Goal: Task Accomplishment & Management: Complete application form

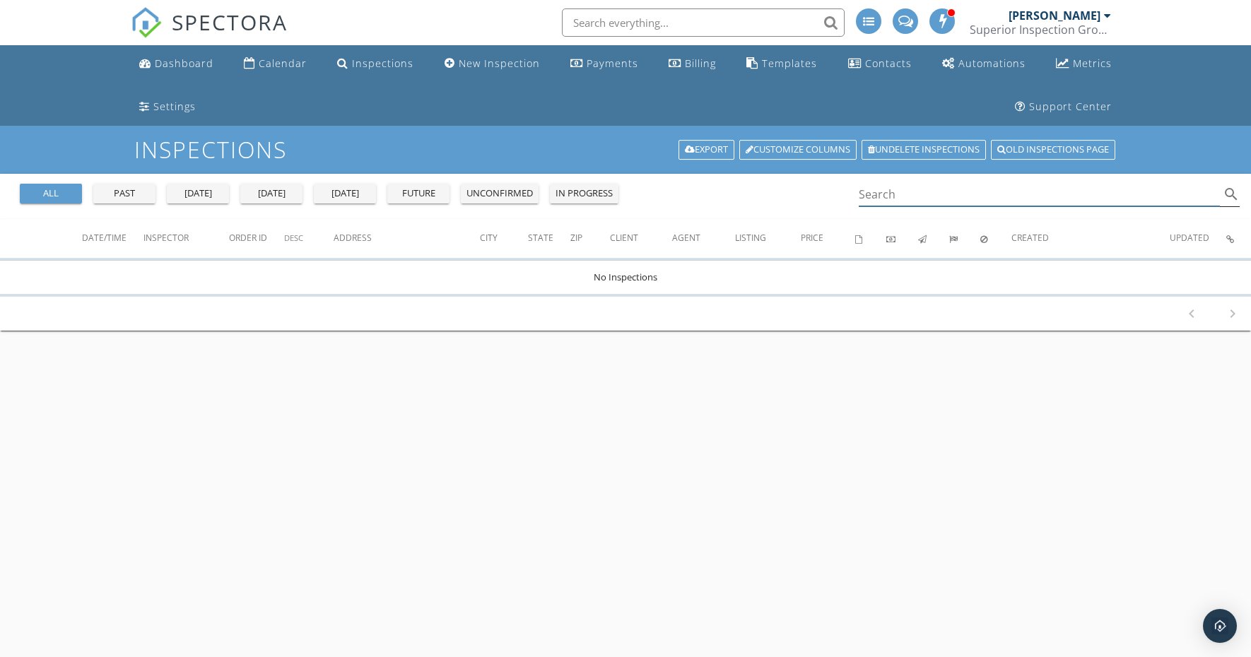
click at [882, 193] on input "Search" at bounding box center [1039, 194] width 361 height 23
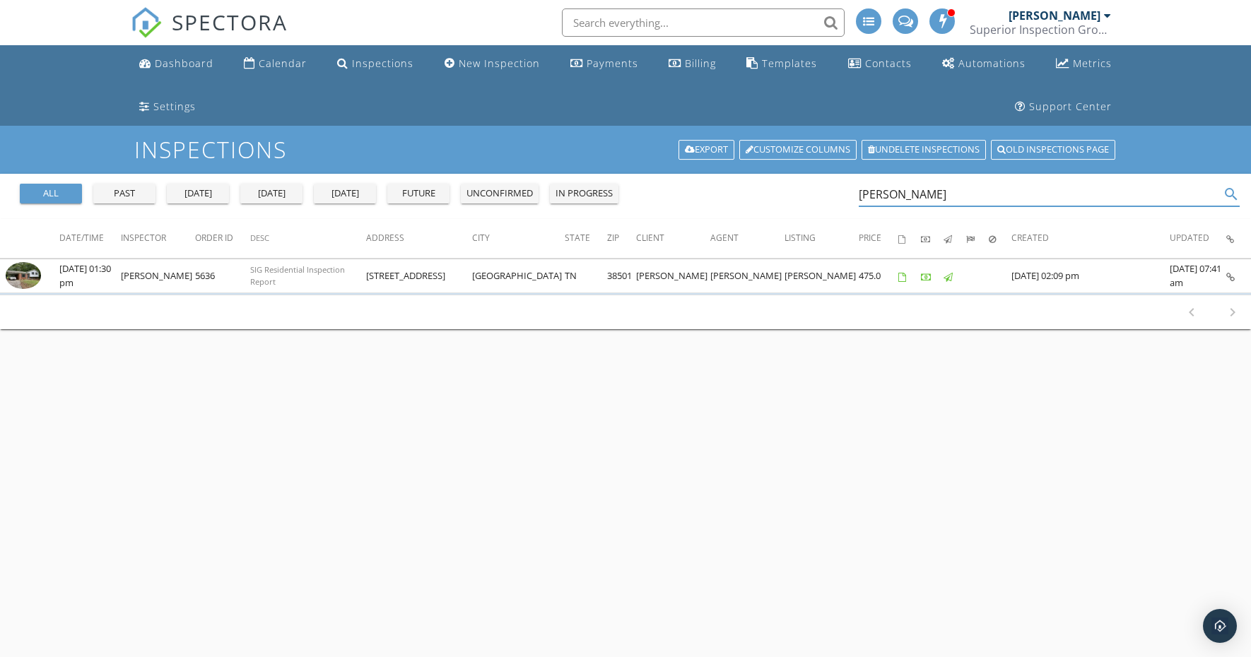
type input "[PERSON_NAME]"
drag, startPoint x: 882, startPoint y: 193, endPoint x: 269, endPoint y: 65, distance: 625.9
click at [269, 65] on div "Calendar" at bounding box center [283, 63] width 48 height 13
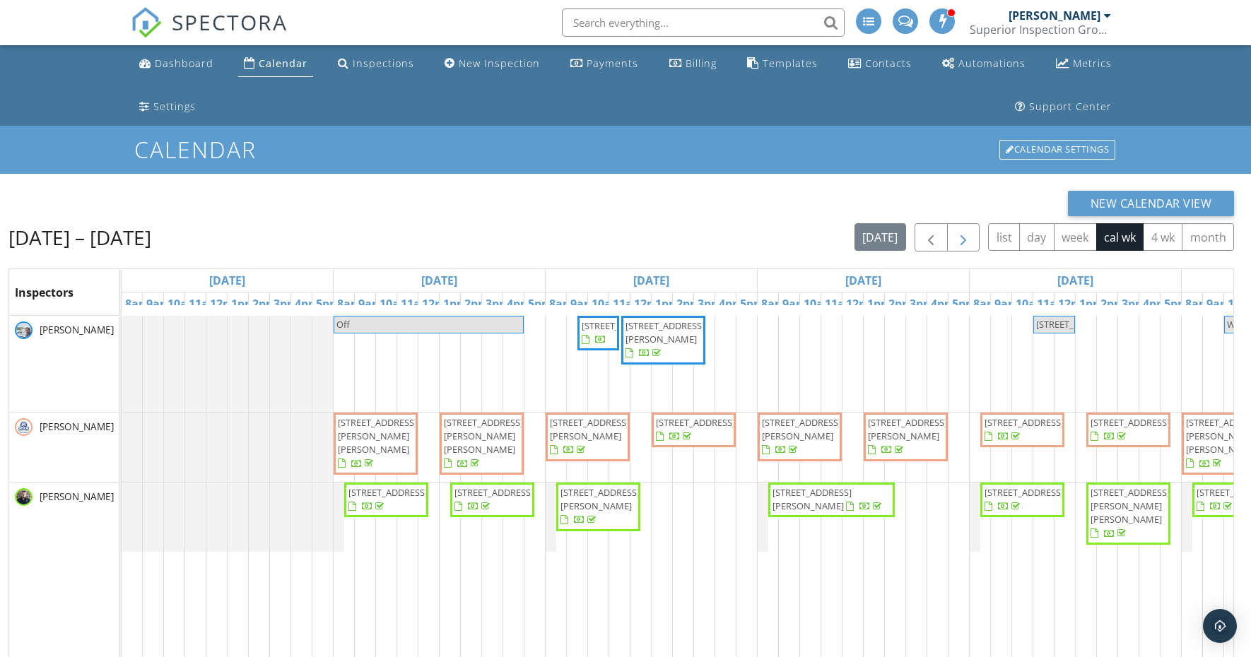
click at [967, 243] on span "button" at bounding box center [963, 238] width 17 height 17
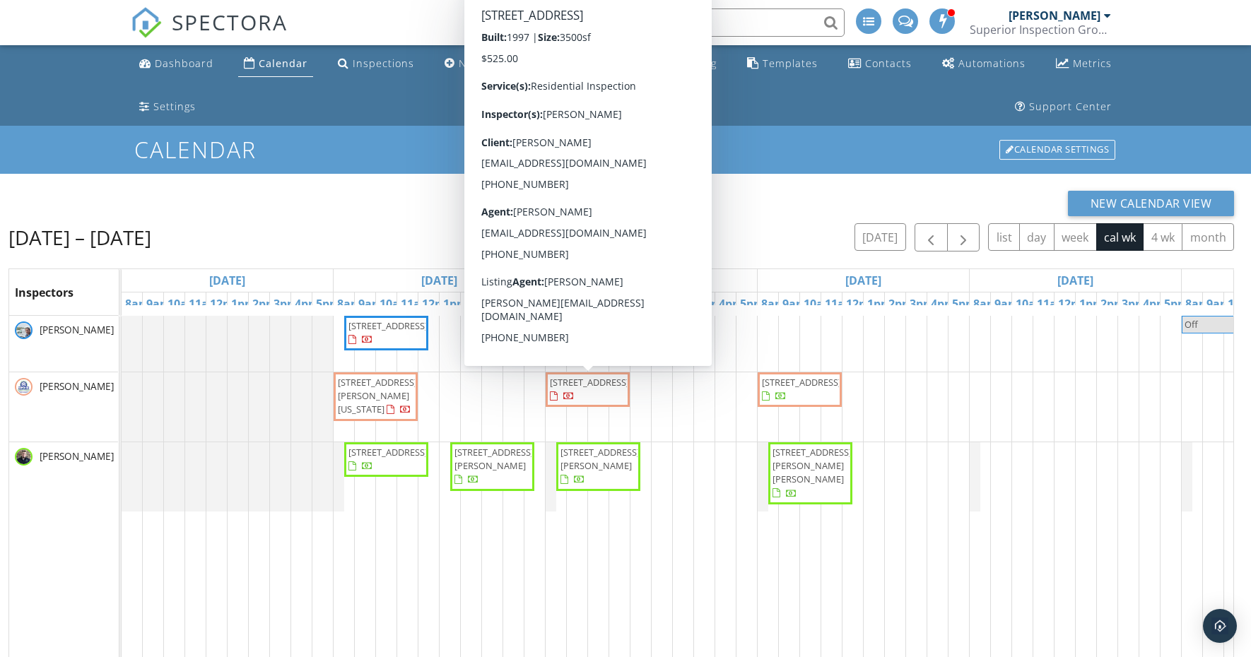
click at [370, 208] on div "New Calendar View" at bounding box center [620, 203] width 1225 height 25
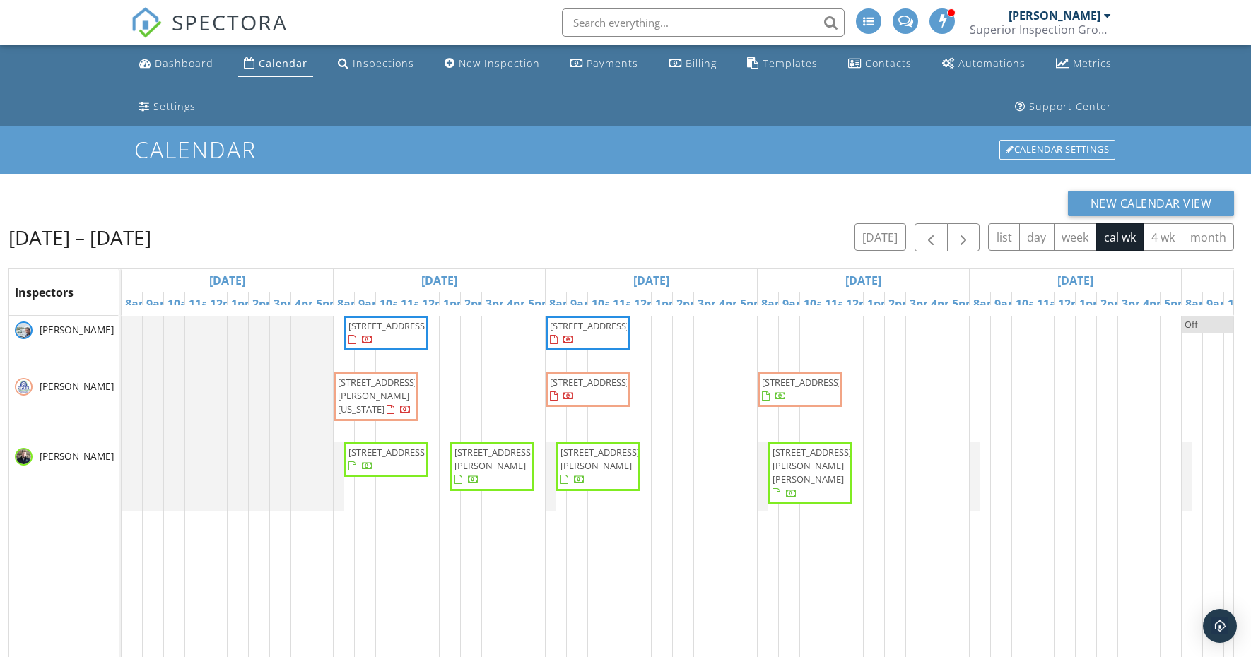
click at [666, 482] on div "876 Forest Hills Dr, Cookeville 38501 18 W Broad St, Cookeville 38501 Off Stay …" at bounding box center [864, 598] width 1484 height 564
click at [674, 425] on link "Inspection" at bounding box center [660, 423] width 73 height 23
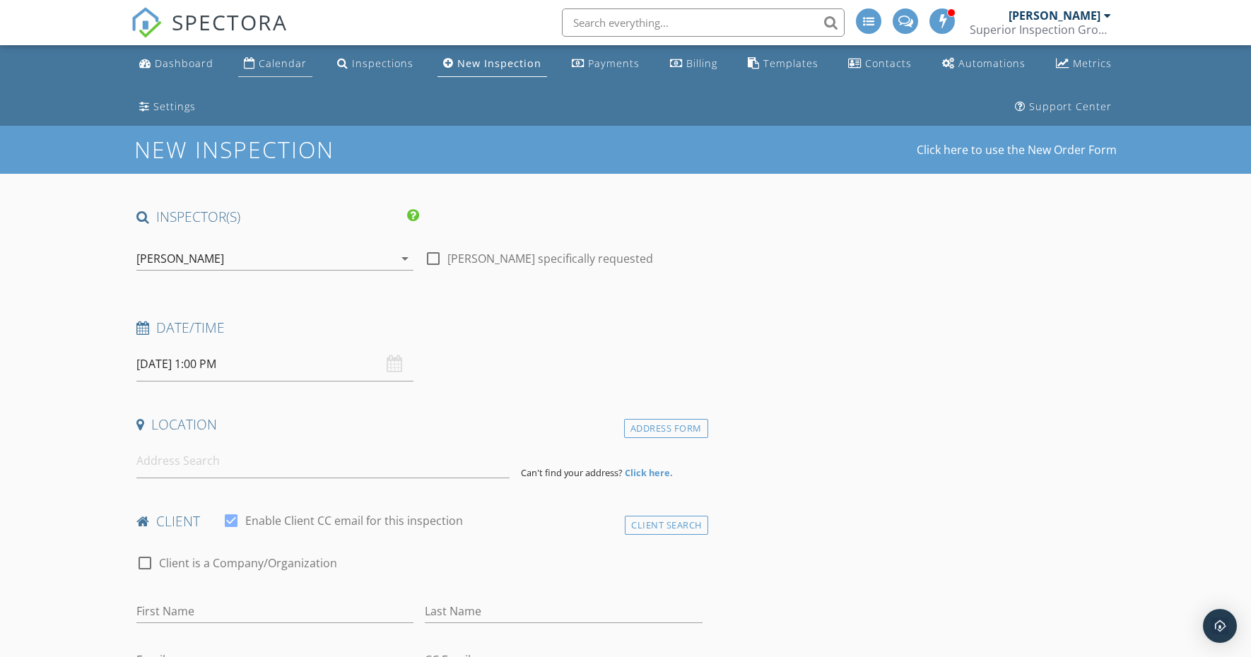
click at [284, 62] on div "Calendar" at bounding box center [283, 63] width 48 height 13
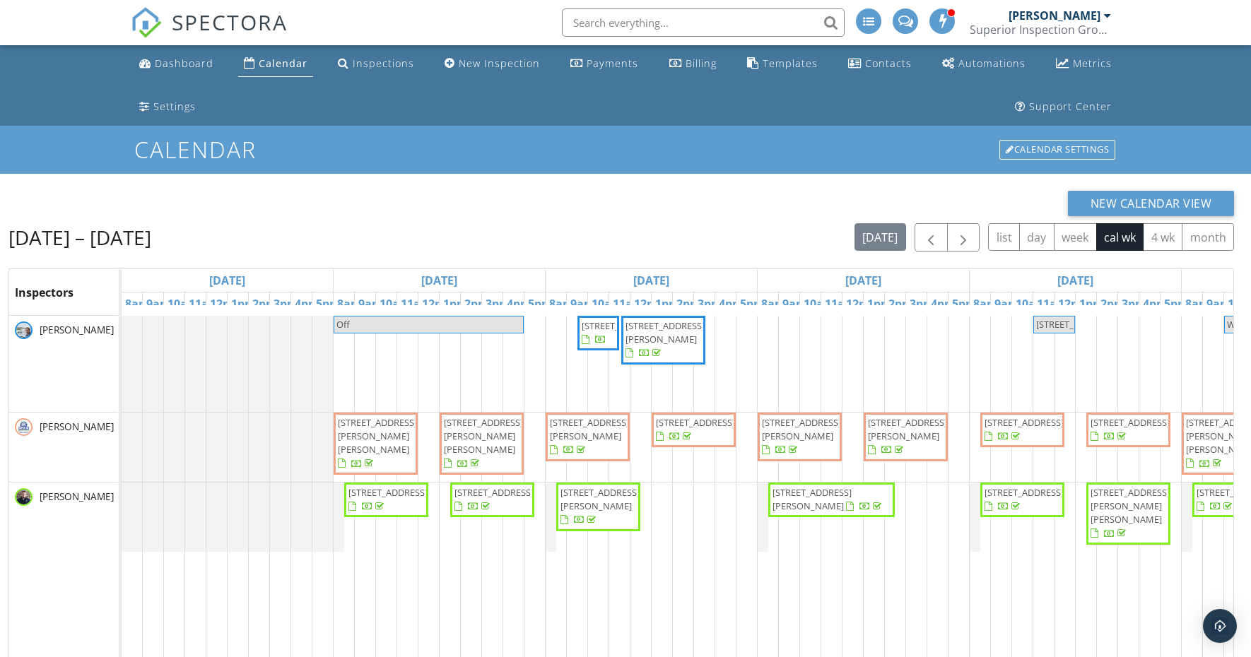
click at [598, 27] on input "text" at bounding box center [703, 22] width 283 height 28
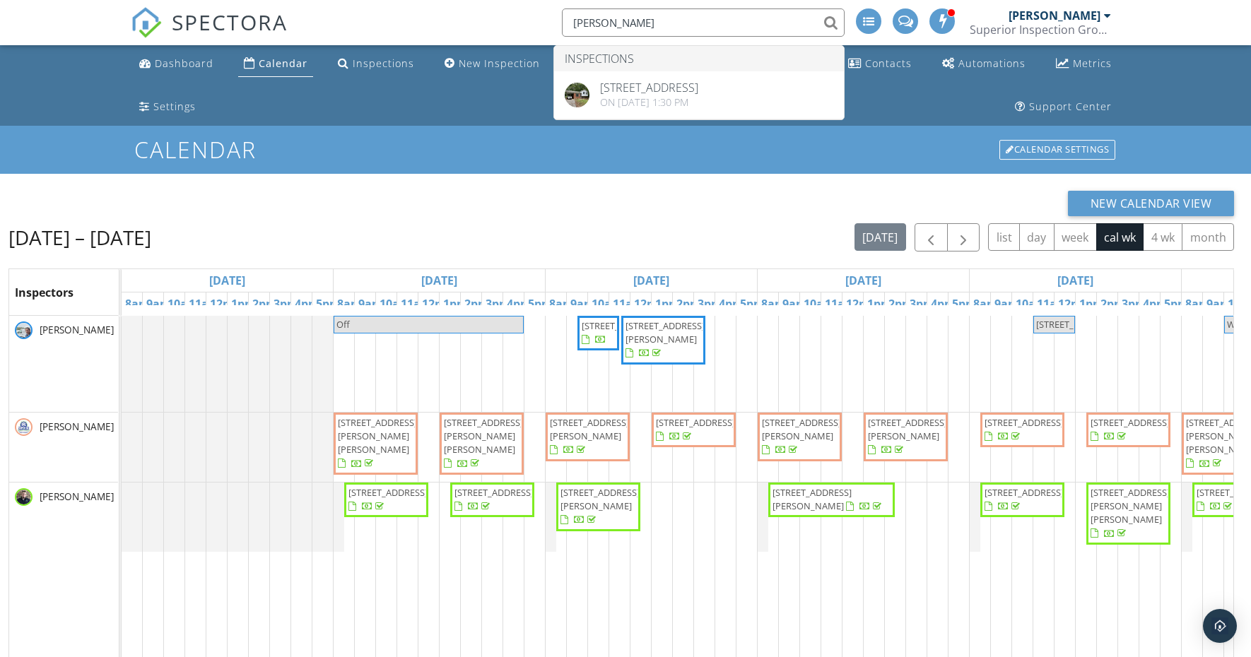
type input "[PERSON_NAME]"
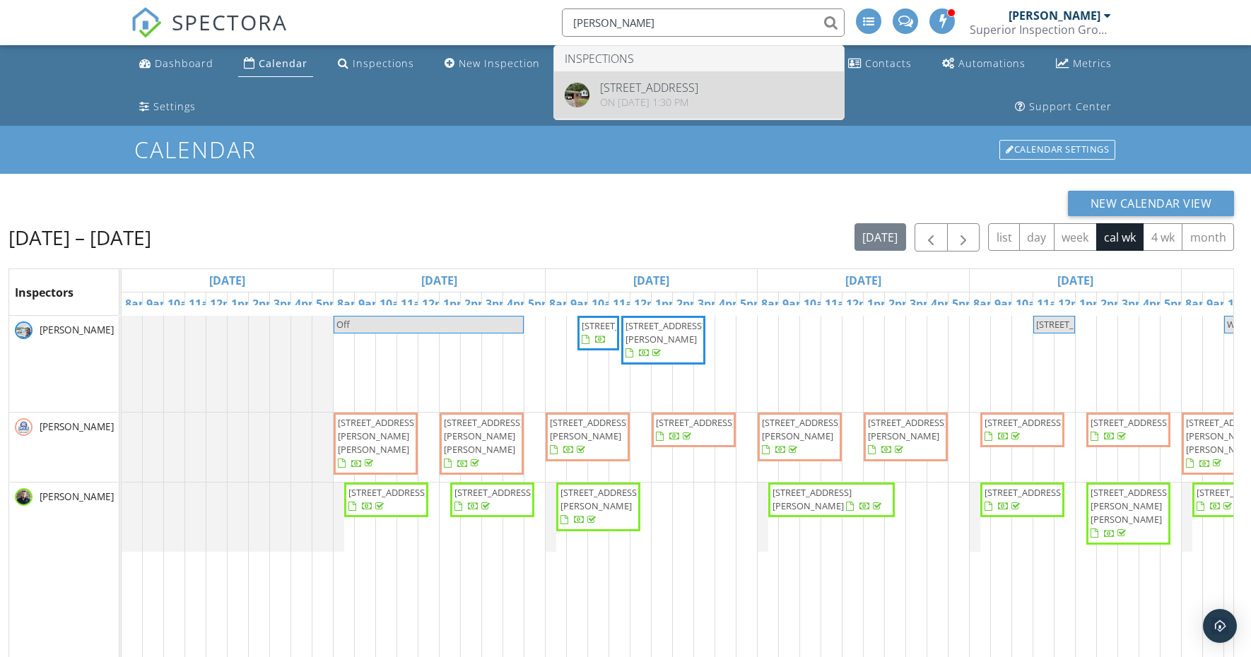
drag, startPoint x: 630, startPoint y: 47, endPoint x: 635, endPoint y: 95, distance: 48.3
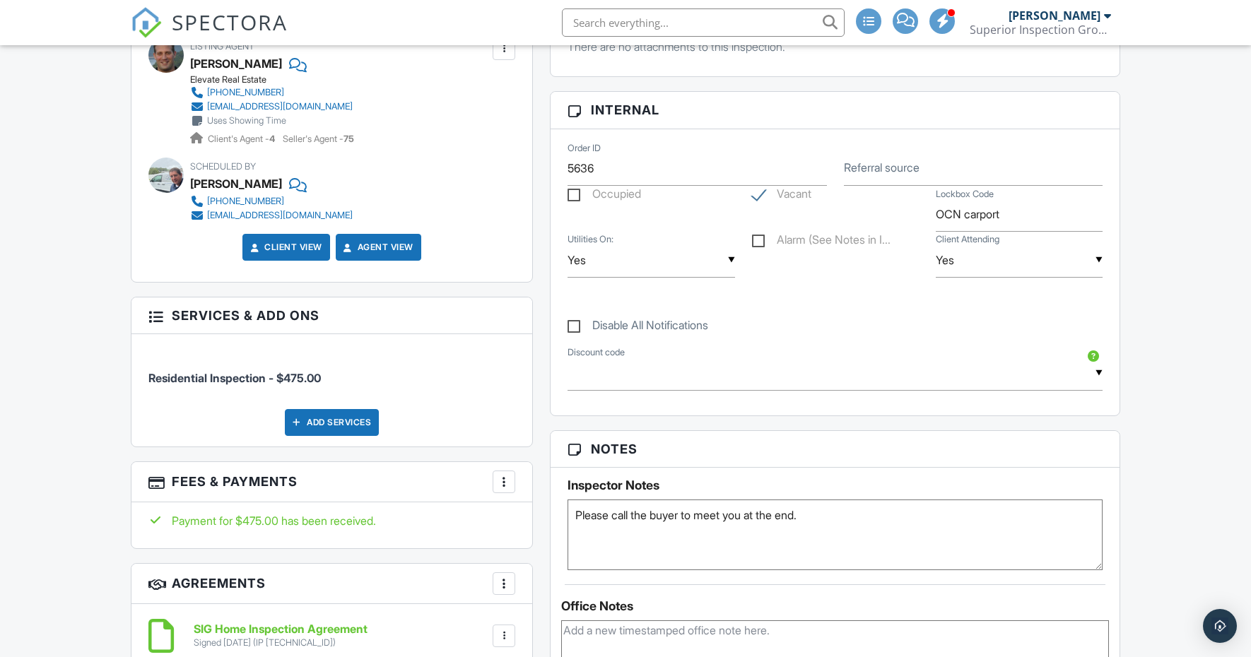
scroll to position [750, 0]
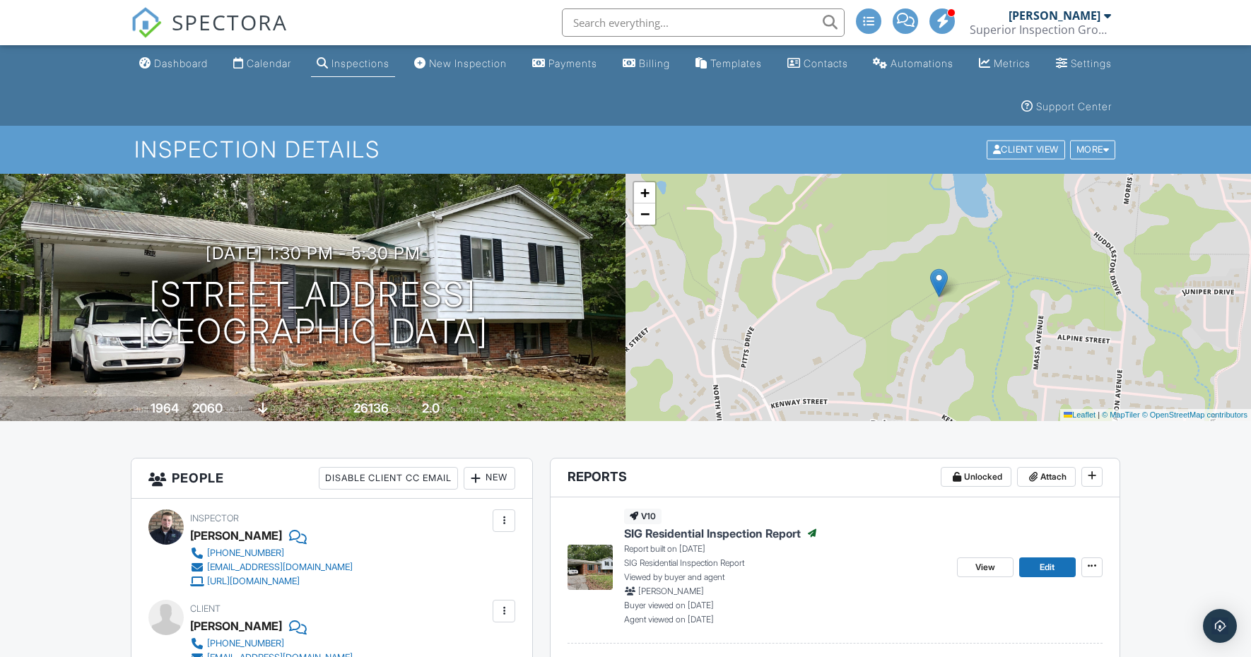
scroll to position [0, 0]
click at [281, 66] on div "Calendar" at bounding box center [269, 63] width 45 height 12
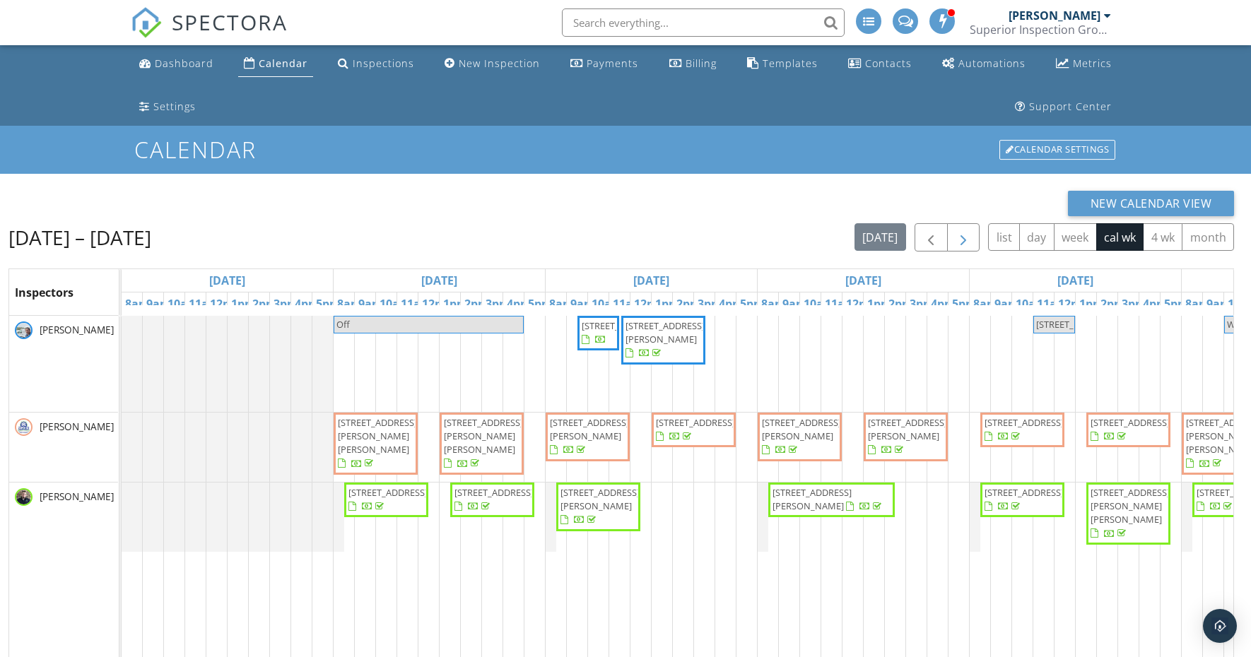
click at [962, 237] on span "button" at bounding box center [963, 238] width 17 height 17
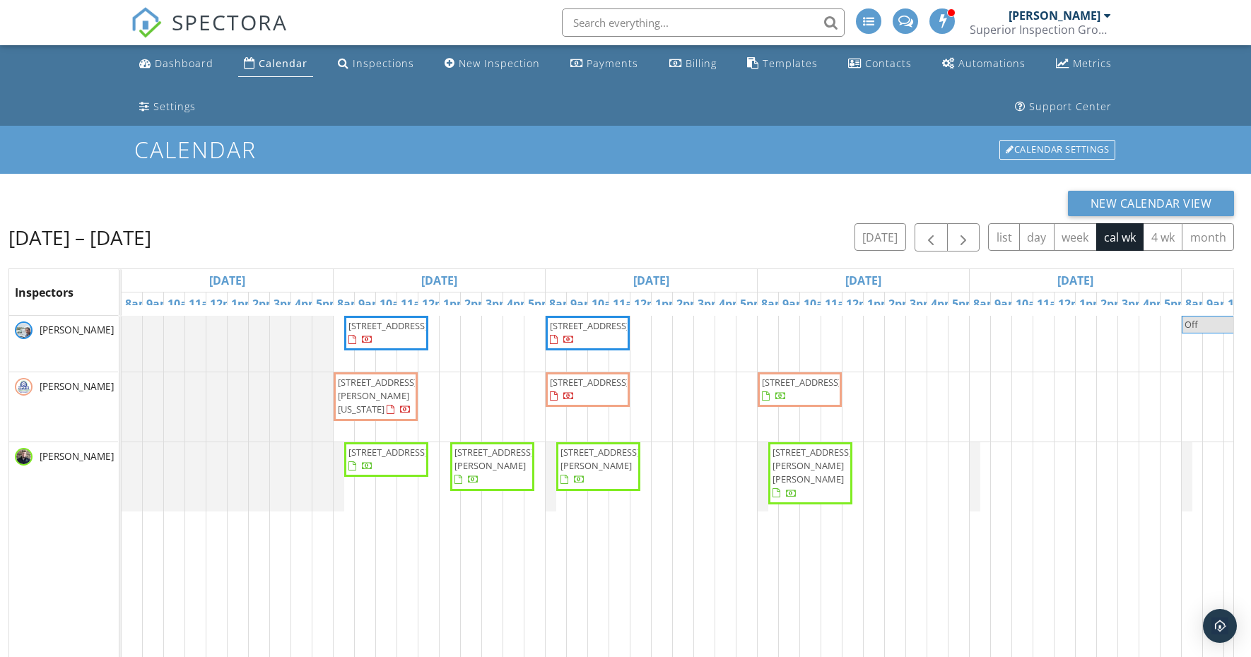
click at [664, 476] on div "876 Forest Hills Dr, Cookeville 38501 18 W Broad St, Cookeville 38501 Off Stay …" at bounding box center [864, 598] width 1484 height 564
click at [659, 414] on link "Inspection" at bounding box center [660, 417] width 73 height 23
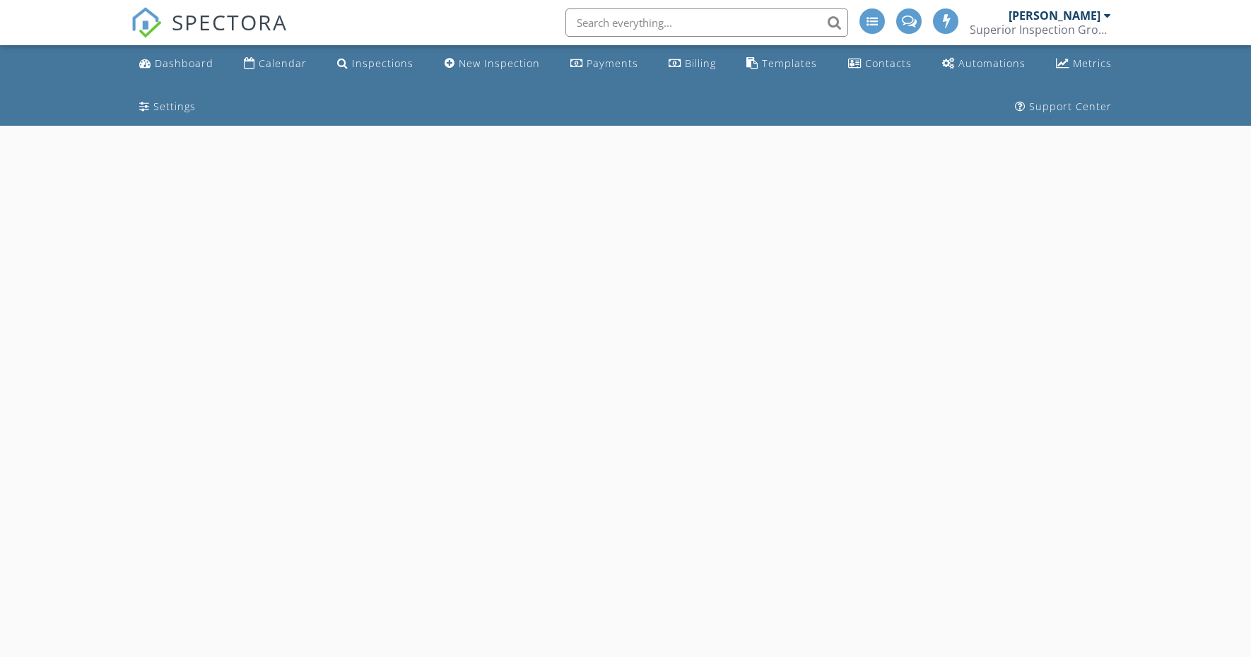
select select "8"
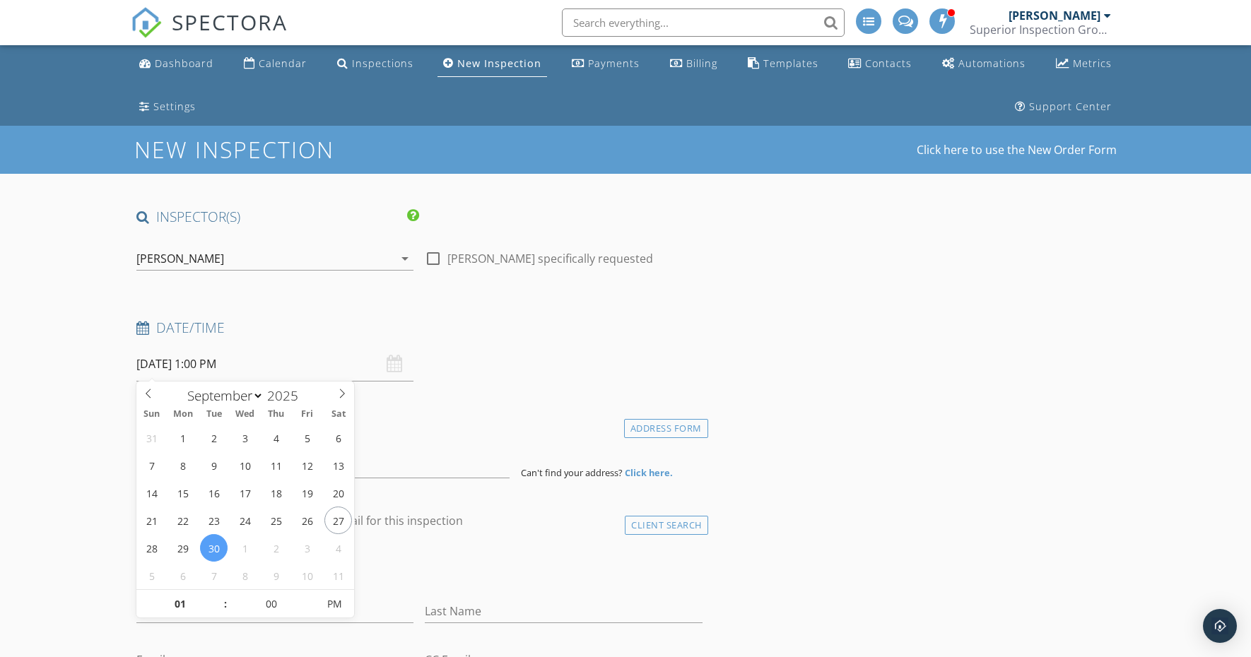
click at [208, 360] on input "[DATE] 1:00 PM" at bounding box center [274, 364] width 277 height 35
type input "05"
type input "[DATE] 1:05 PM"
click at [312, 594] on span at bounding box center [310, 597] width 10 height 14
type input "10"
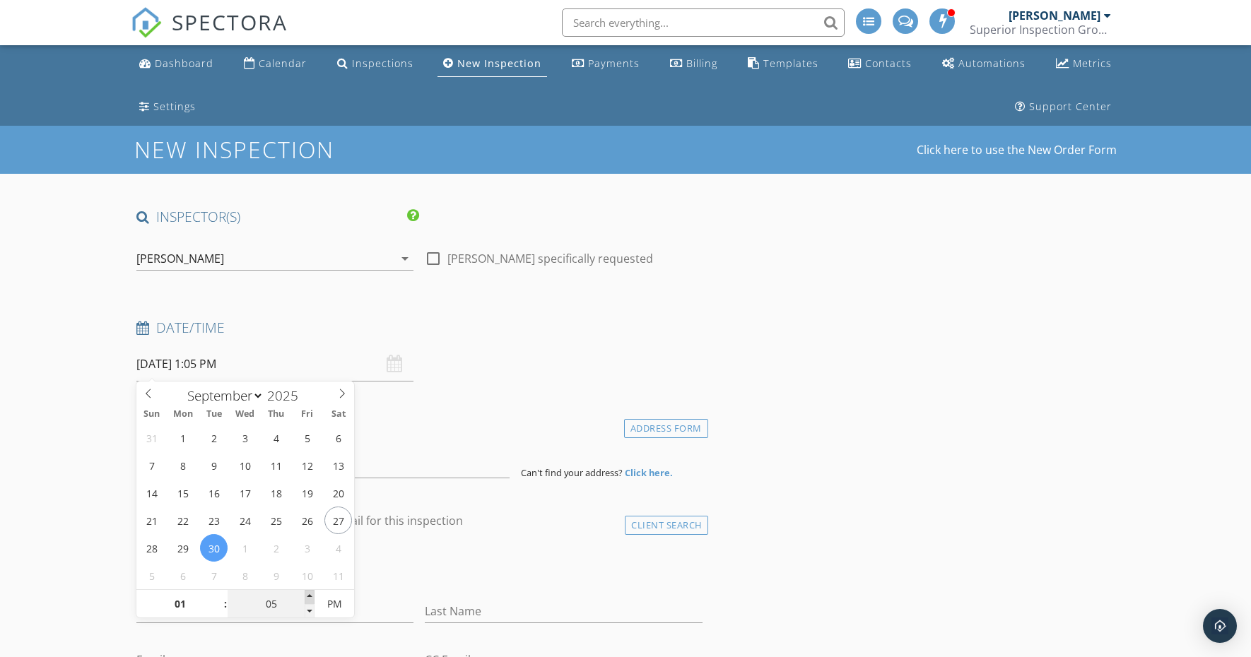
type input "[DATE] 1:10 PM"
click at [312, 594] on span at bounding box center [310, 597] width 10 height 14
type input "15"
type input "[DATE] 1:15 PM"
click at [312, 594] on span at bounding box center [310, 597] width 10 height 14
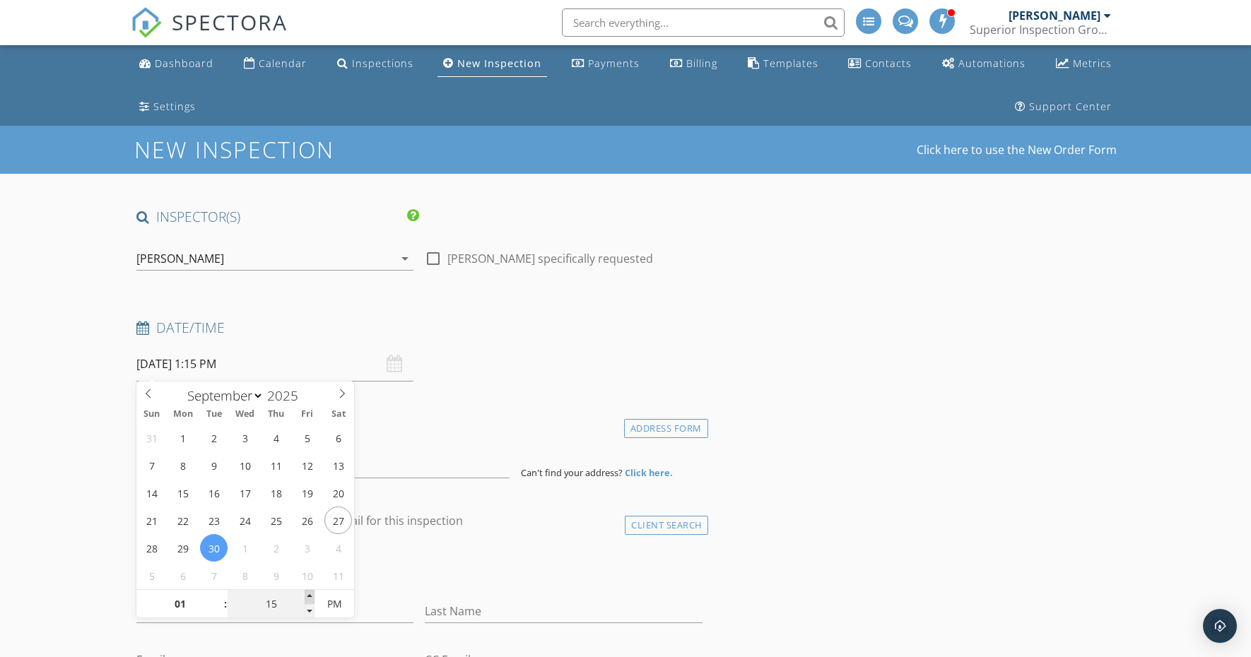
type input "20"
type input "09/30/2025 1:20 PM"
click at [312, 594] on span at bounding box center [310, 597] width 10 height 14
type input "25"
type input "09/30/2025 1:25 PM"
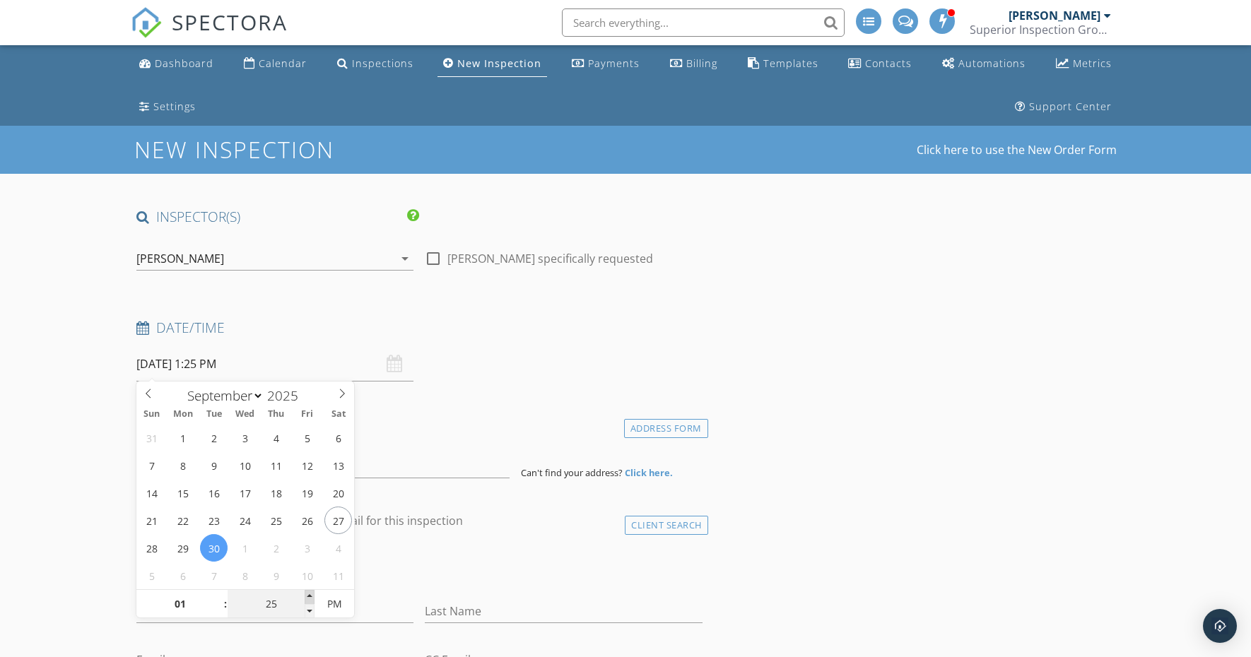
click at [312, 594] on span at bounding box center [310, 597] width 10 height 14
type input "30"
type input "[DATE] 1:30 PM"
click at [312, 594] on span at bounding box center [310, 597] width 10 height 14
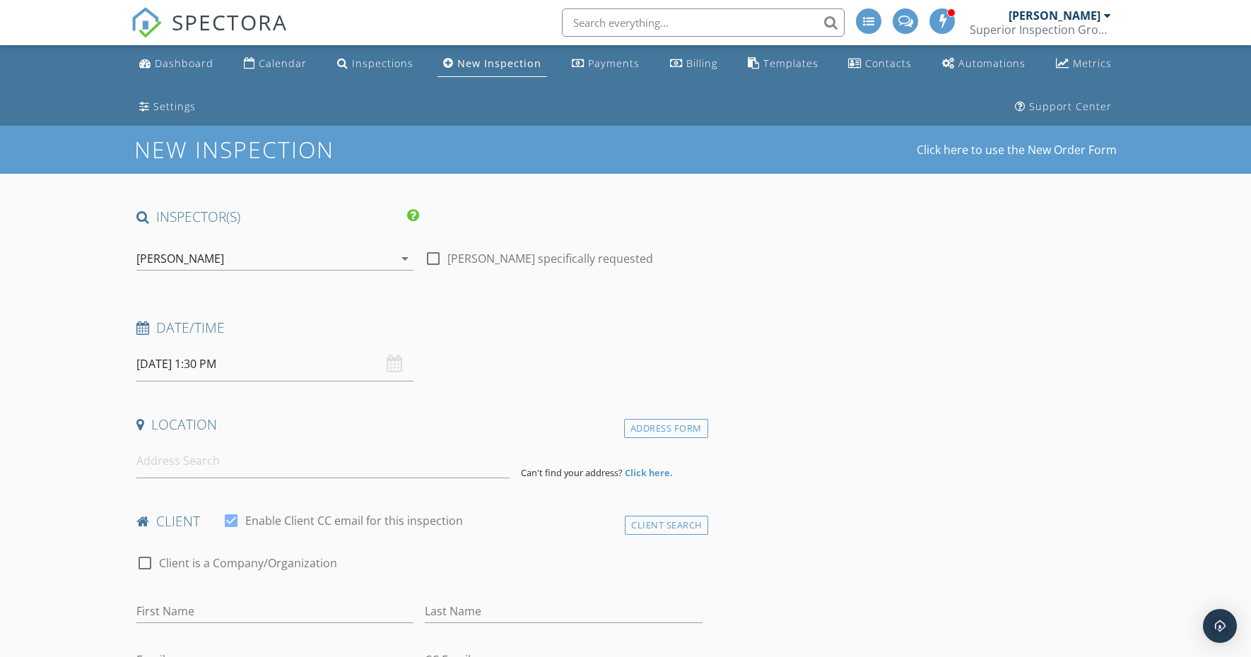
click at [182, 454] on input at bounding box center [322, 461] width 373 height 35
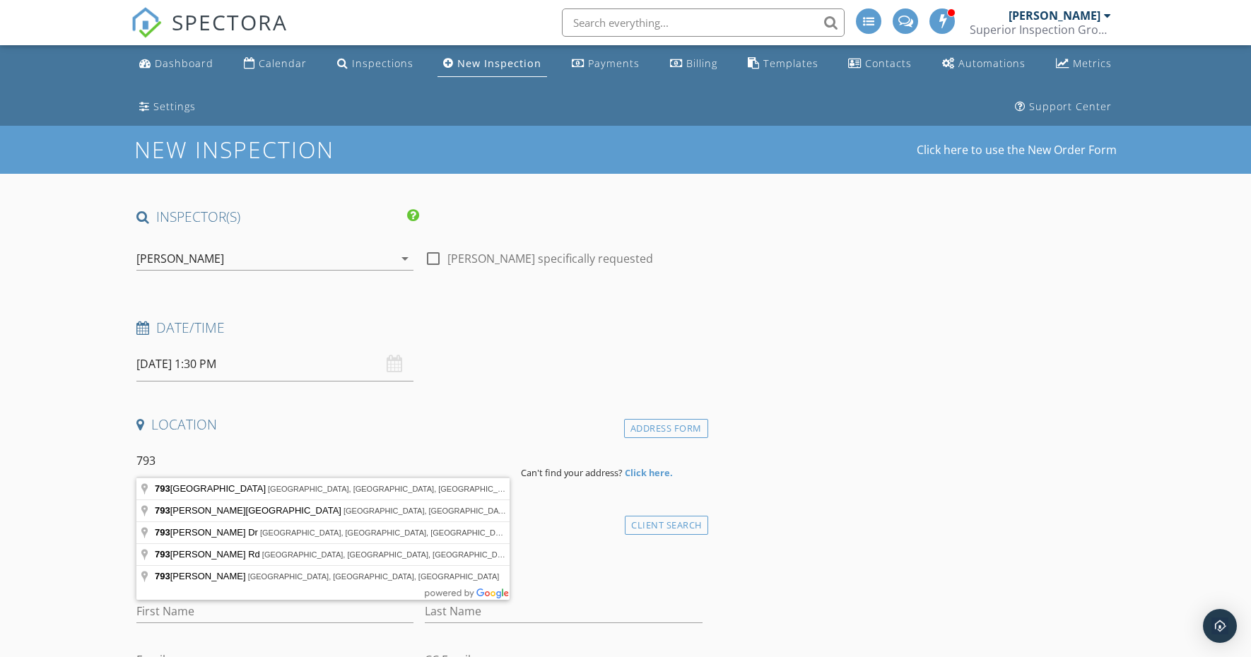
type input "793 Edgewood Drive, Cookeville, TN, USA"
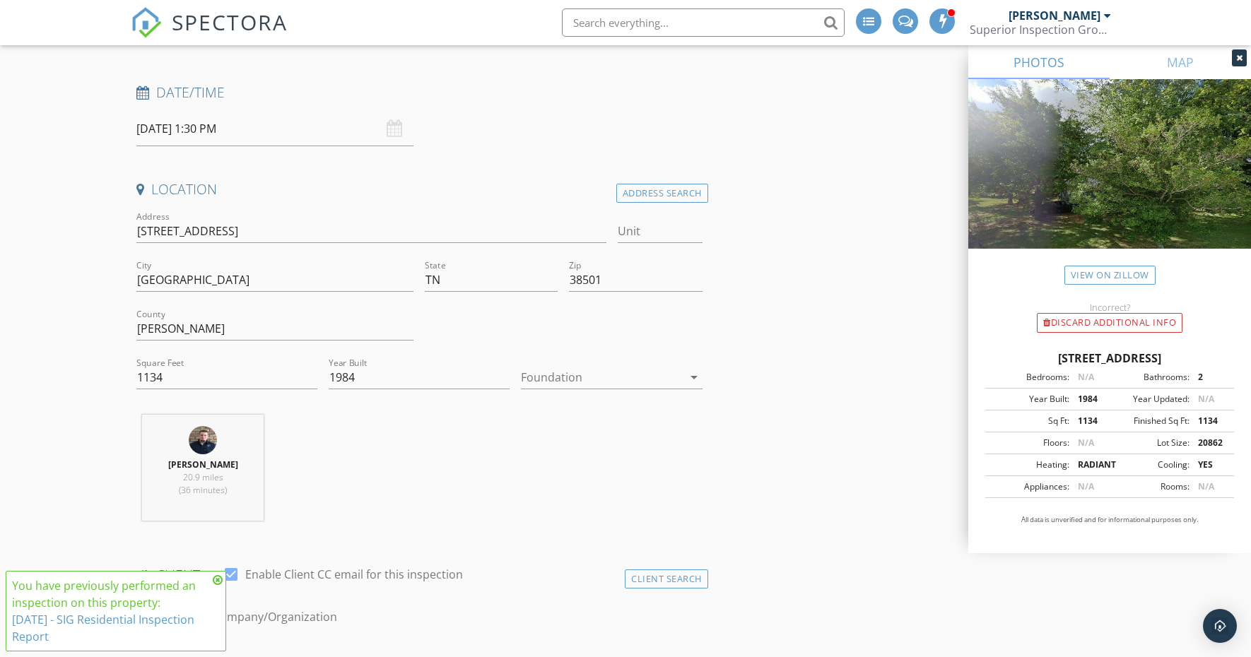
scroll to position [273, 0]
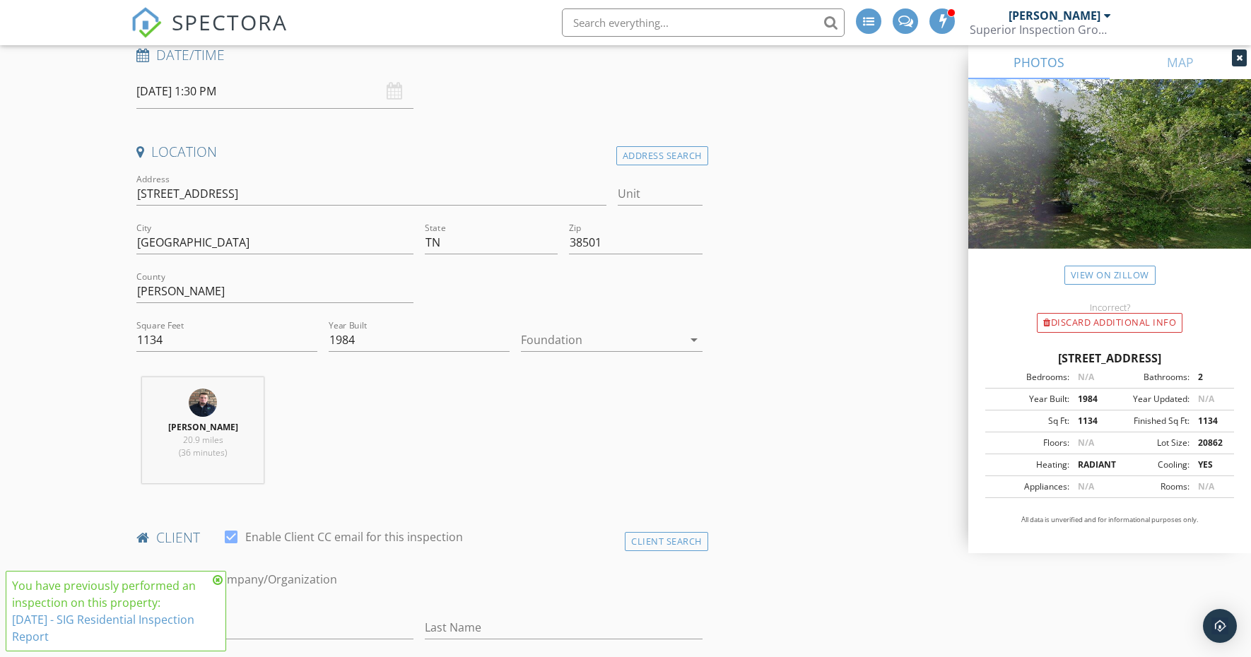
click at [219, 582] on icon at bounding box center [218, 580] width 10 height 11
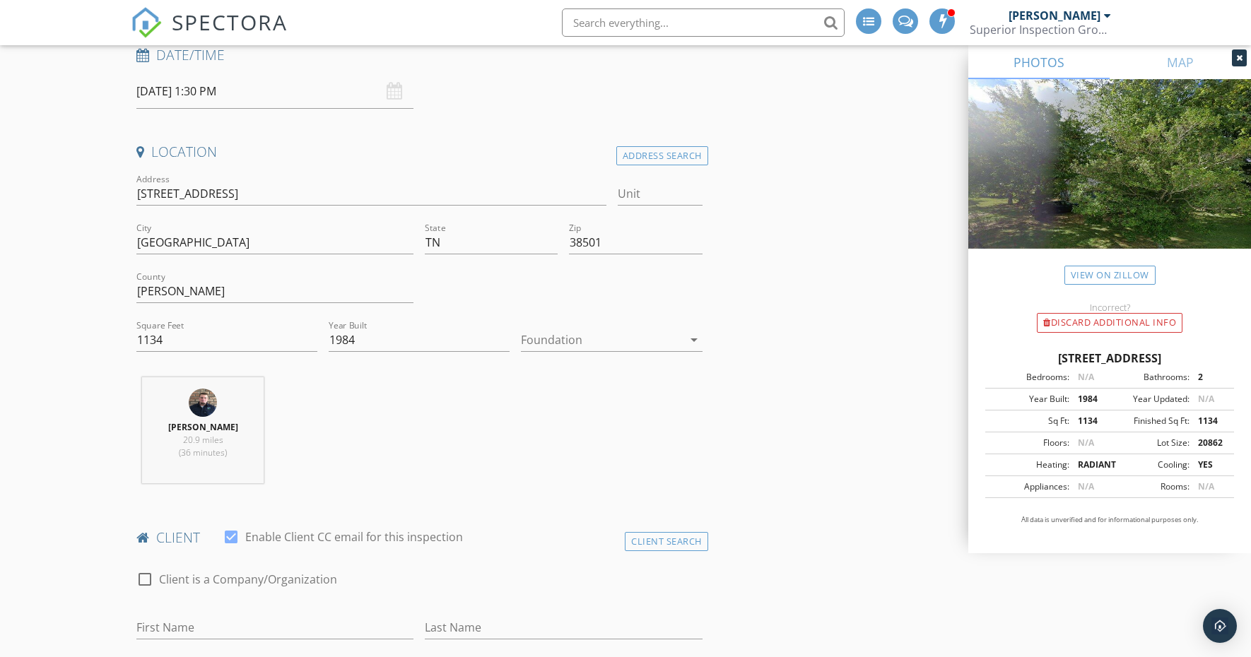
click at [568, 343] on div at bounding box center [601, 340] width 161 height 23
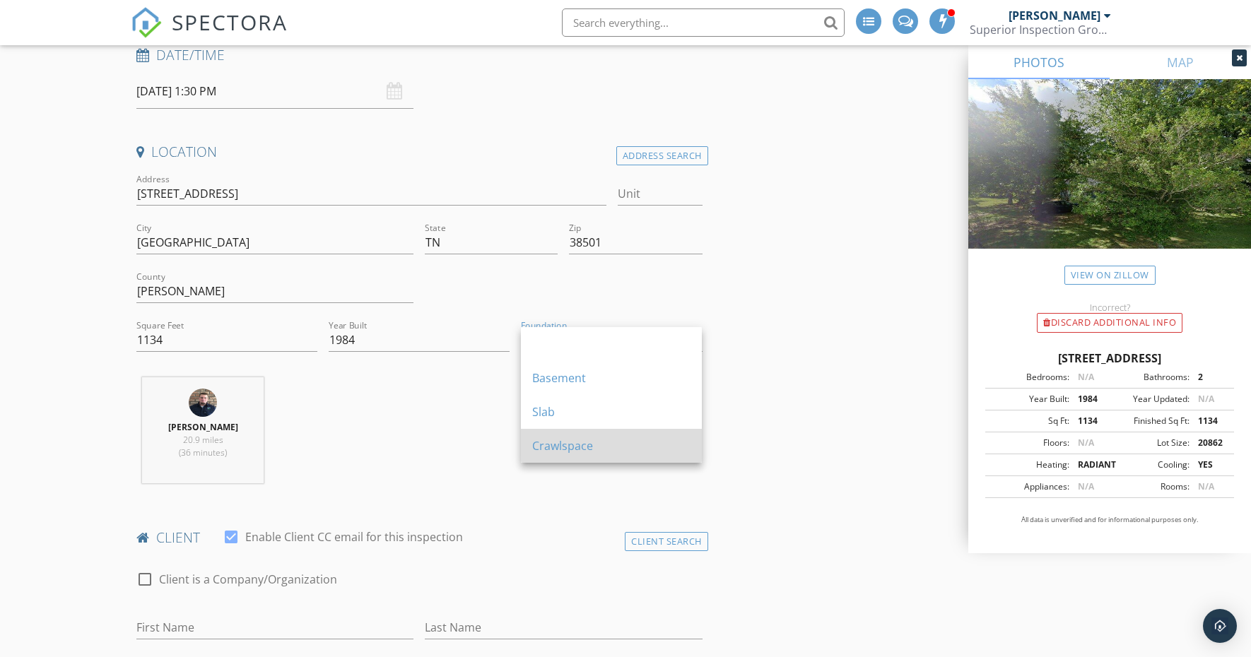
click at [573, 447] on div "Crawlspace" at bounding box center [611, 445] width 158 height 17
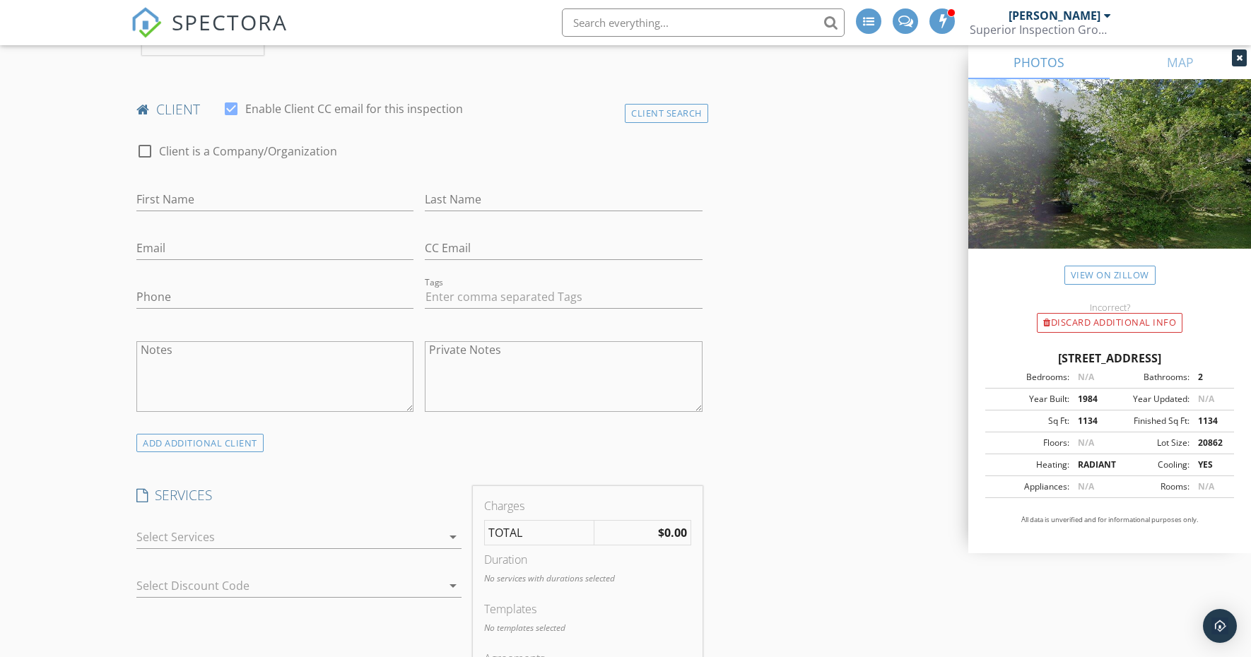
scroll to position [705, 0]
click at [676, 110] on div "Client Search" at bounding box center [666, 109] width 83 height 19
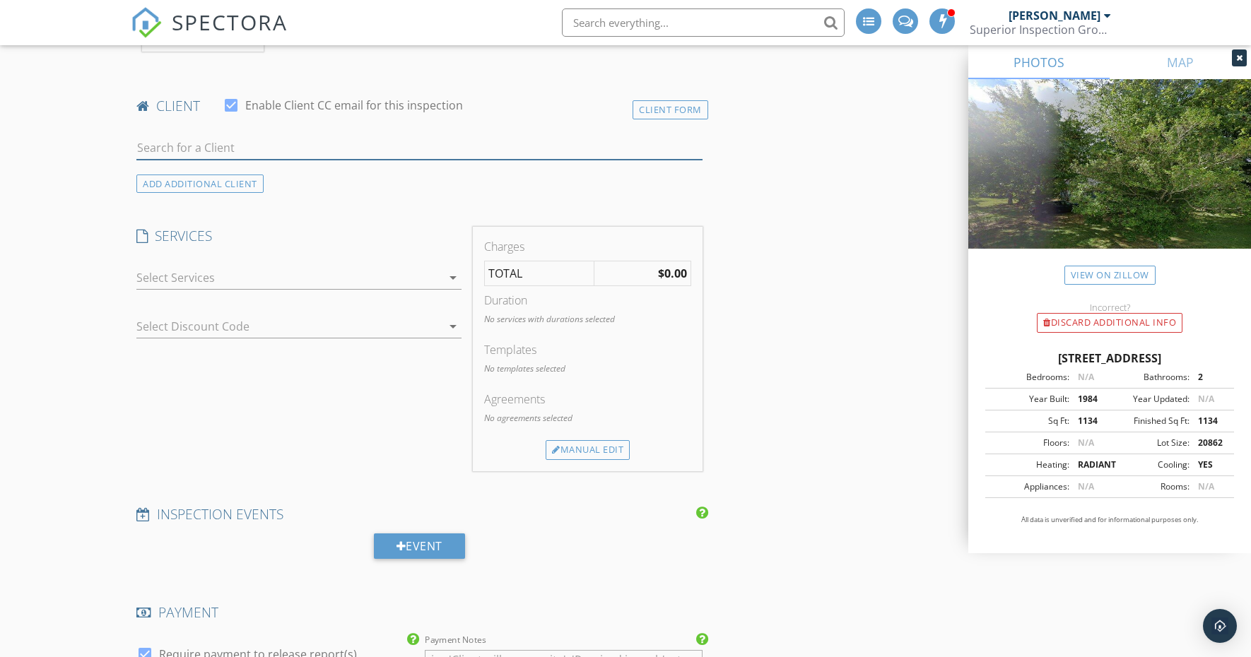
click at [178, 145] on input "text" at bounding box center [419, 147] width 566 height 23
type input "Paul fleming"
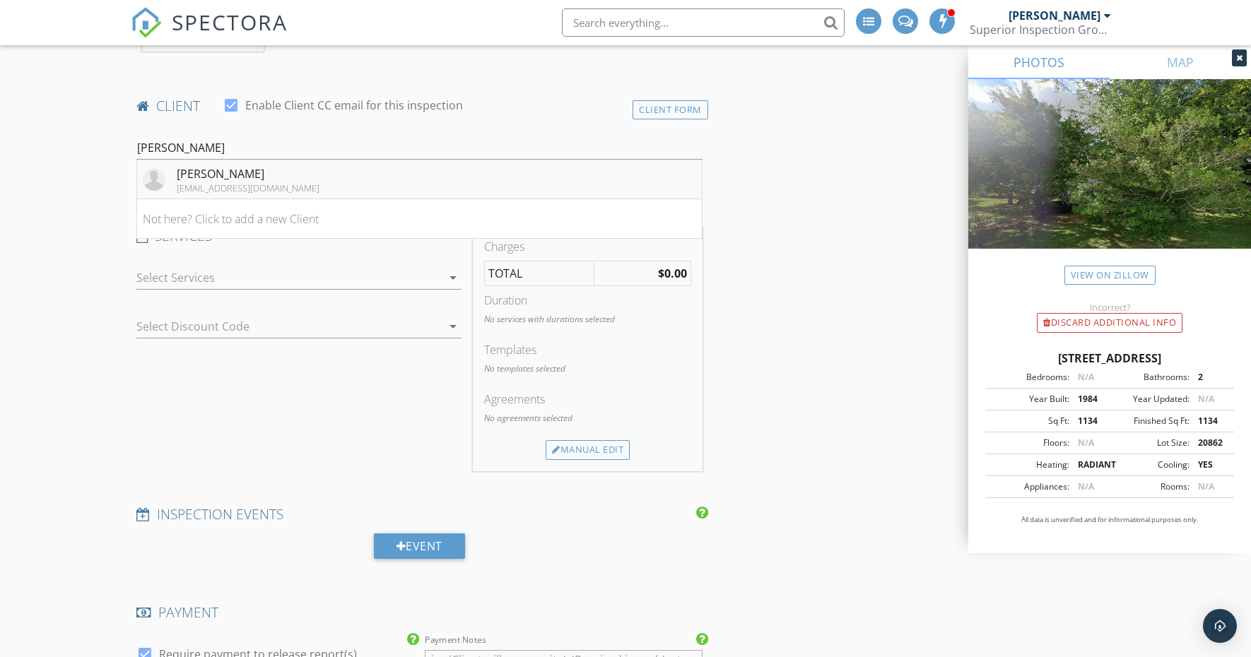
click at [213, 171] on div "Paul Fleming" at bounding box center [248, 173] width 143 height 17
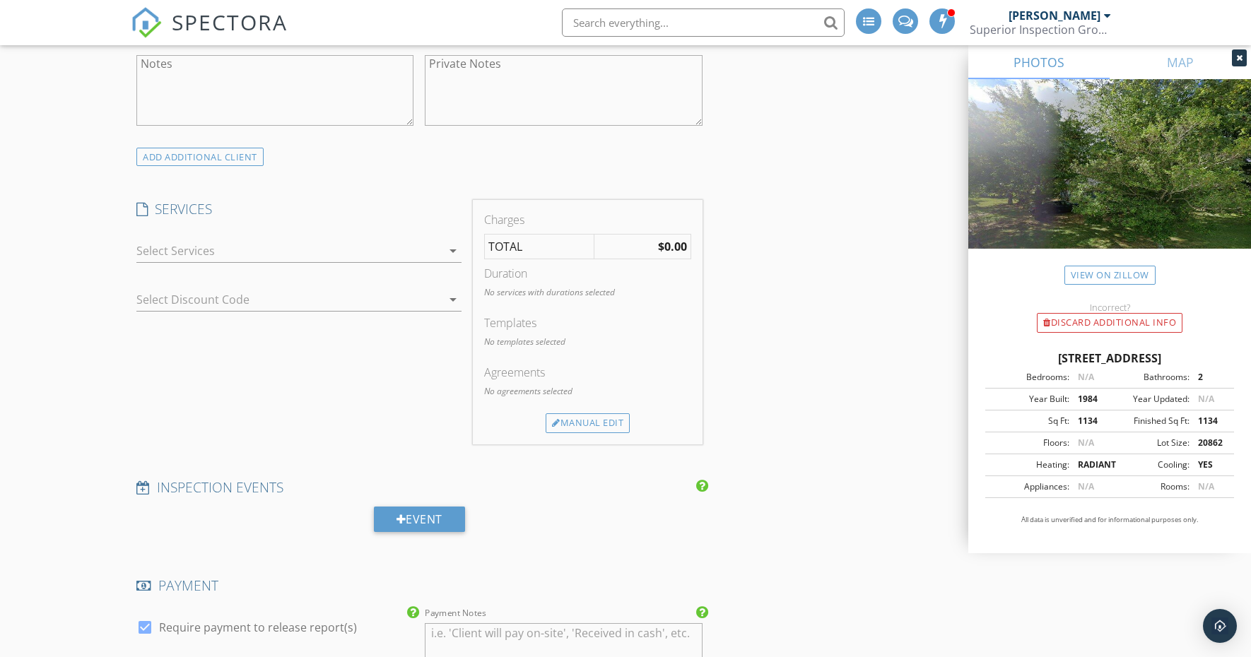
scroll to position [1044, 0]
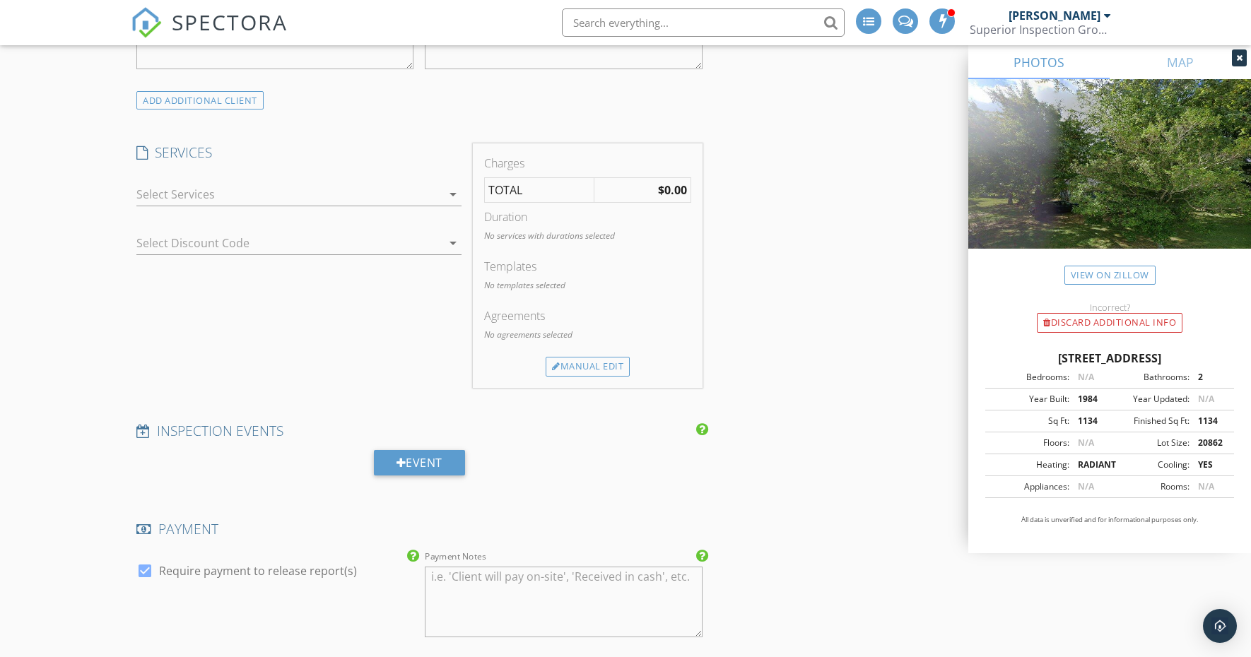
click at [452, 192] on icon "arrow_drop_down" at bounding box center [452, 194] width 17 height 17
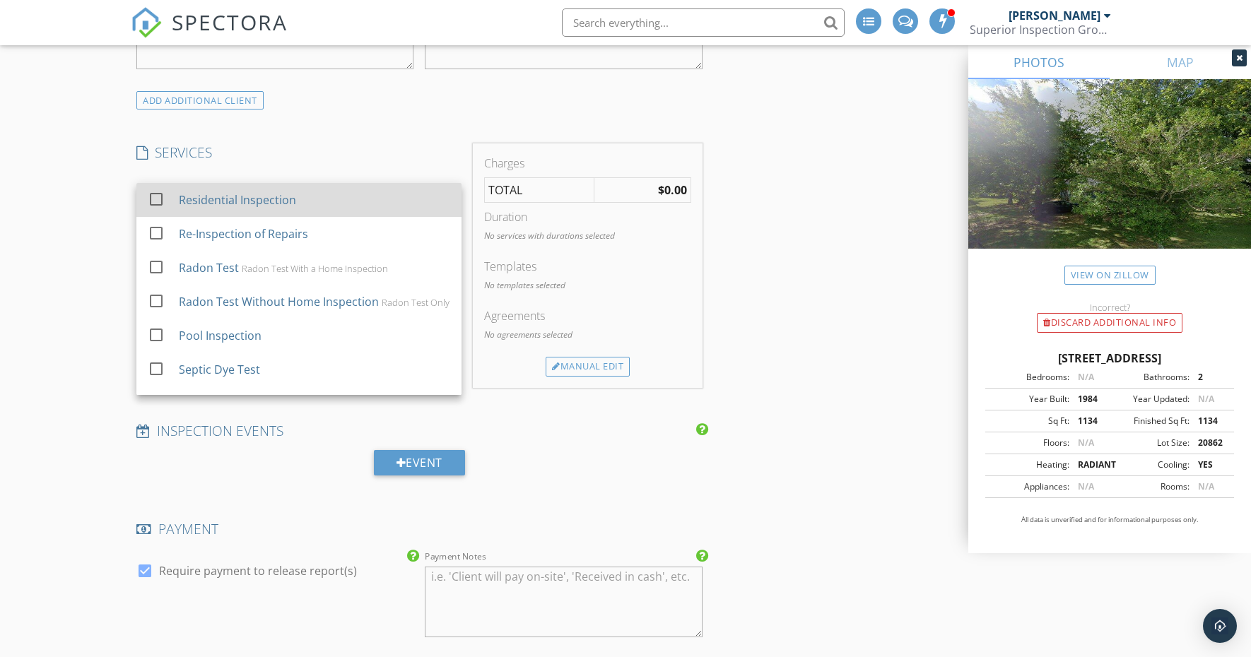
click at [390, 197] on div "Residential Inspection" at bounding box center [314, 200] width 271 height 28
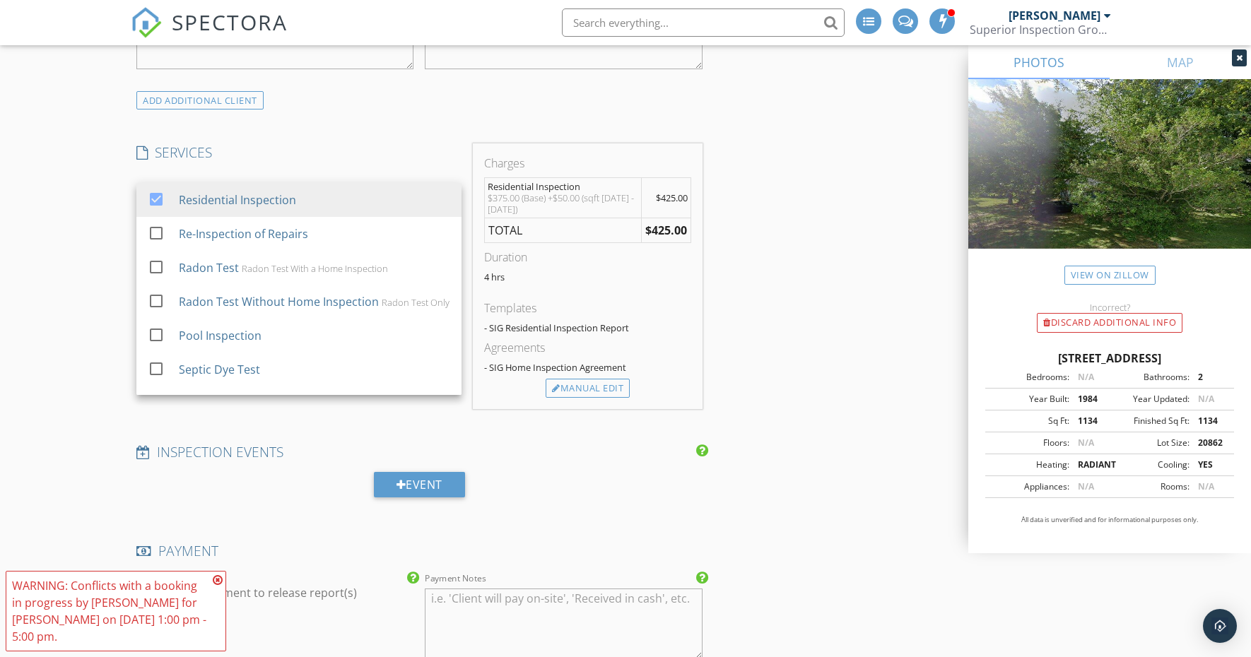
click at [218, 576] on icon at bounding box center [218, 580] width 10 height 11
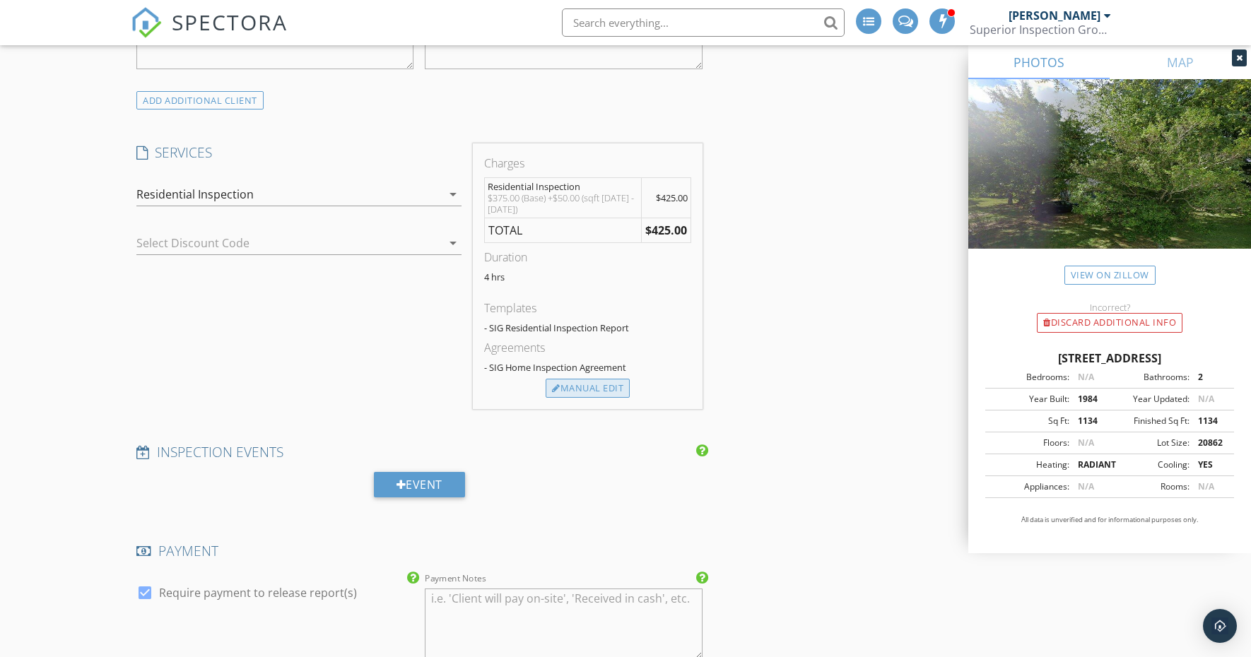
click at [565, 380] on div "Manual Edit" at bounding box center [588, 389] width 84 height 20
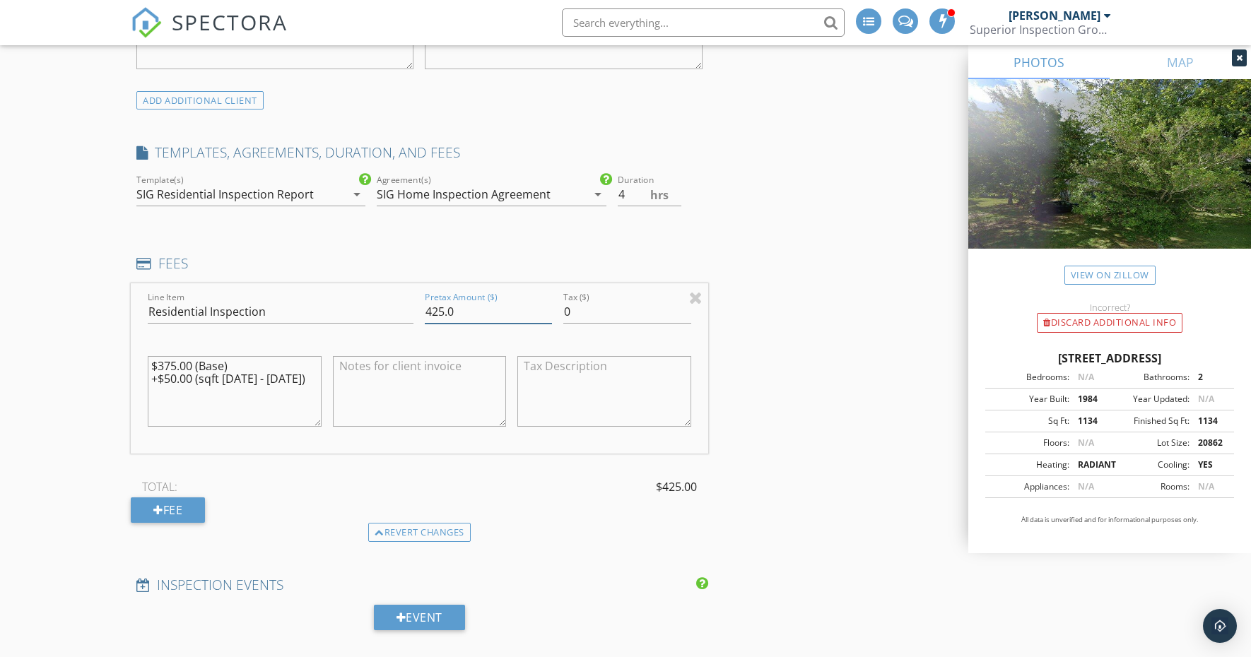
click at [443, 309] on input "425.0" at bounding box center [488, 311] width 127 height 23
type input "450.0"
click at [297, 375] on textarea "$375.00 (Base) +$50.00 (sqft 1000 - 1500)" at bounding box center [235, 391] width 174 height 71
type textarea "$"
click at [65, 418] on div "New Inspection Click here to use the New Order Form INSPECTOR(S) check_box_outl…" at bounding box center [625, 521] width 1251 height 2878
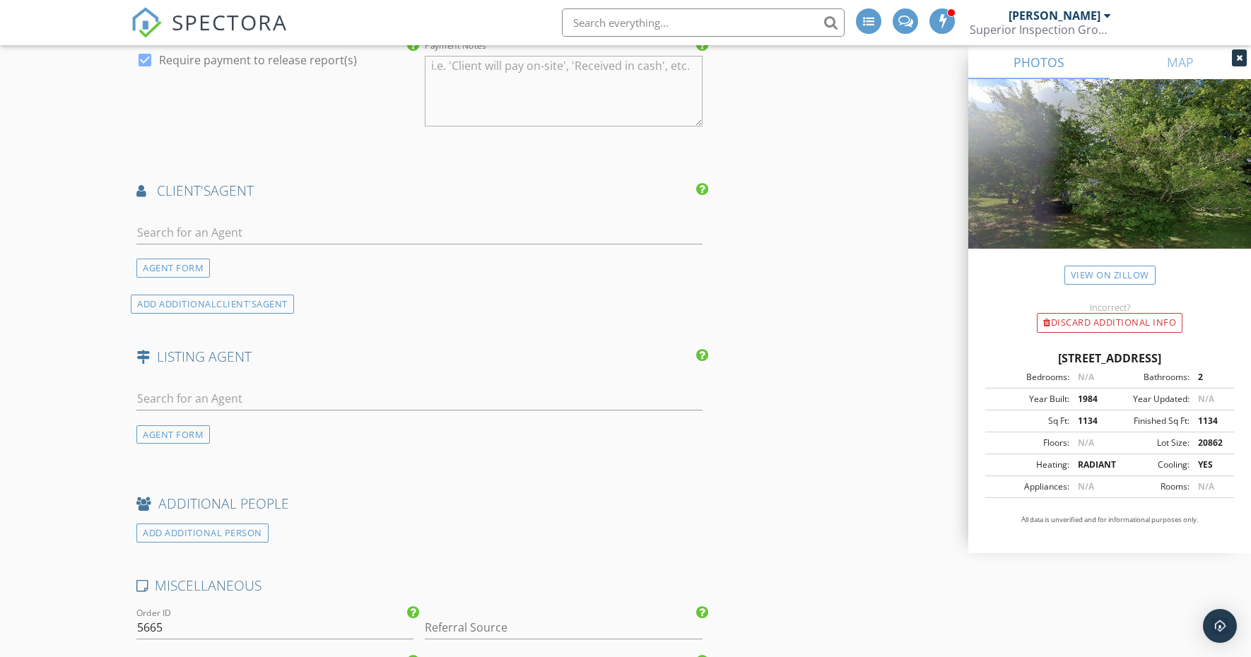
scroll to position [1710, 0]
click at [228, 225] on input "text" at bounding box center [419, 231] width 566 height 23
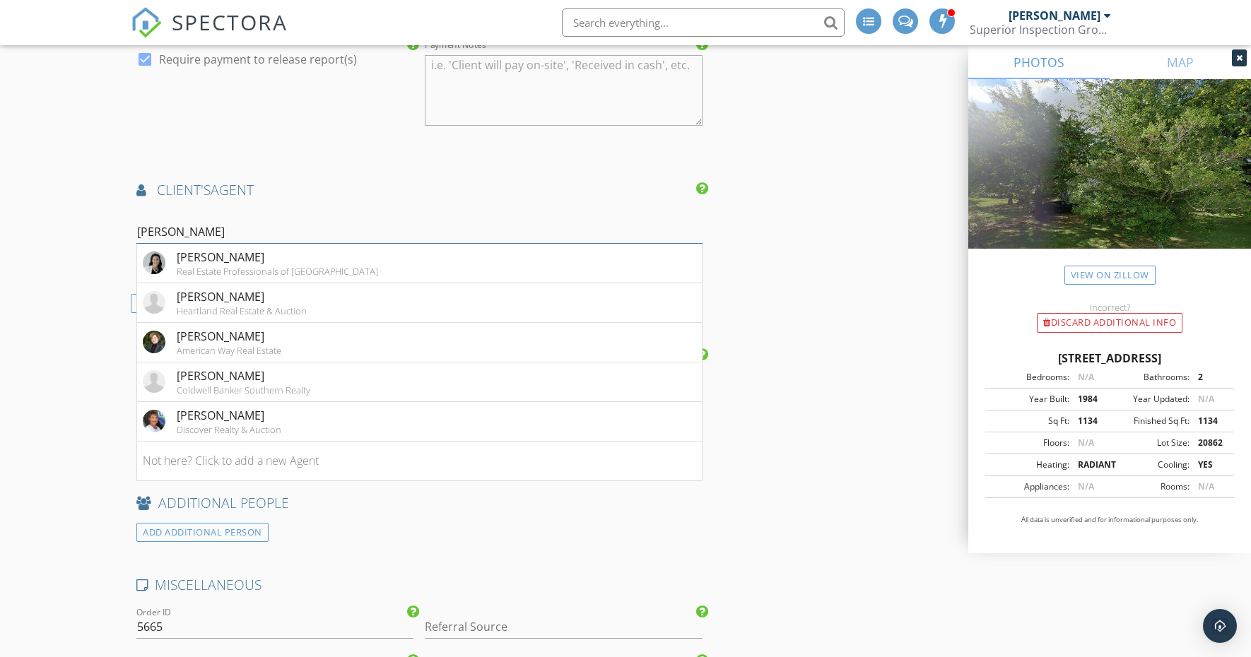
type input "Jennifer"
drag, startPoint x: 228, startPoint y: 220, endPoint x: 266, endPoint y: 264, distance: 58.0
click at [266, 266] on div "Real Estate Professionals of [GEOGRAPHIC_DATA]" at bounding box center [277, 271] width 201 height 11
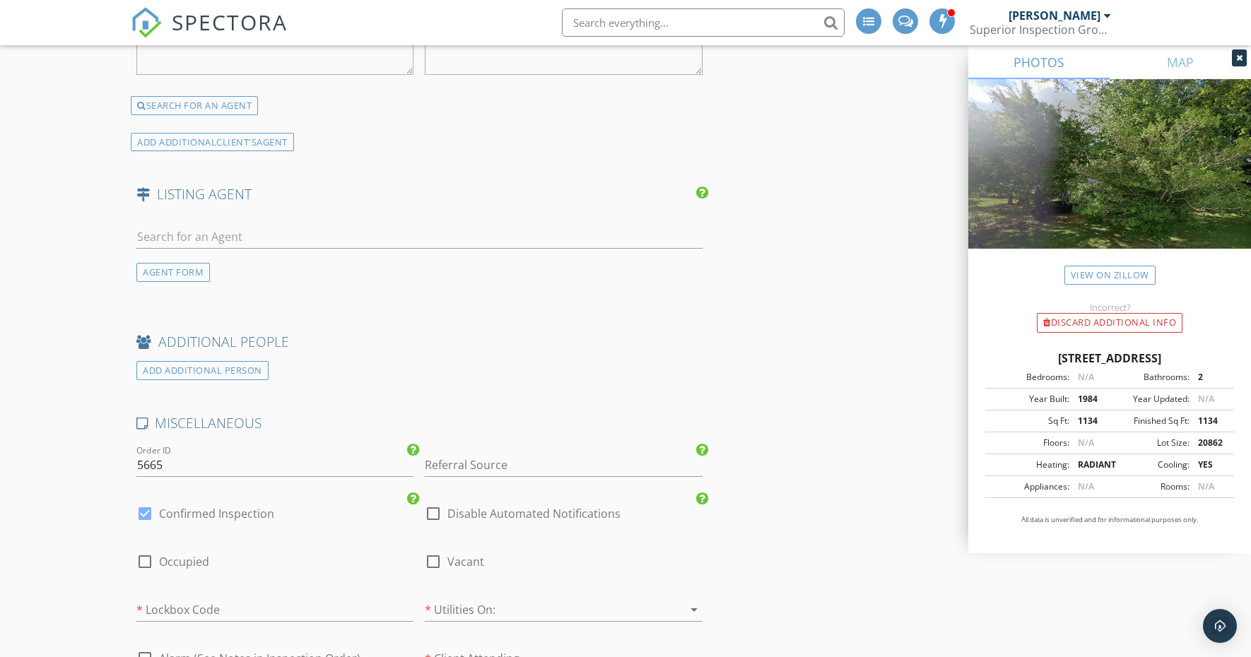
scroll to position [2178, 0]
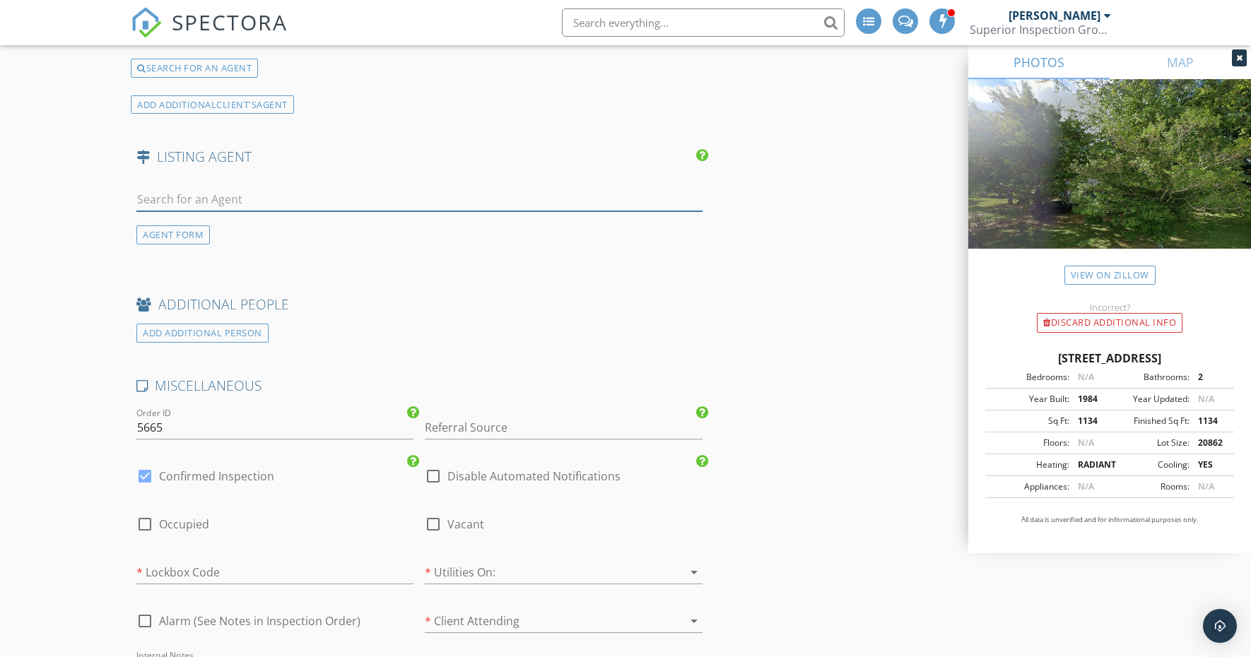
click at [184, 193] on input "text" at bounding box center [419, 199] width 566 height 23
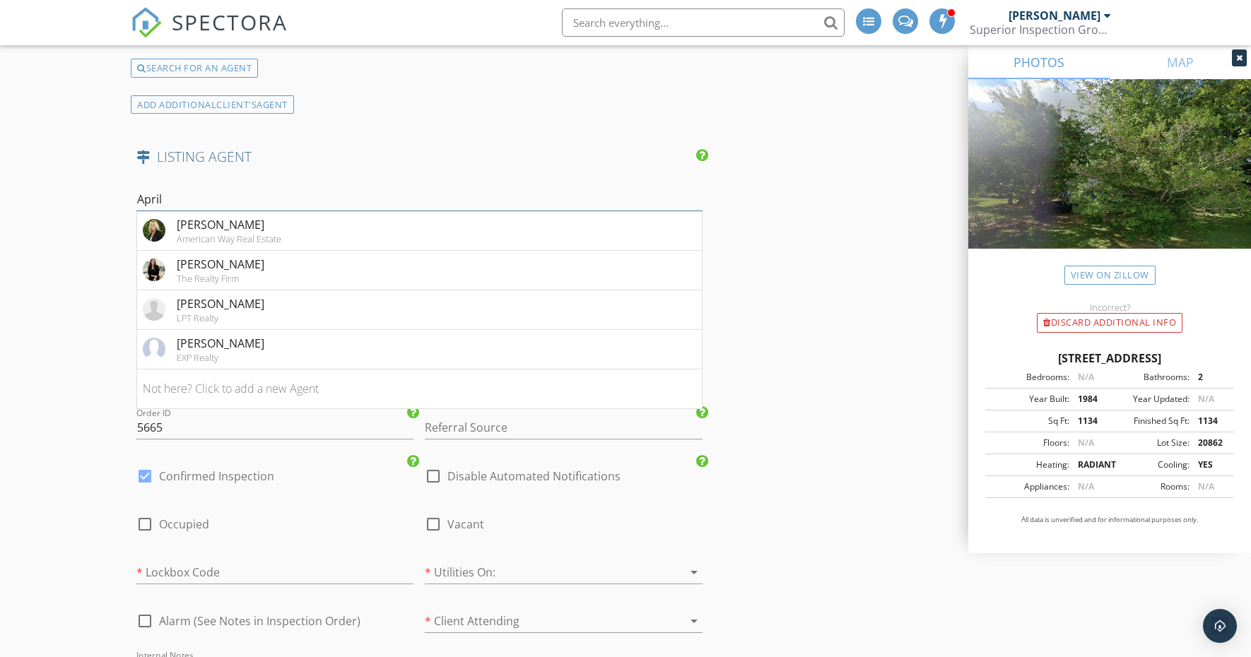
type input "April"
drag, startPoint x: 192, startPoint y: 175, endPoint x: 218, endPoint y: 231, distance: 62.3
click at [218, 233] on div "American Way Real Estate" at bounding box center [229, 238] width 105 height 11
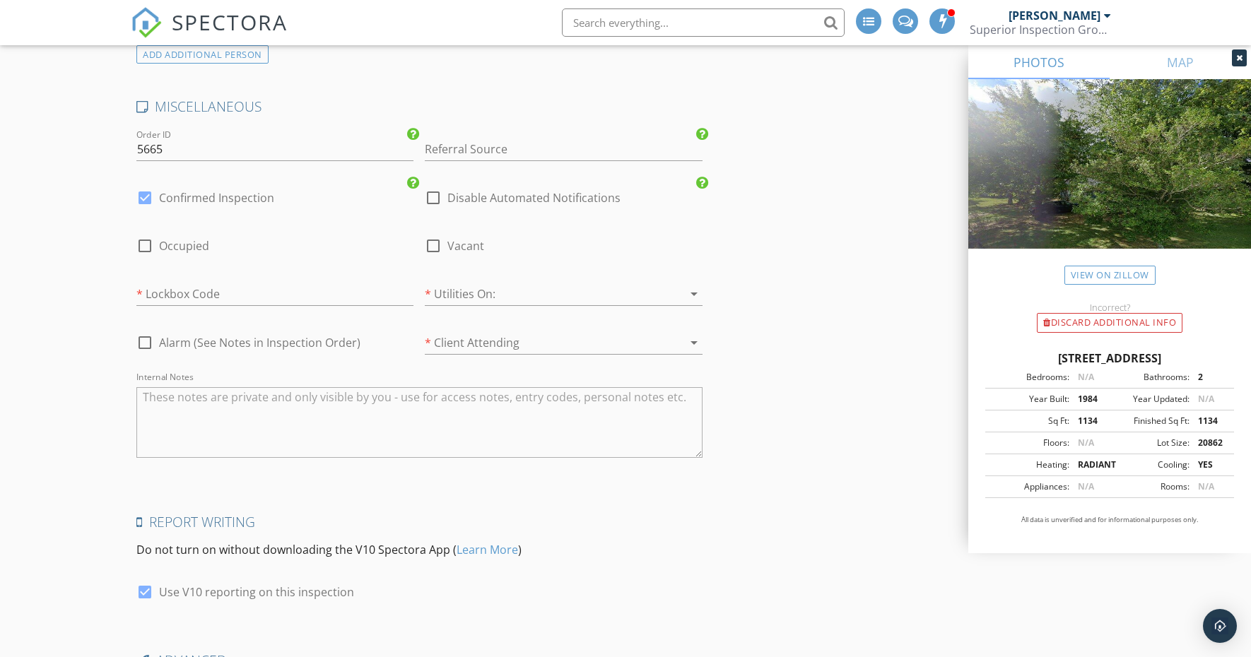
scroll to position [2747, 0]
click at [150, 184] on div at bounding box center [145, 196] width 24 height 24
checkbox input "false"
checkbox input "true"
click at [431, 238] on div at bounding box center [433, 244] width 24 height 24
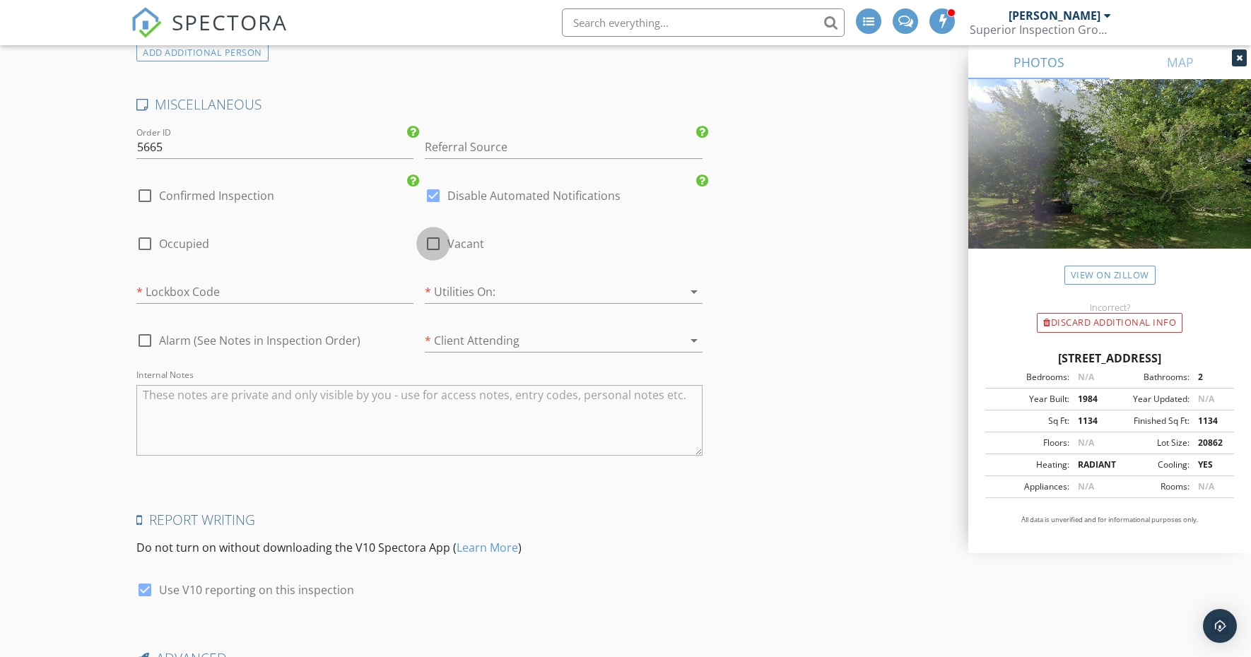
checkbox input "true"
click at [452, 284] on div at bounding box center [543, 292] width 237 height 23
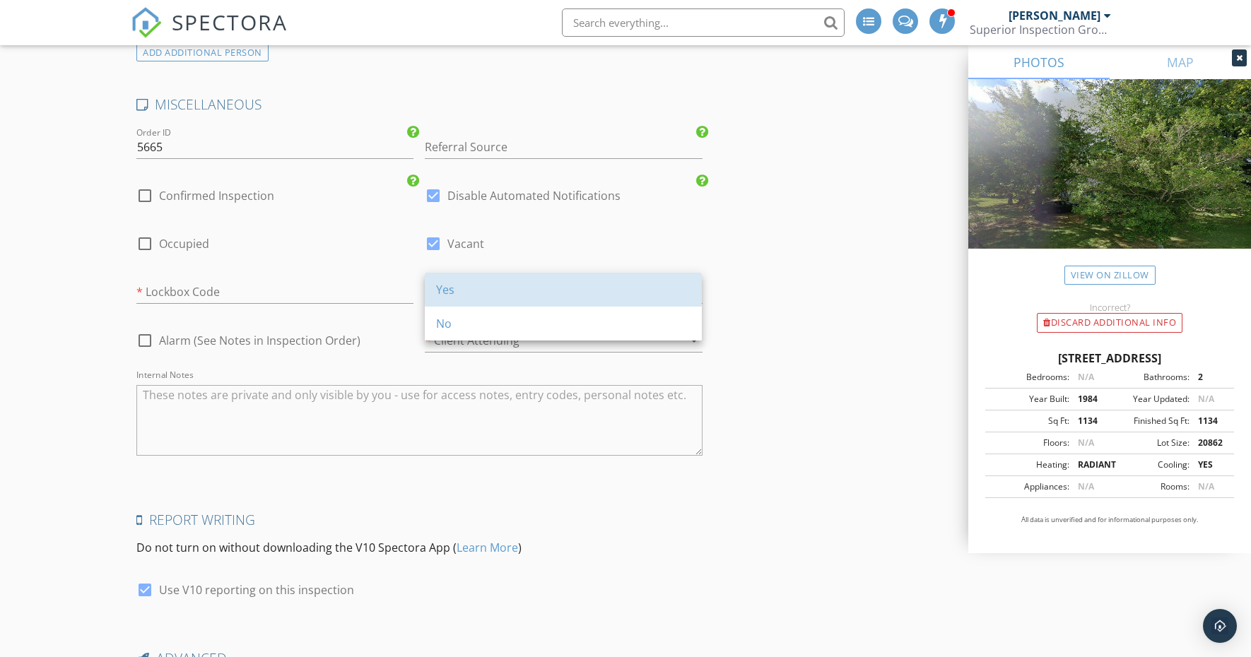
click at [452, 284] on div "Yes" at bounding box center [563, 289] width 254 height 17
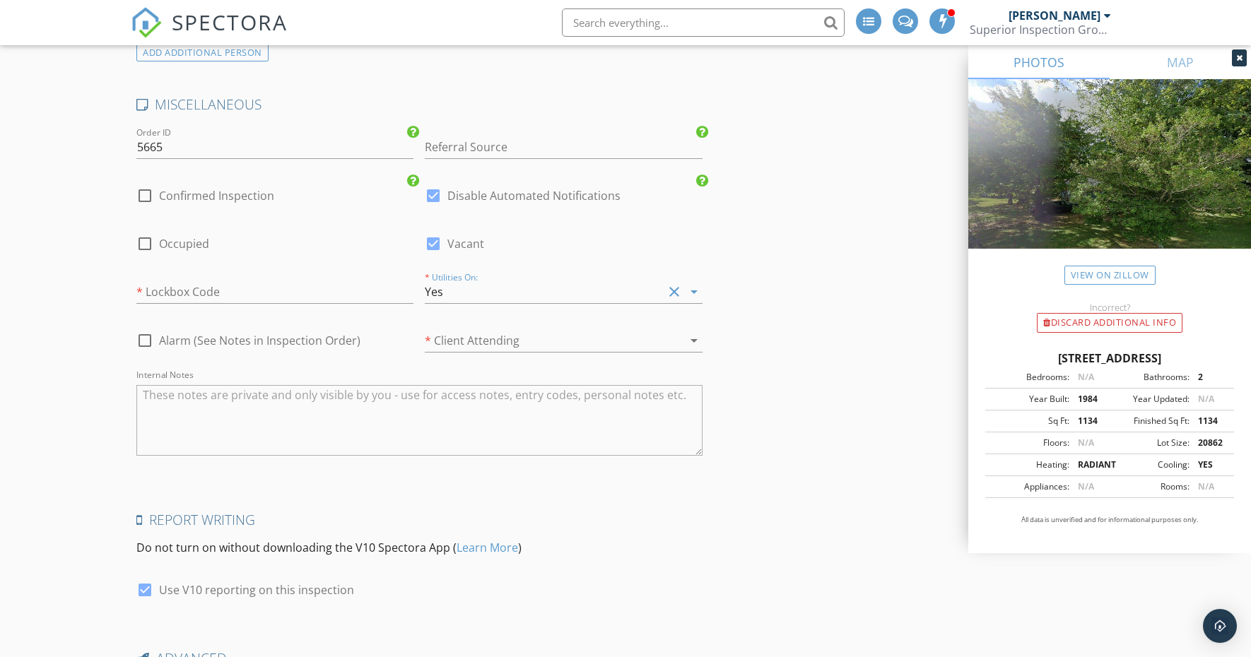
click at [470, 334] on div at bounding box center [543, 340] width 237 height 23
click at [470, 334] on div "Yes" at bounding box center [563, 338] width 254 height 17
click at [213, 394] on textarea "Internal Notes" at bounding box center [419, 420] width 566 height 71
type textarea "He is a repeat buyer and requested you again, Please call him to meet you at th…"
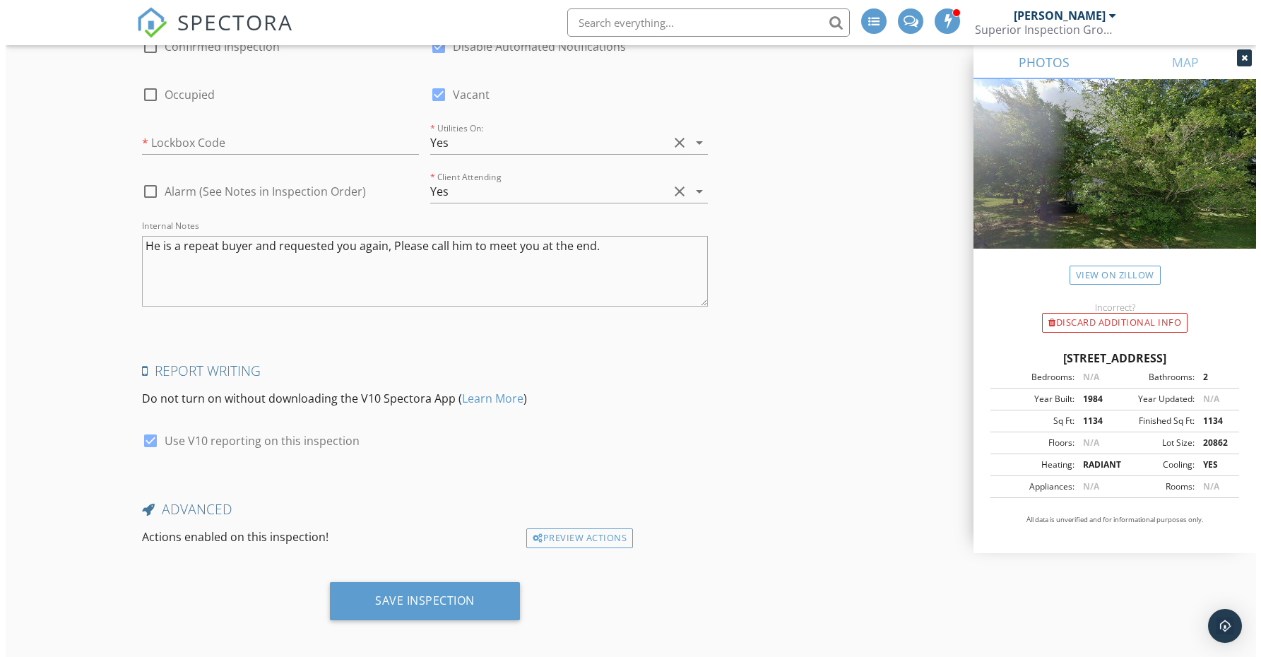
scroll to position [2895, 0]
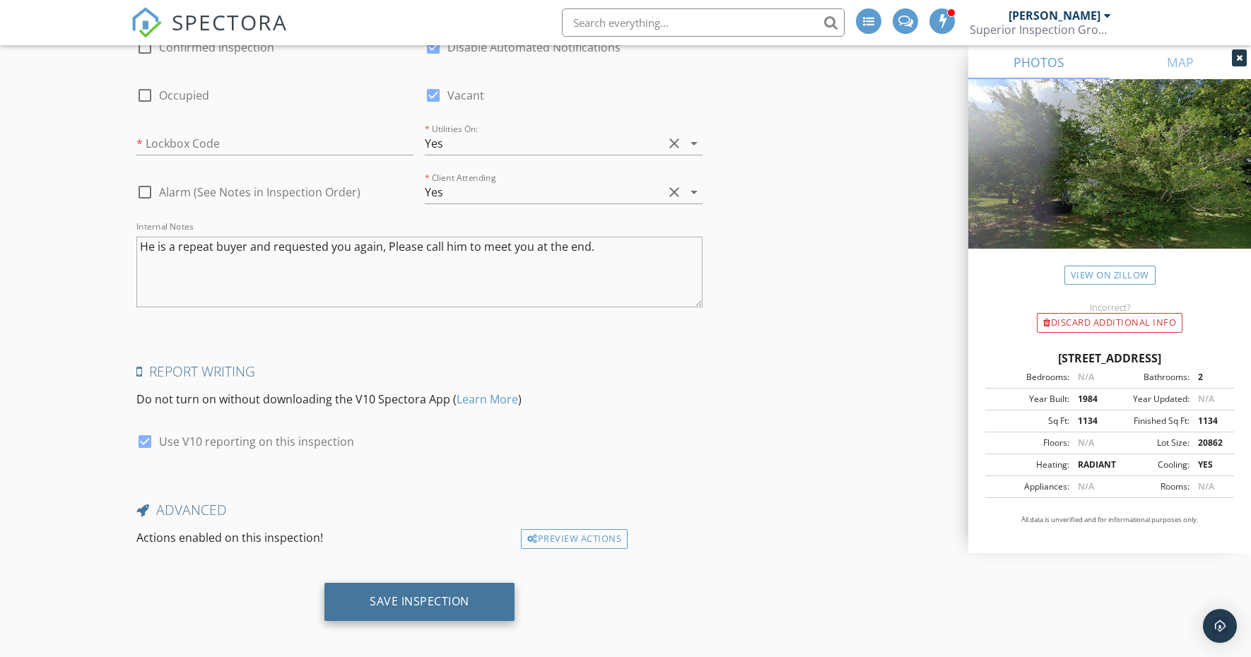
click at [399, 606] on div "Save Inspection" at bounding box center [419, 602] width 190 height 38
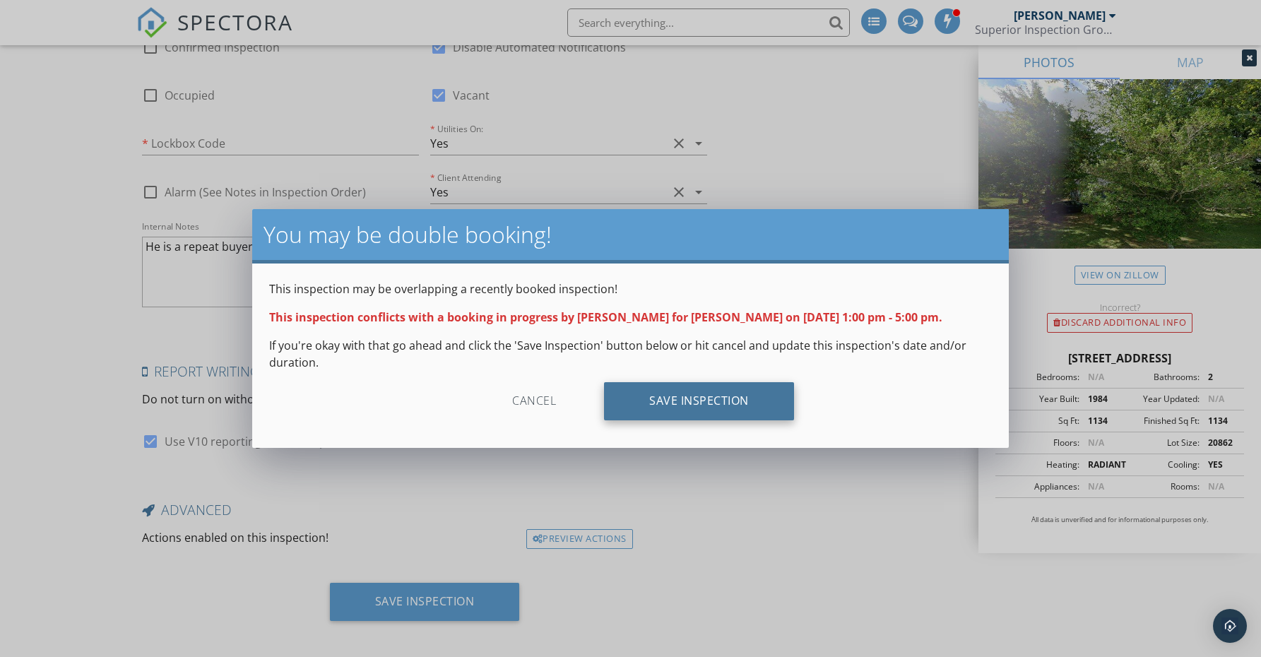
click at [761, 394] on div "Save Inspection" at bounding box center [699, 401] width 190 height 38
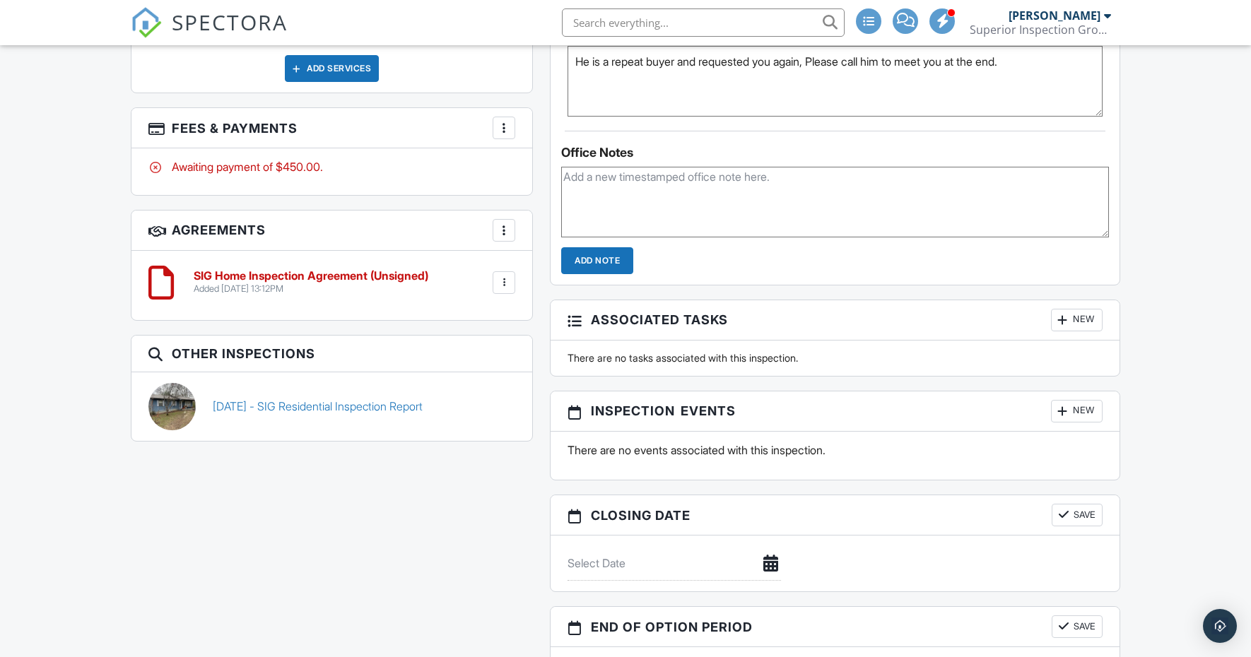
scroll to position [1237, 0]
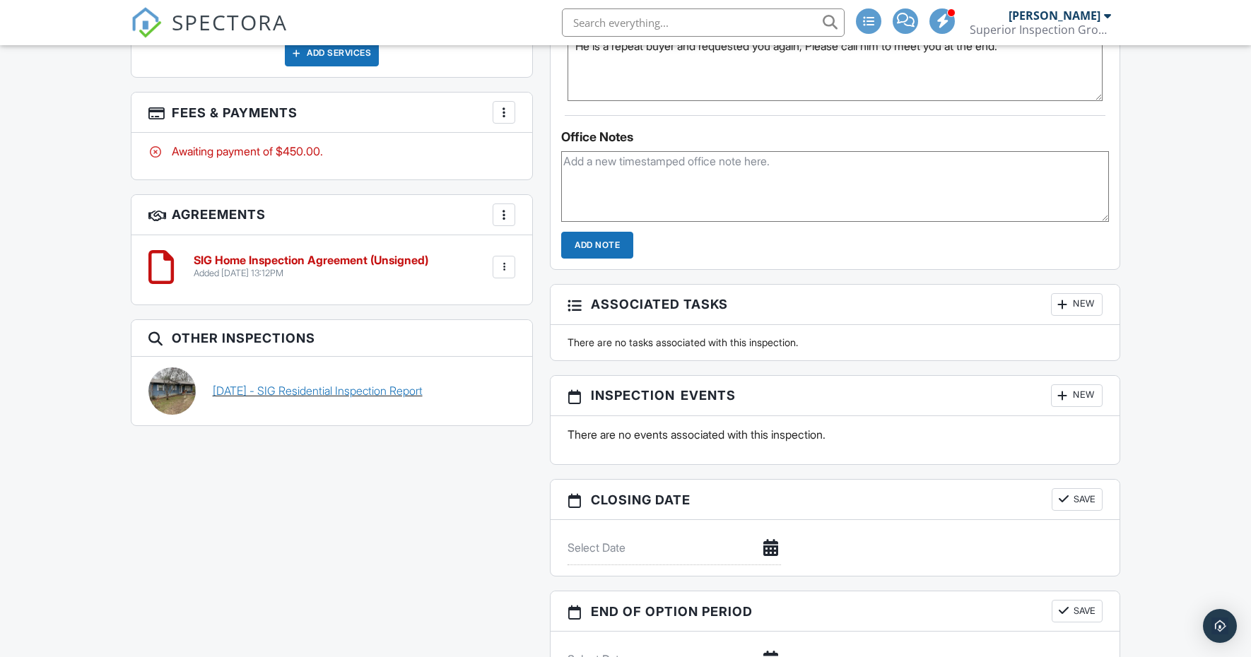
click at [314, 393] on link "12/17/2024 - SIG Residential Inspection Report" at bounding box center [318, 391] width 210 height 16
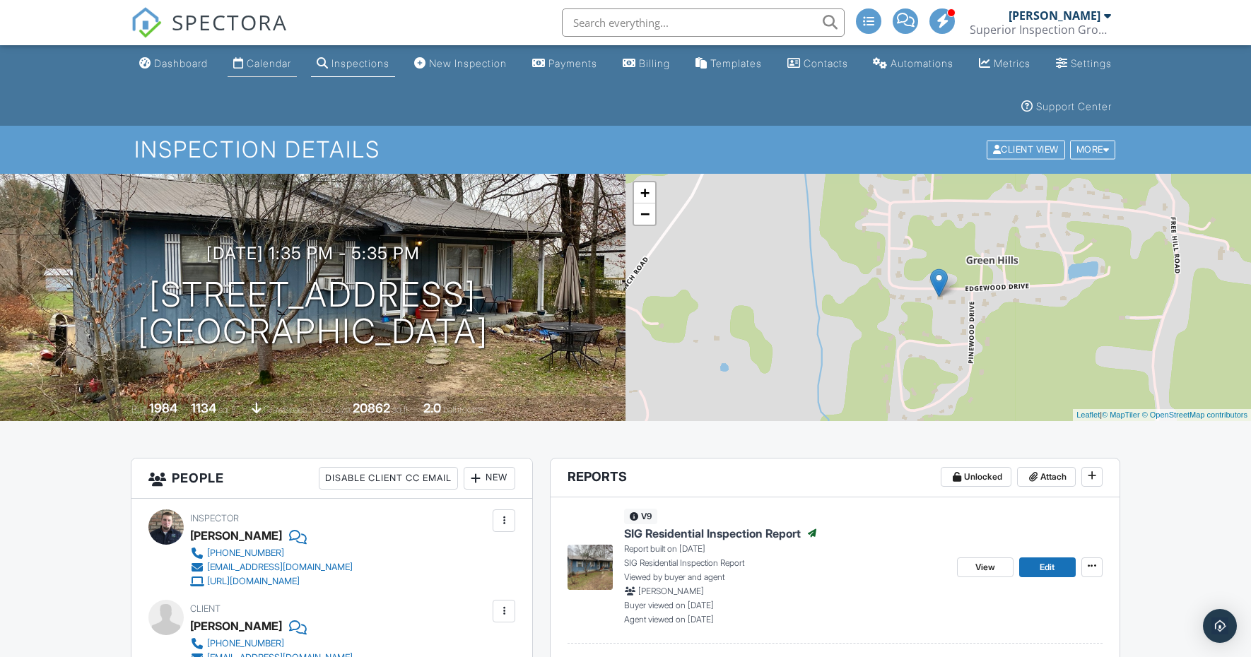
click at [290, 73] on link "Calendar" at bounding box center [262, 64] width 69 height 26
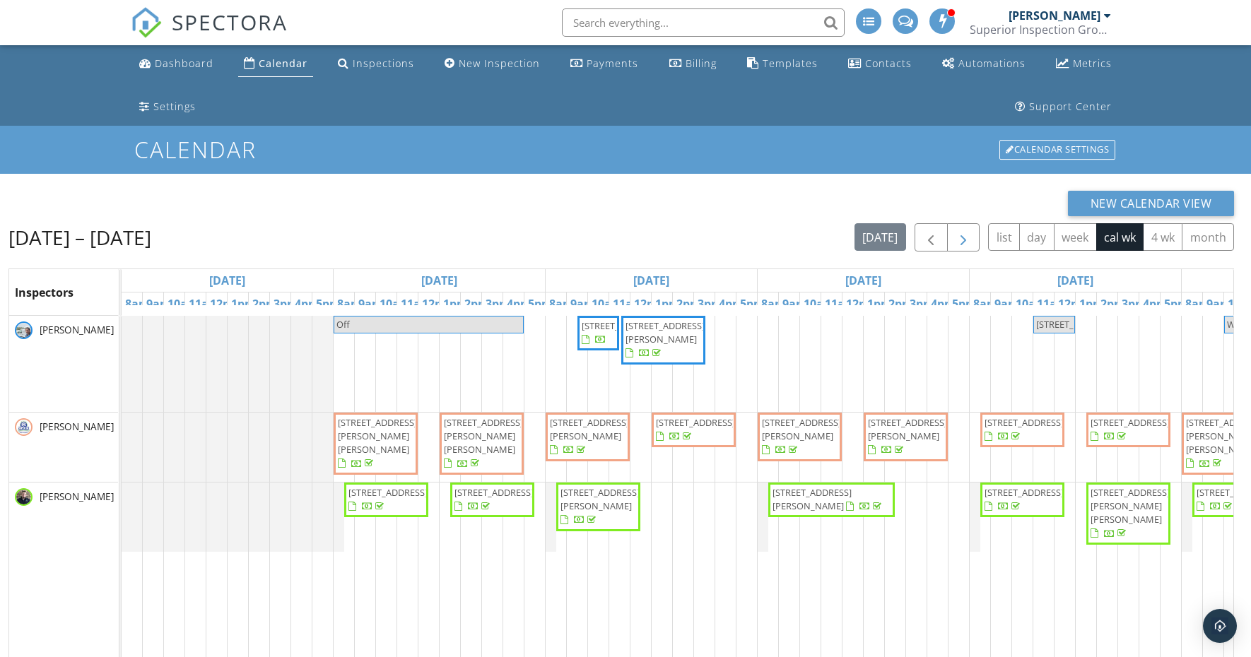
click at [969, 242] on span "button" at bounding box center [963, 238] width 17 height 17
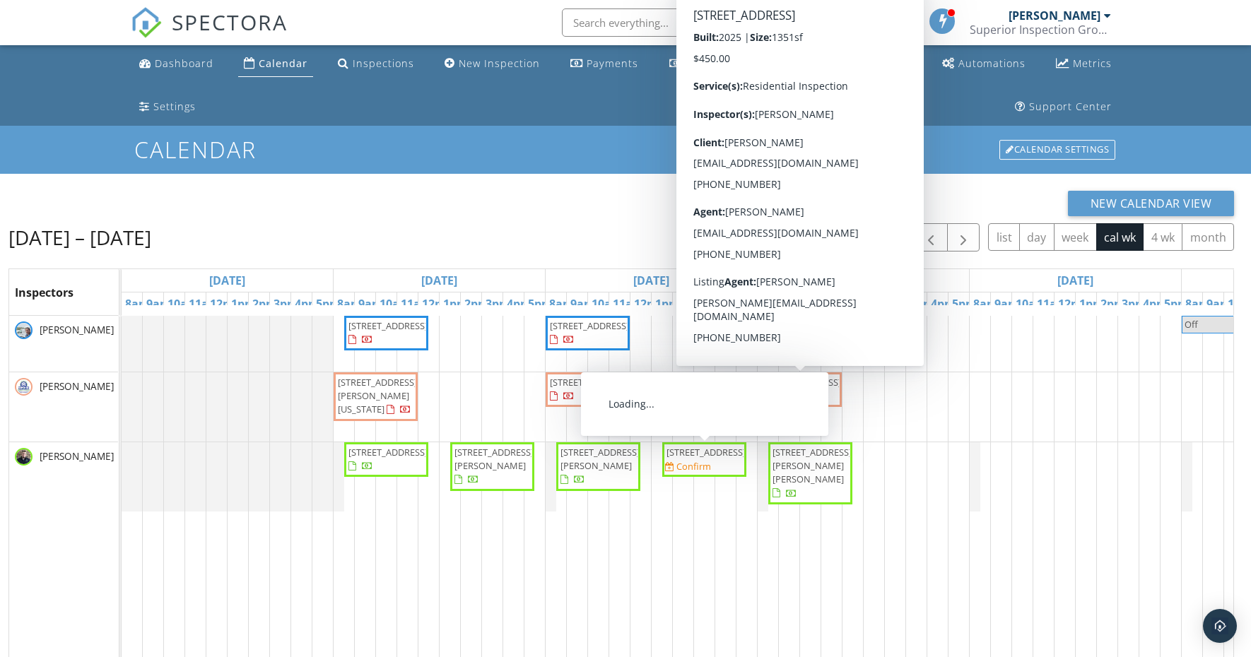
click at [714, 459] on span "793 Edgewood Dr, Cookeville 38501" at bounding box center [704, 452] width 78 height 13
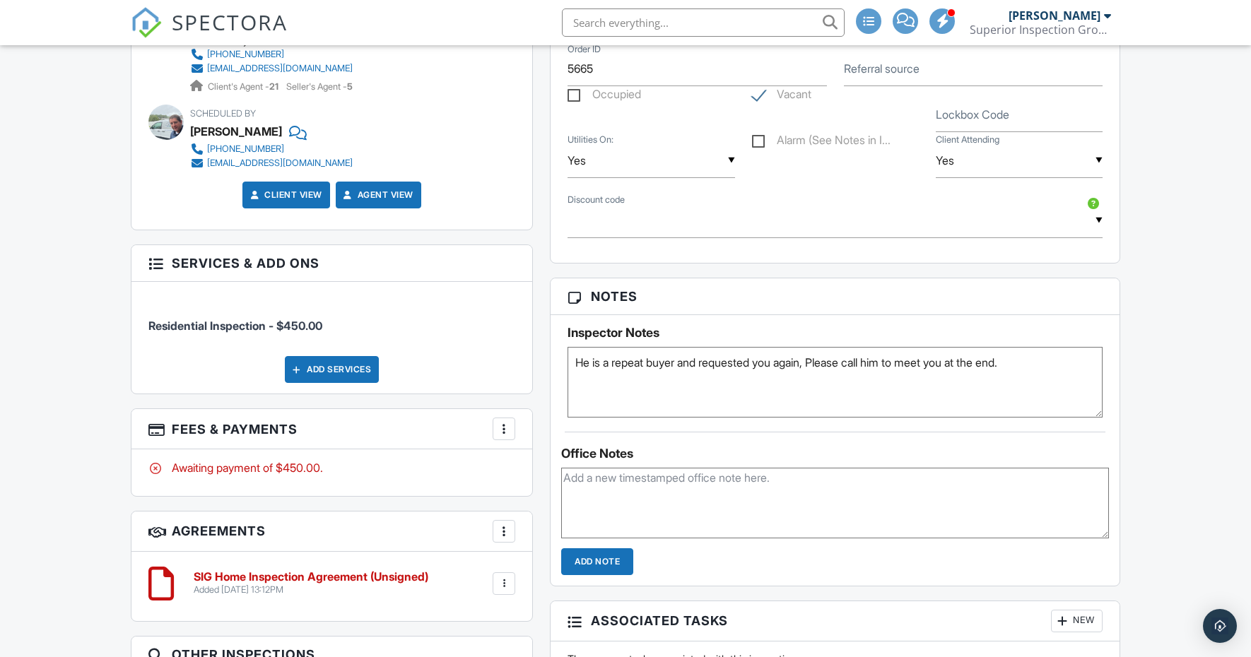
scroll to position [921, 0]
click at [603, 395] on textarea "He is a repeat buyer and requested you again, Please call him to meet you at th…" at bounding box center [834, 381] width 535 height 71
type textarea "He is a repeat buyer and requested you again, Please call him to meet you at th…"
click at [1169, 375] on div "Dashboard Calendar Inspections New Inspection Payments Billing Templates Contac…" at bounding box center [625, 212] width 1251 height 2177
click at [1182, 348] on div "Dashboard Calendar Inspections New Inspection Payments Billing Templates Contac…" at bounding box center [625, 212] width 1251 height 2177
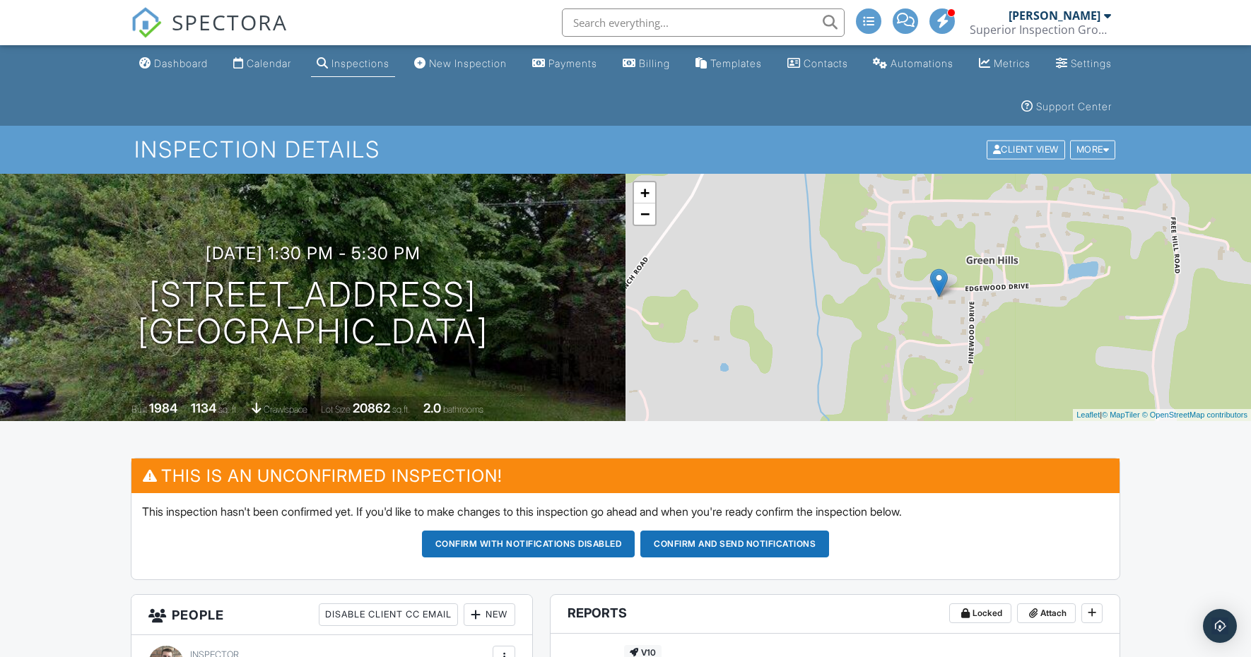
scroll to position [0, 0]
click at [278, 66] on div "Calendar" at bounding box center [269, 63] width 45 height 12
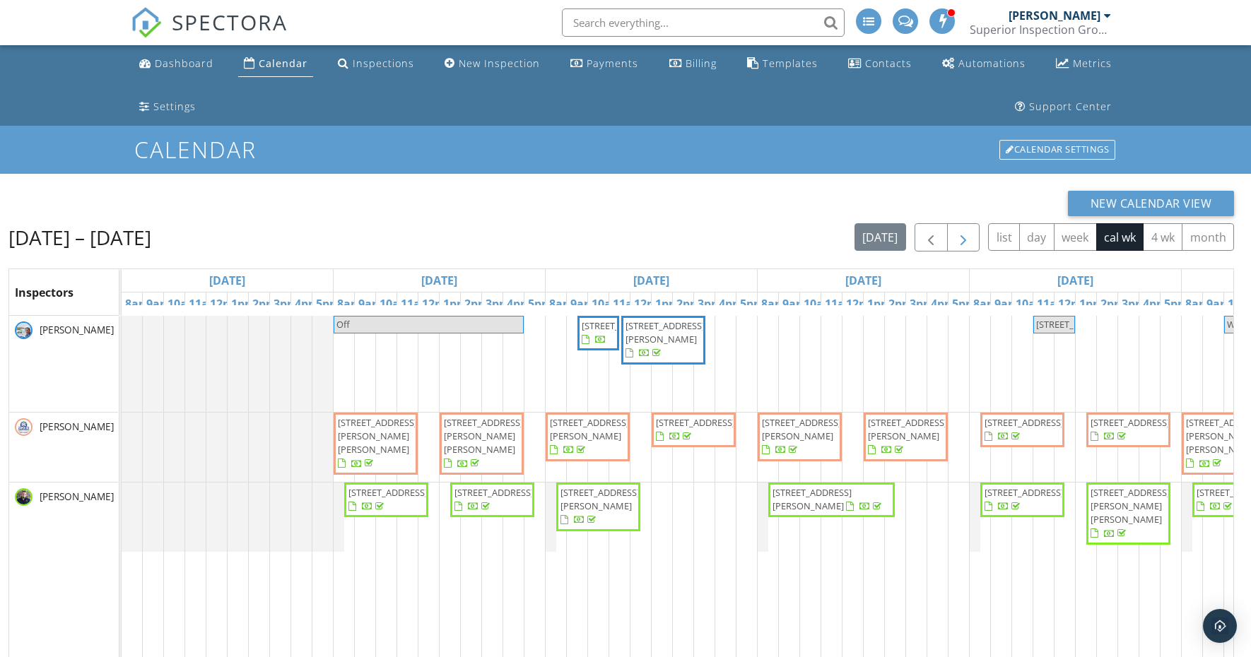
click at [953, 242] on button "button" at bounding box center [963, 237] width 33 height 29
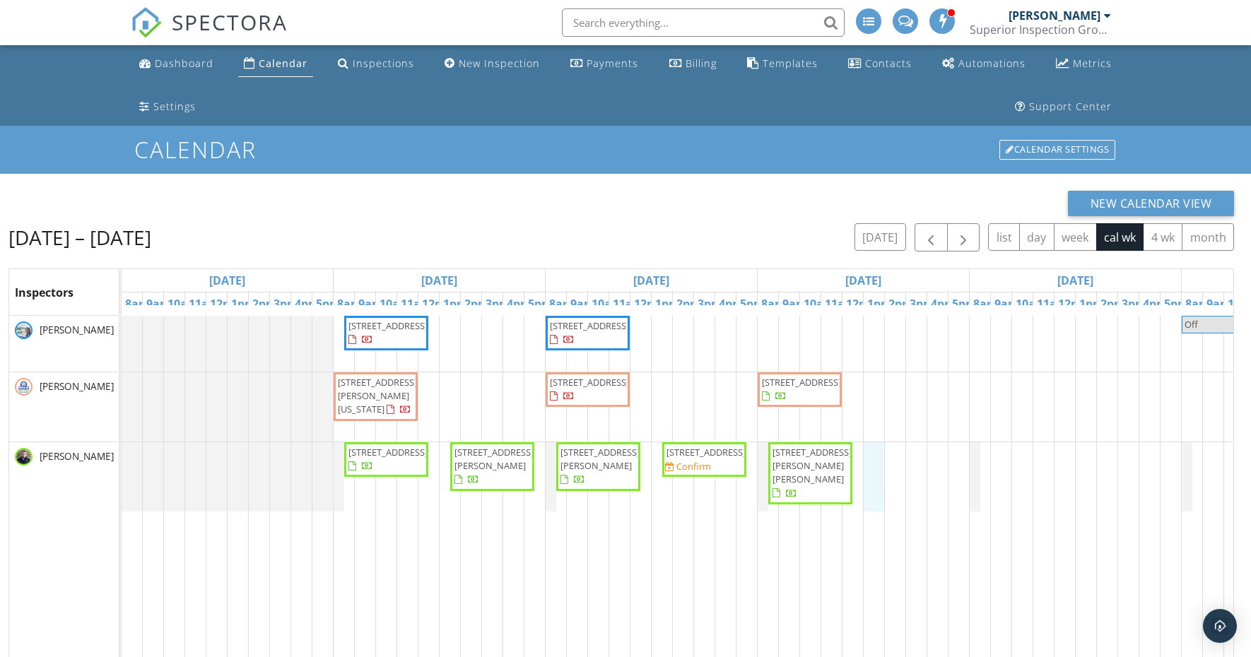
click at [878, 466] on div "[STREET_ADDRESS] [STREET_ADDRESS] Off Stay at Elegant spacious, beachfront, w/o…" at bounding box center [864, 598] width 1484 height 564
click at [879, 408] on link "Inspection" at bounding box center [872, 407] width 73 height 23
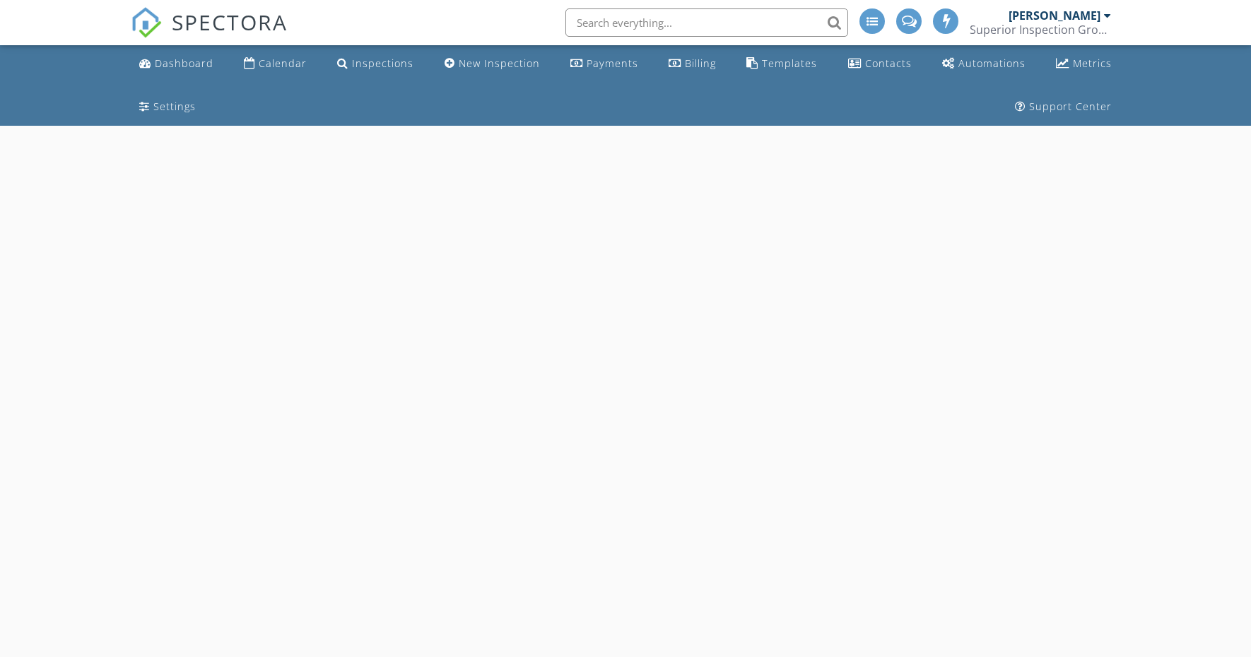
select select "9"
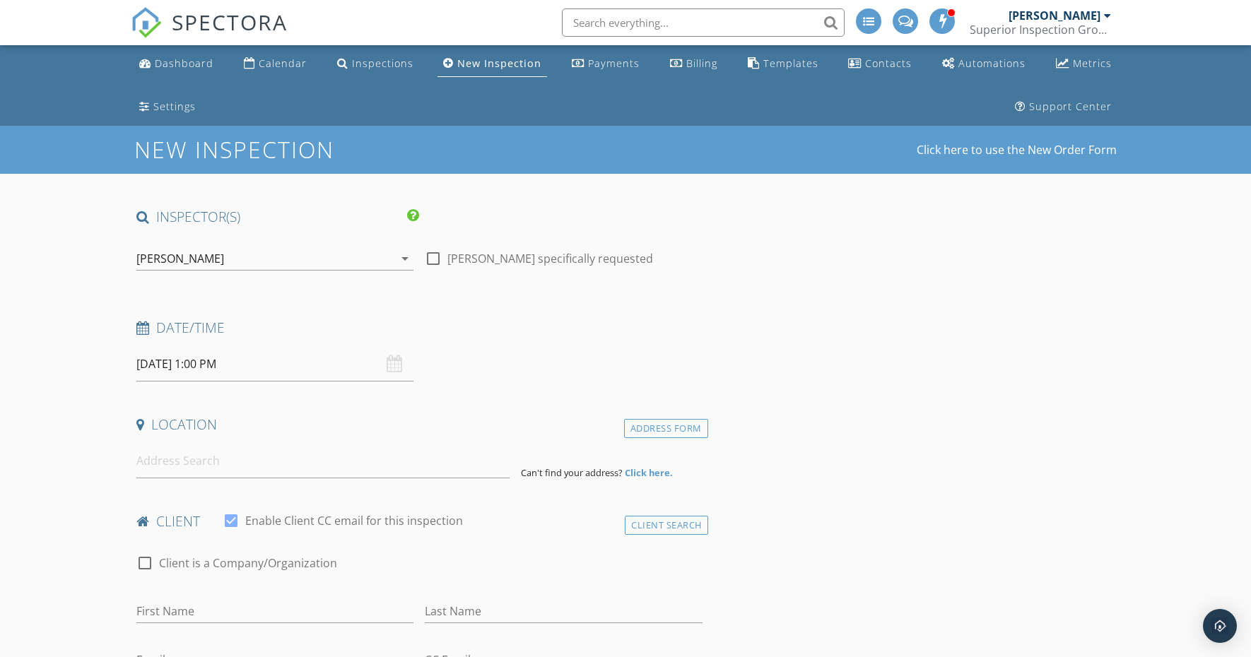
click at [213, 363] on input "10/01/2025 1:00 PM" at bounding box center [274, 364] width 277 height 35
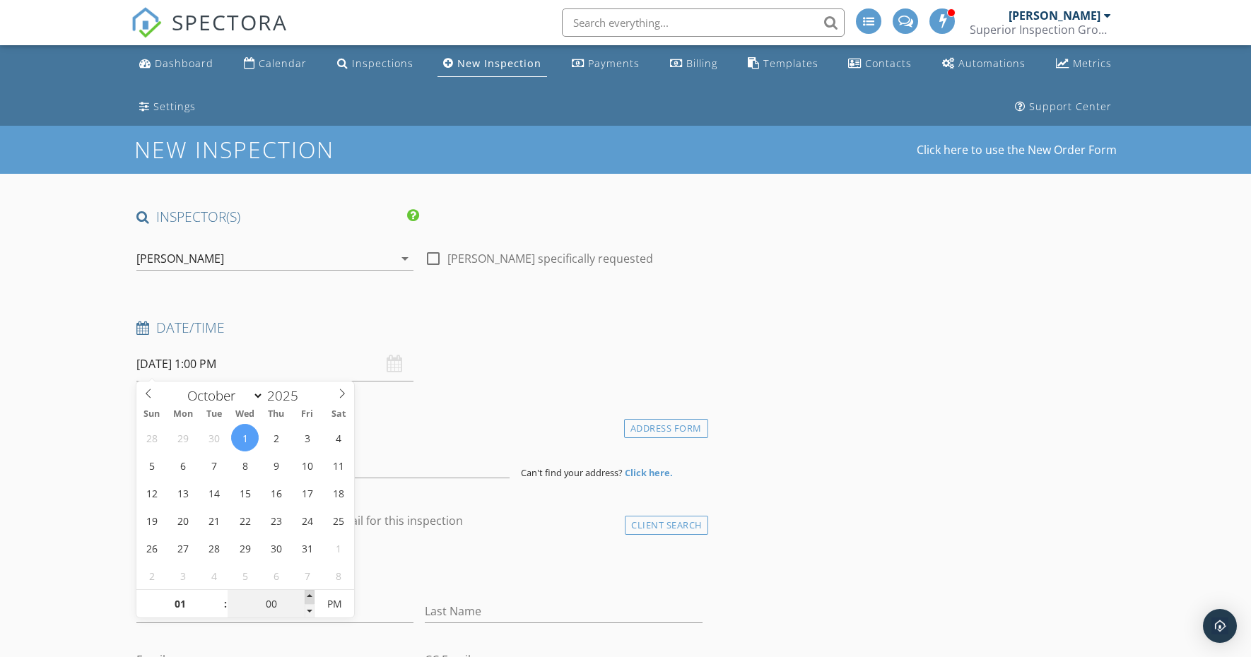
type input "05"
type input "10/01/2025 1:05 PM"
click at [310, 593] on span at bounding box center [310, 597] width 10 height 14
type input "10"
type input "10/01/2025 1:10 PM"
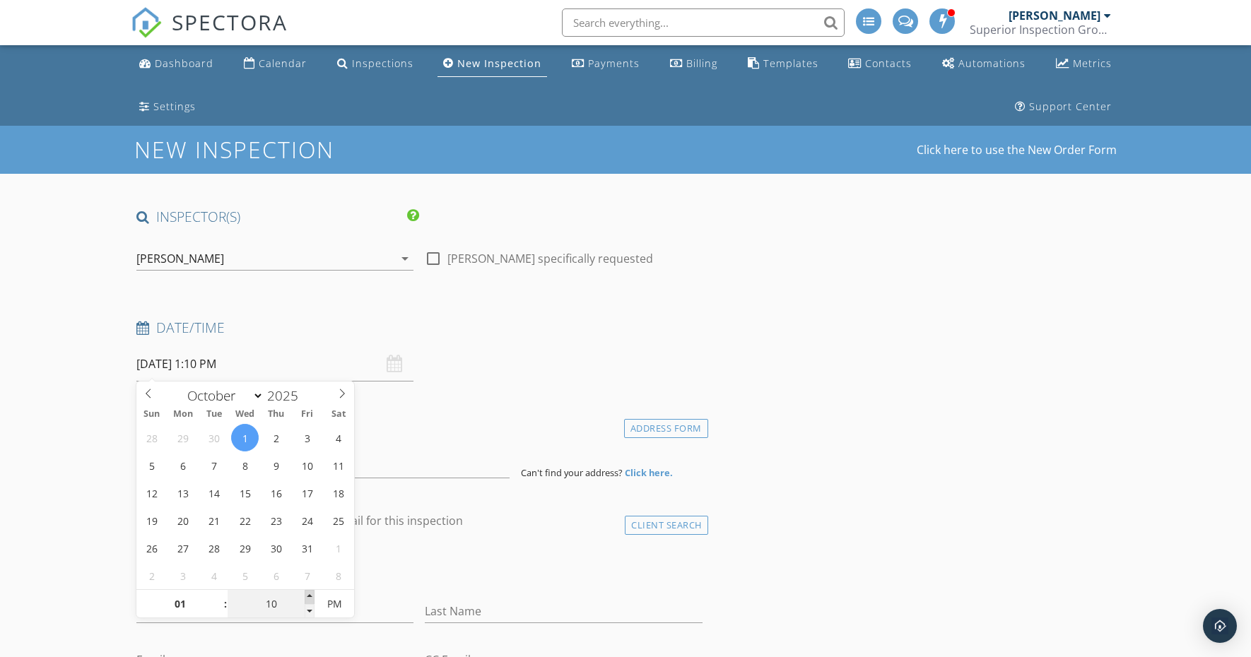
click at [310, 593] on span at bounding box center [310, 597] width 10 height 14
type input "15"
type input "10/01/2025 1:15 PM"
click at [310, 593] on span at bounding box center [310, 597] width 10 height 14
type input "20"
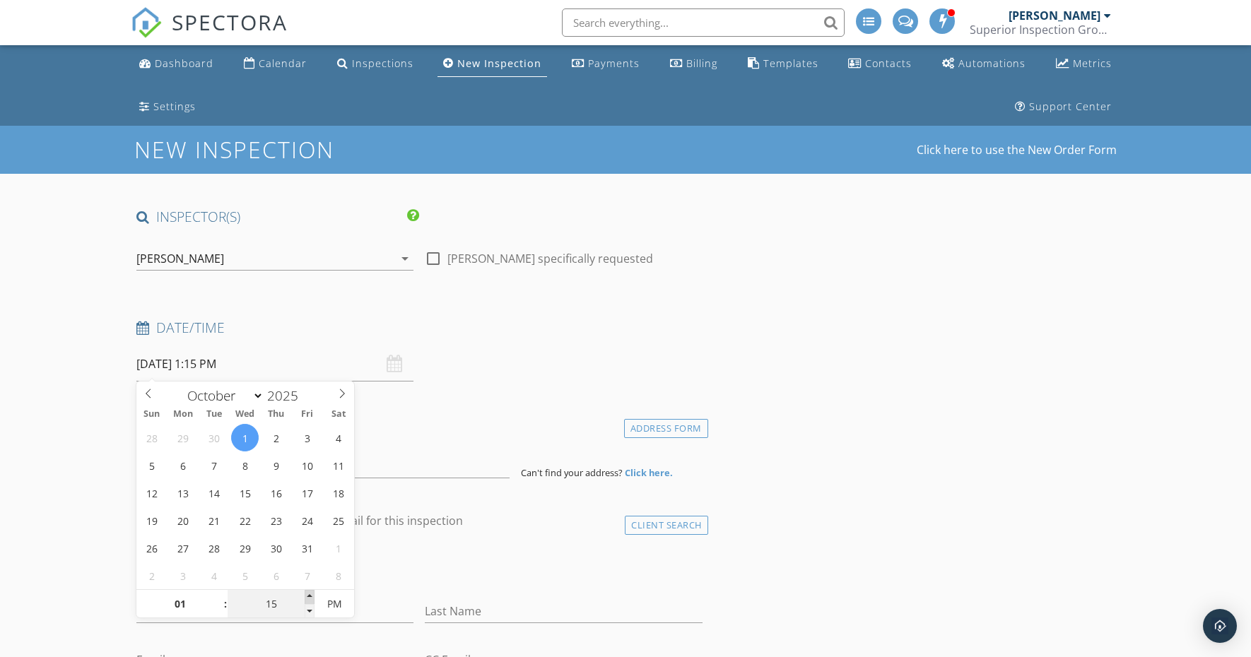
type input "10/01/2025 1:20 PM"
click at [310, 593] on span at bounding box center [310, 597] width 10 height 14
type input "25"
type input "10/01/2025 1:25 PM"
click at [310, 593] on span at bounding box center [310, 597] width 10 height 14
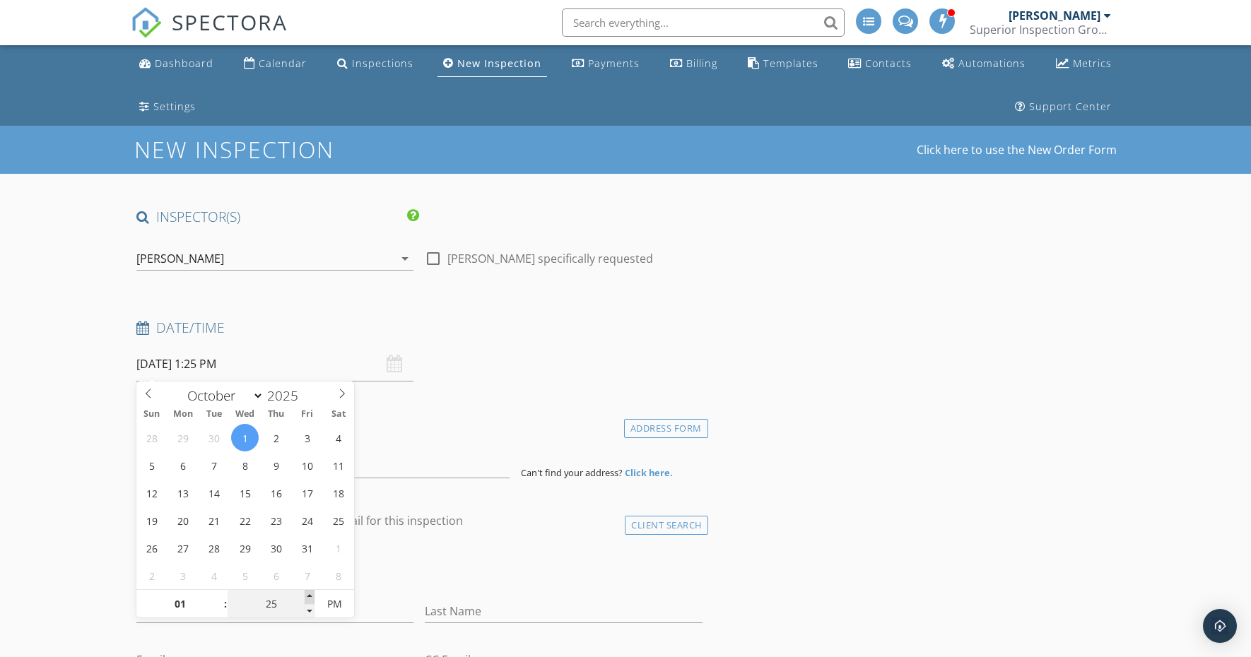
type input "30"
type input "10/01/2025 1:30 PM"
click at [310, 593] on span at bounding box center [310, 597] width 10 height 14
type input "35"
type input "10/01/2025 1:35 PM"
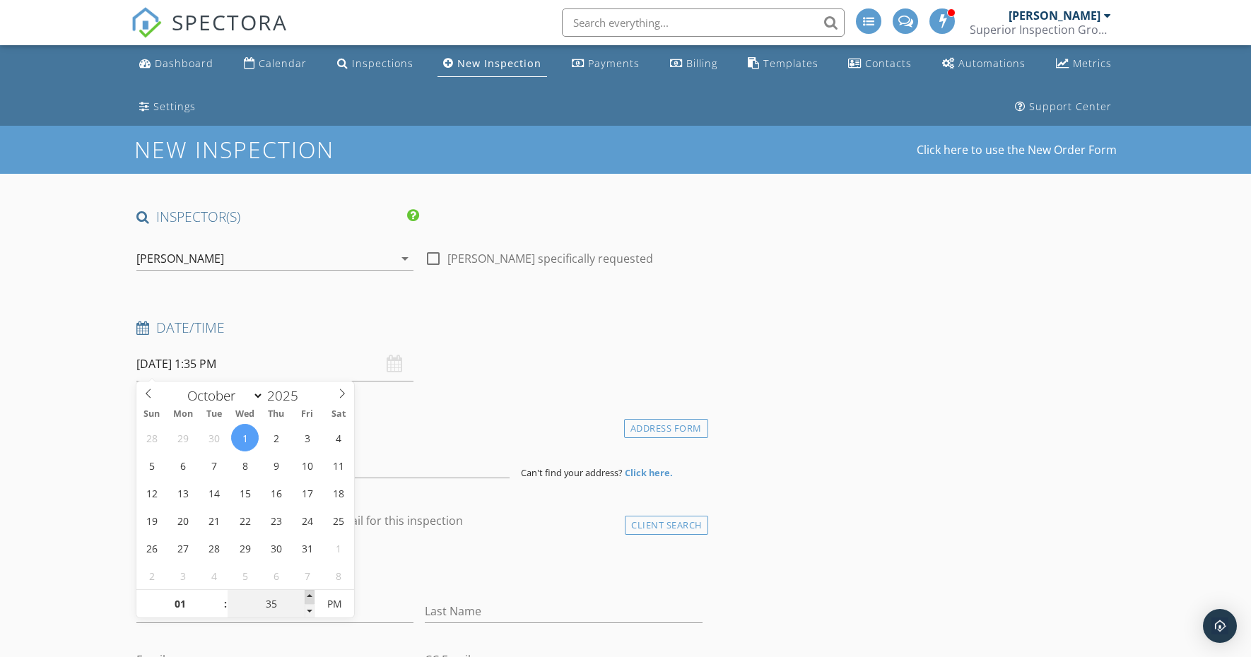
click at [310, 593] on span at bounding box center [310, 597] width 10 height 14
type input "30"
type input "10/01/2025 1:30 PM"
click at [314, 606] on span at bounding box center [310, 611] width 10 height 14
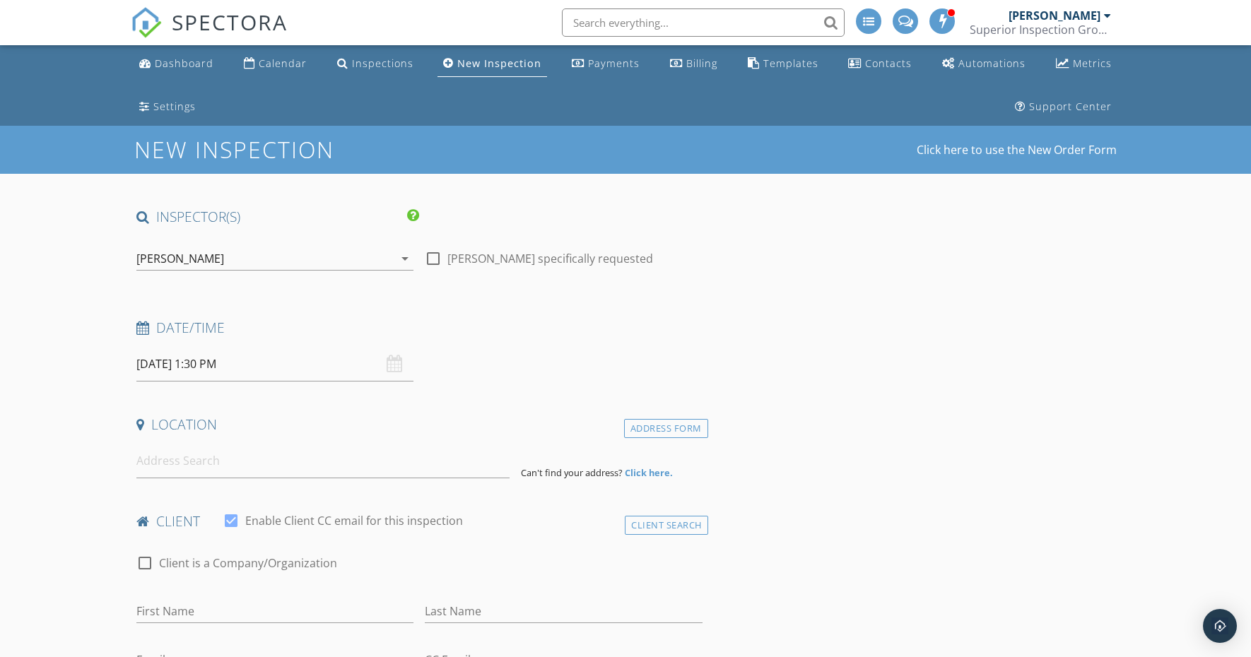
click at [175, 472] on input at bounding box center [322, 461] width 373 height 35
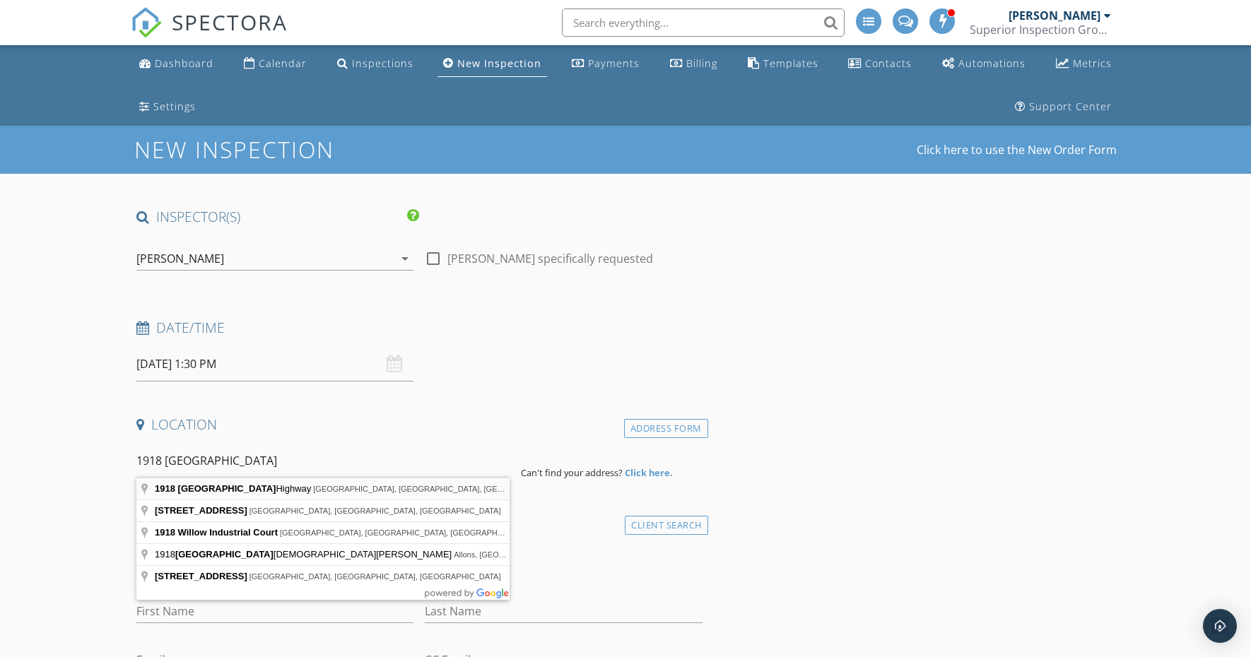
type input "1918 Willow Grove Highway, Monroe, TN, USA"
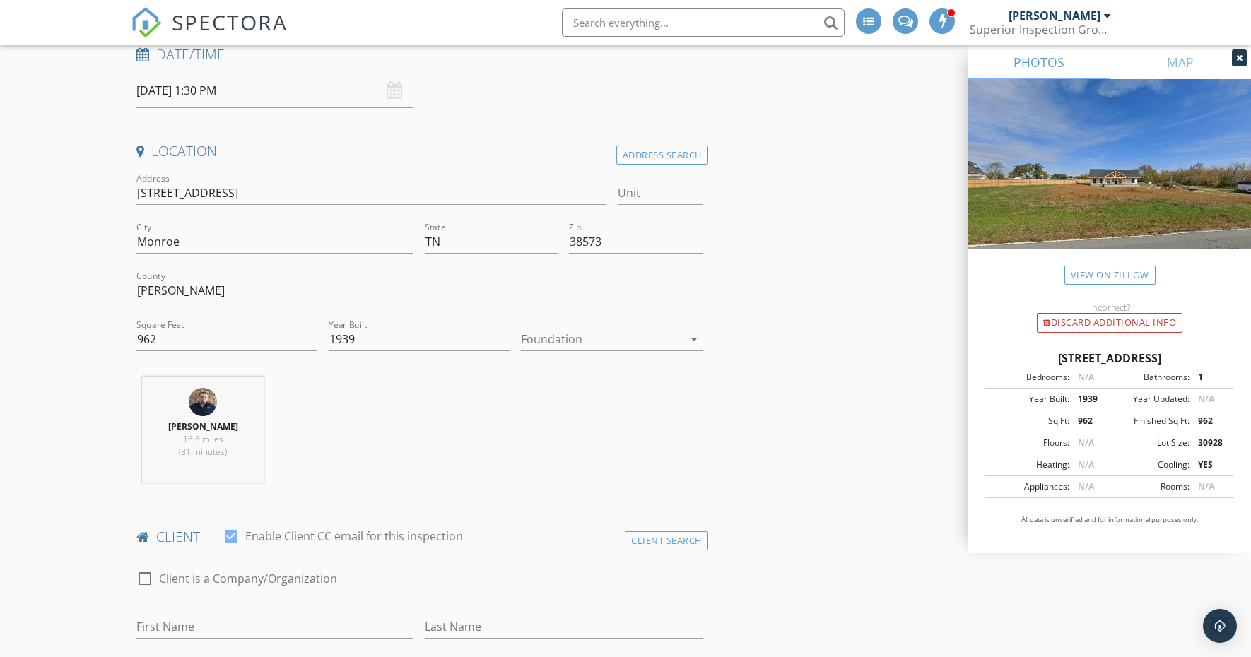
scroll to position [285, 0]
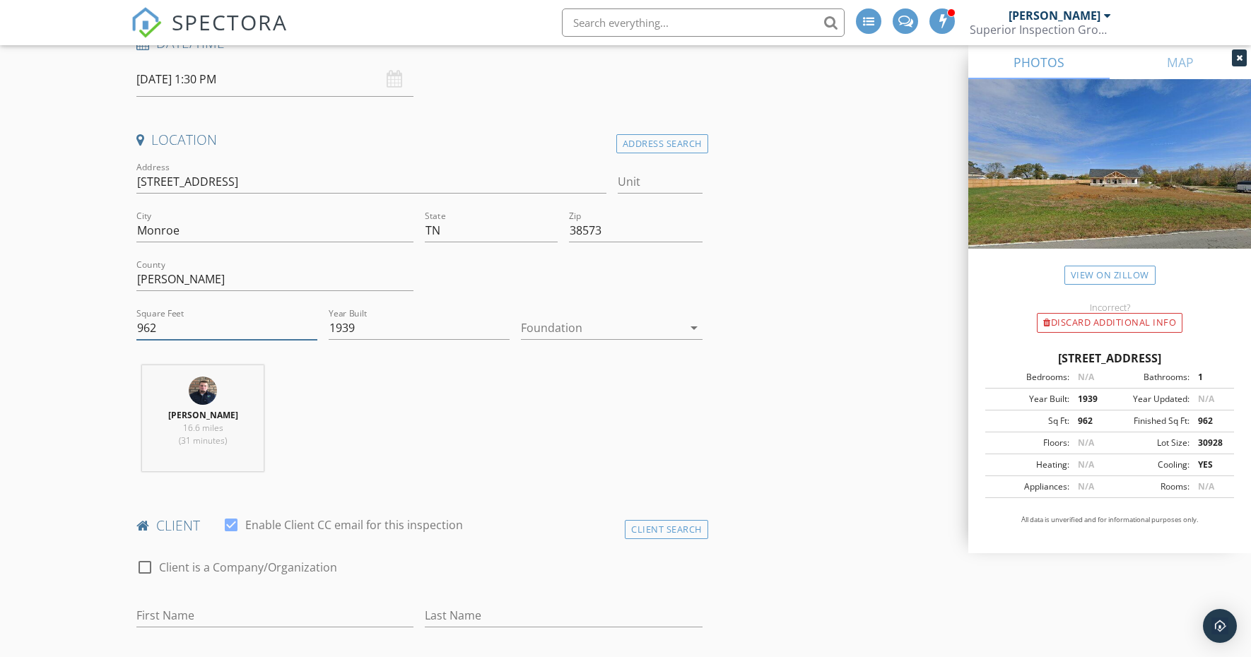
click at [192, 331] on input "962" at bounding box center [226, 328] width 181 height 23
type input "9"
type input "1500"
type input "2025"
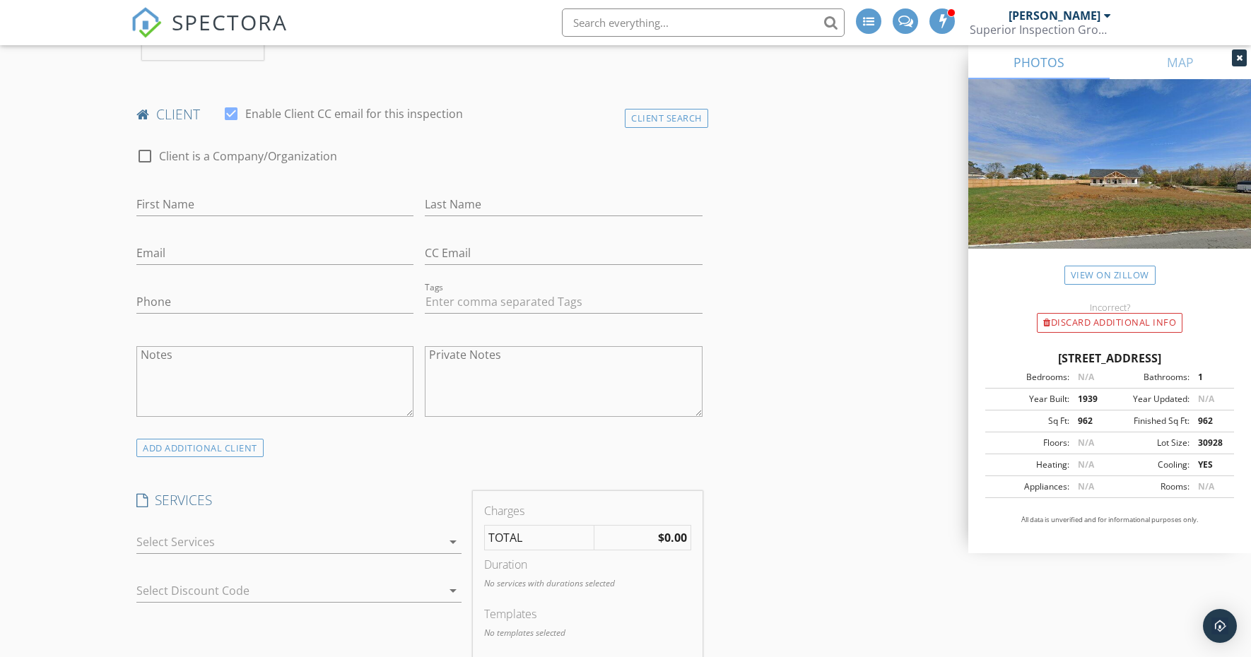
scroll to position [731, 0]
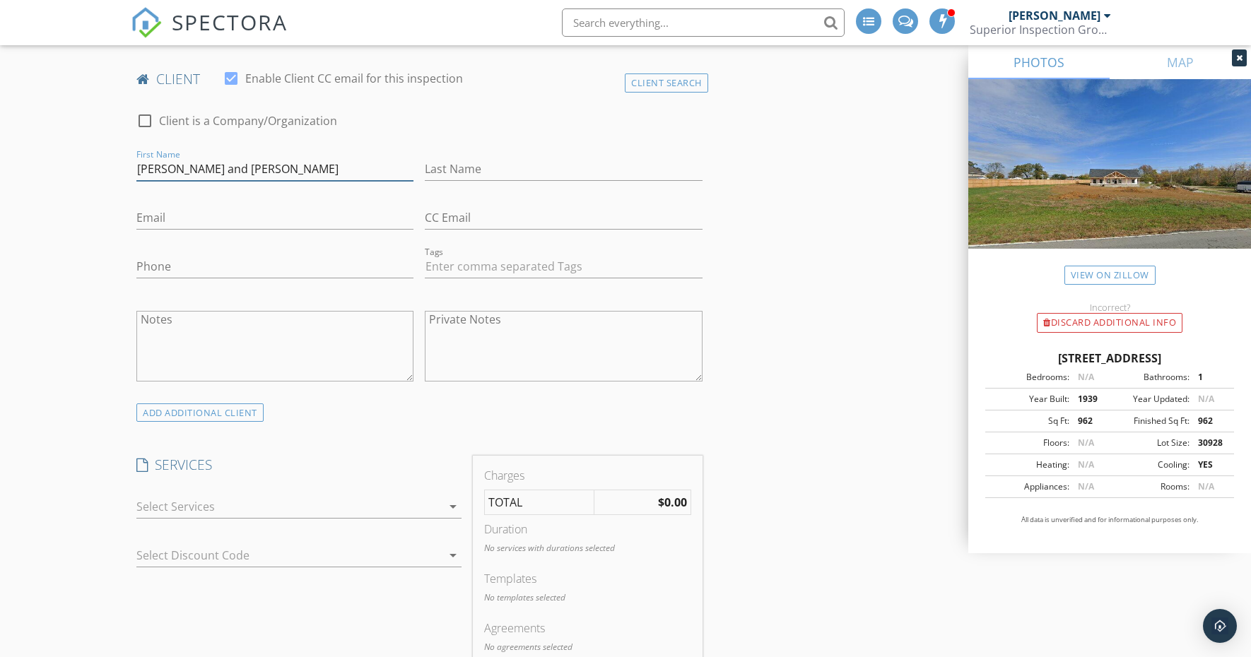
type input "[PERSON_NAME] and [PERSON_NAME]"
type input "[PERSON_NAME]"
type input "5"
type input "[EMAIL_ADDRESS][DOMAIN_NAME]"
type input "[PHONE_NUMBER]"
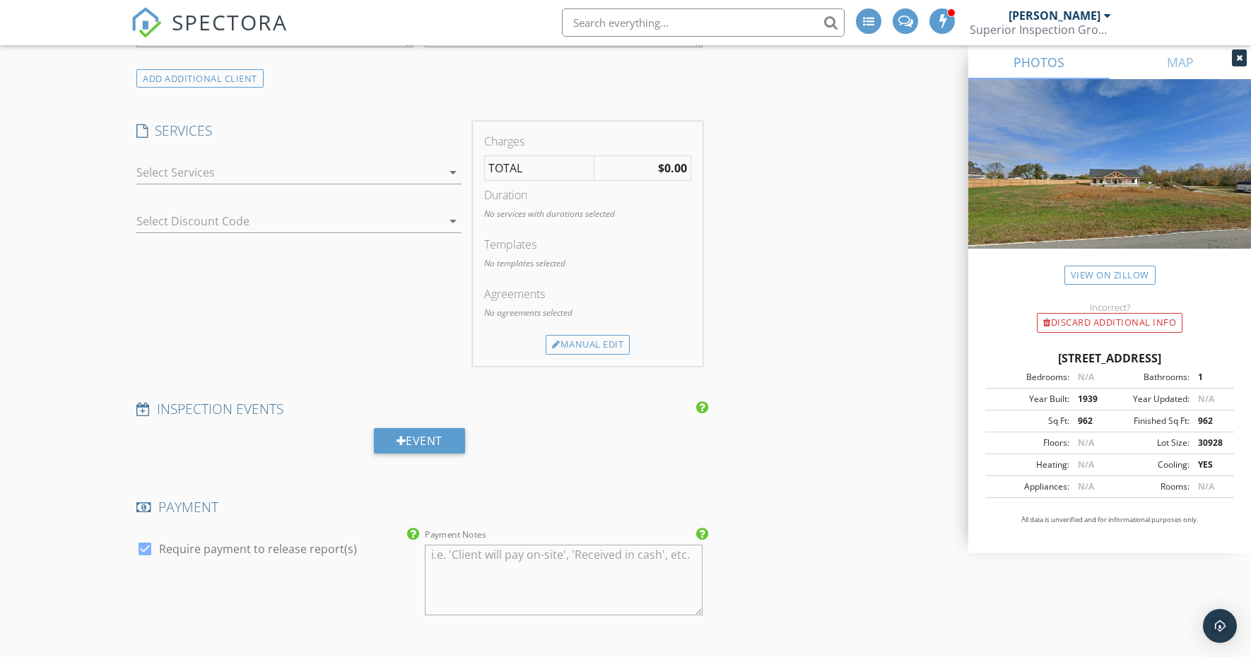
scroll to position [1087, 0]
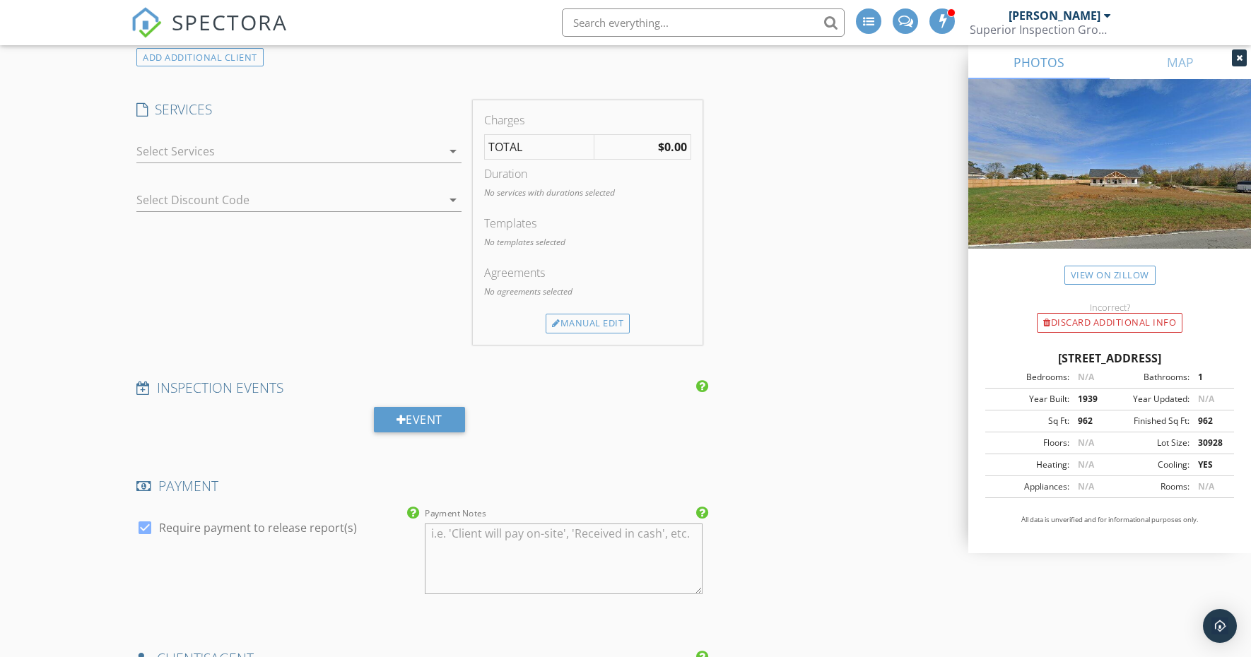
click at [453, 148] on icon "arrow_drop_down" at bounding box center [452, 151] width 17 height 17
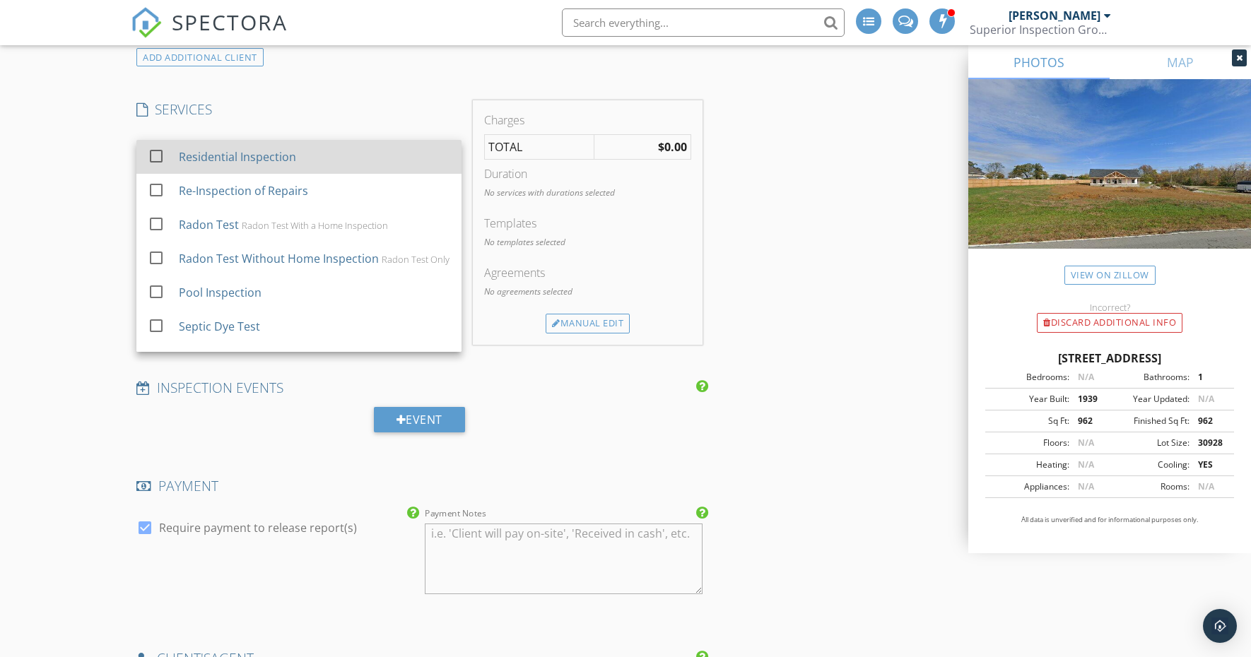
click at [406, 152] on div "Residential Inspection" at bounding box center [314, 157] width 271 height 28
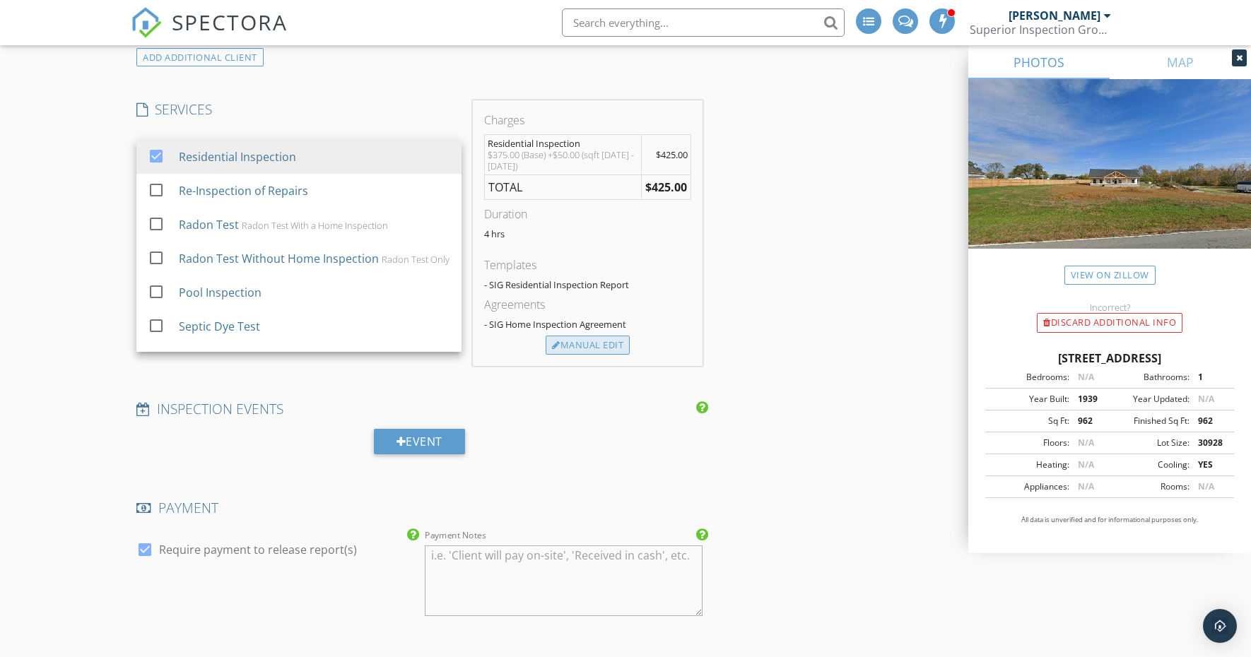
click at [588, 344] on div "Manual Edit" at bounding box center [588, 346] width 84 height 20
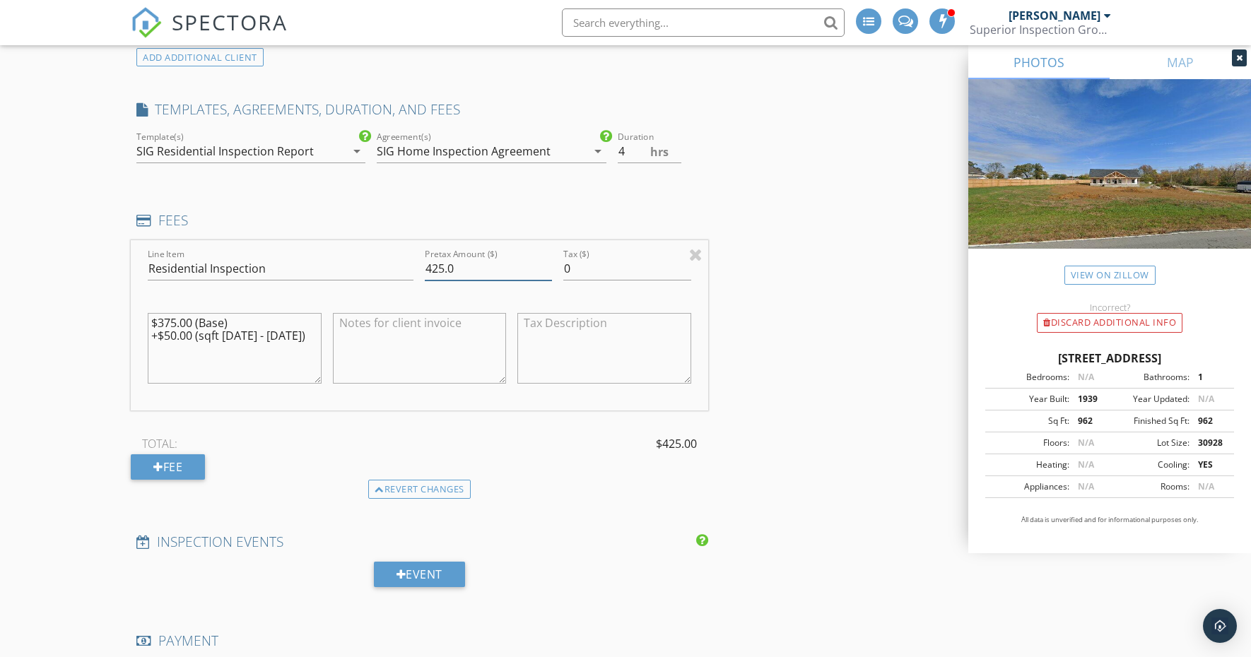
click at [439, 264] on input "425.0" at bounding box center [488, 268] width 127 height 23
type input "475.0"
click at [299, 331] on textarea "$375.00 (Base) +$50.00 (sqft 1000 - 1500)" at bounding box center [235, 348] width 174 height 71
type textarea "$"
click at [65, 357] on div "New Inspection Click here to use the New Order Form INSPECTOR(S) check_box_outl…" at bounding box center [625, 478] width 1251 height 2878
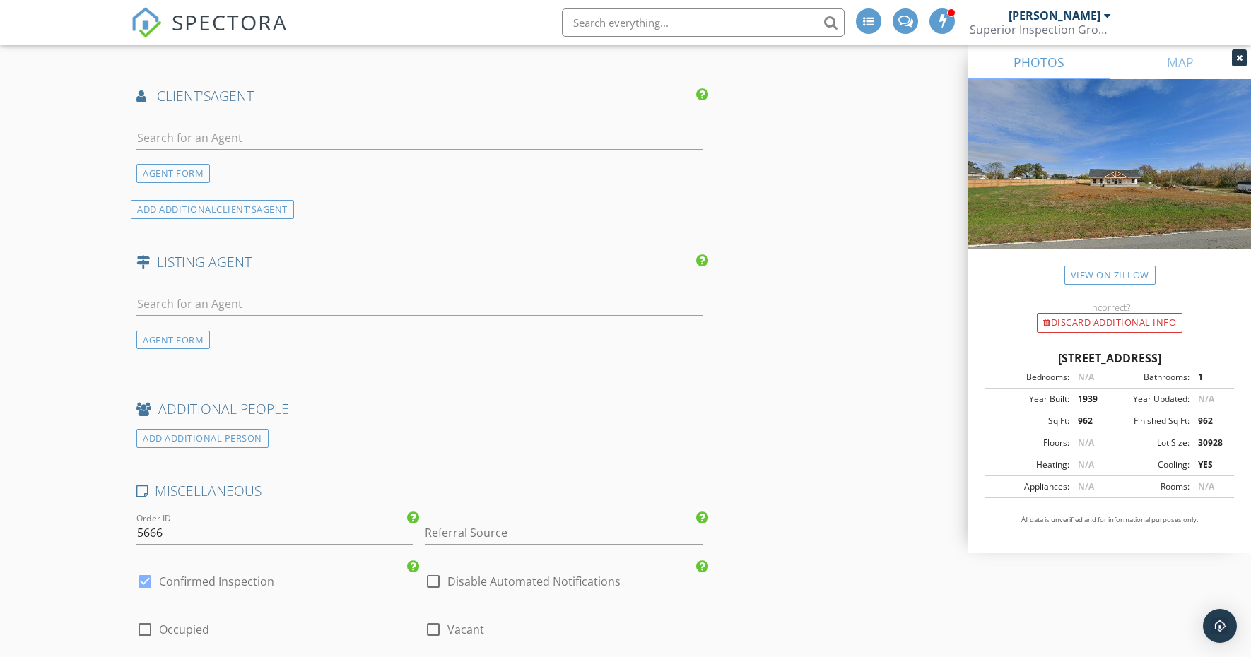
scroll to position [1810, 0]
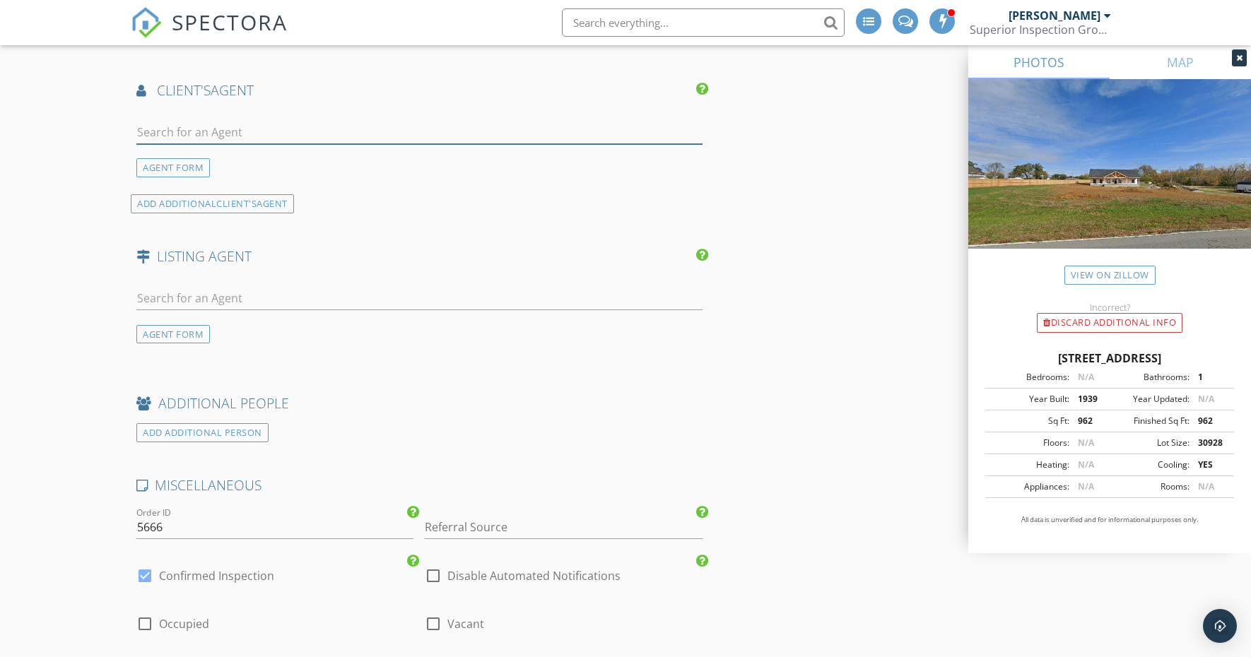
click at [158, 124] on input "text" at bounding box center [419, 132] width 566 height 23
type input "angela Tr"
click at [210, 163] on div "No results found. Click to add a new Agent" at bounding box center [249, 163] width 213 height 17
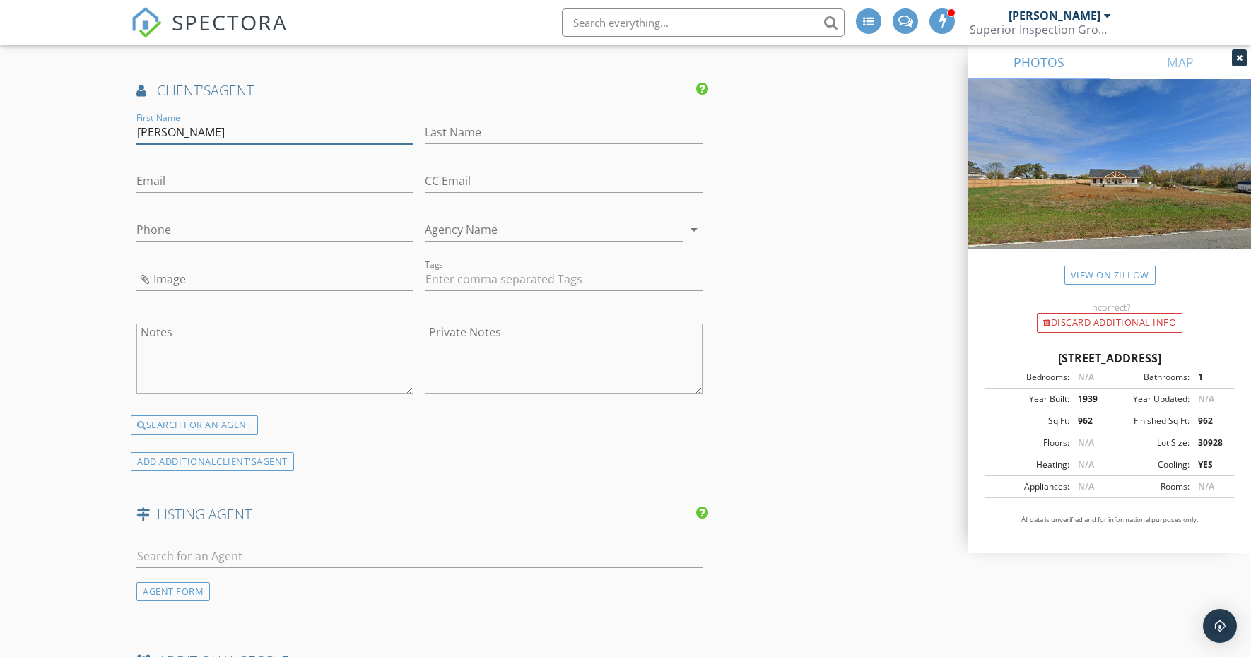
type input "[PERSON_NAME]"
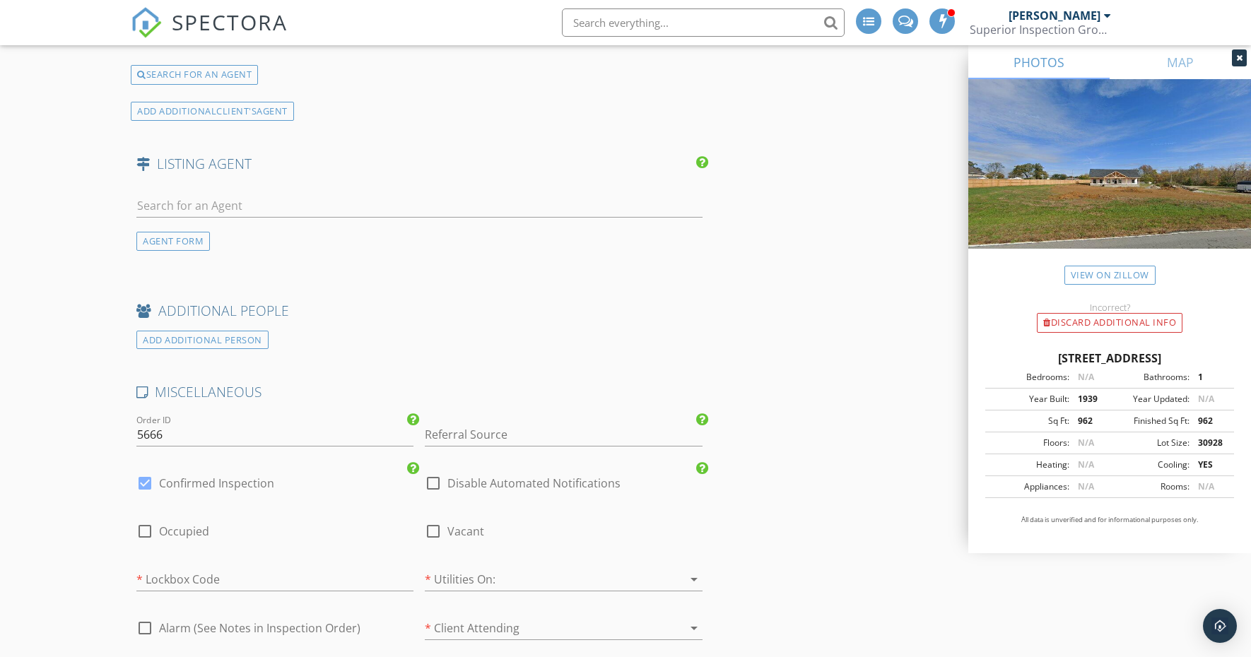
scroll to position [2166, 0]
click at [174, 193] on input "text" at bounding box center [419, 203] width 566 height 23
type input "olivia"
click at [235, 238] on div "Real Estate Professionals of [GEOGRAPHIC_DATA]" at bounding box center [277, 243] width 201 height 11
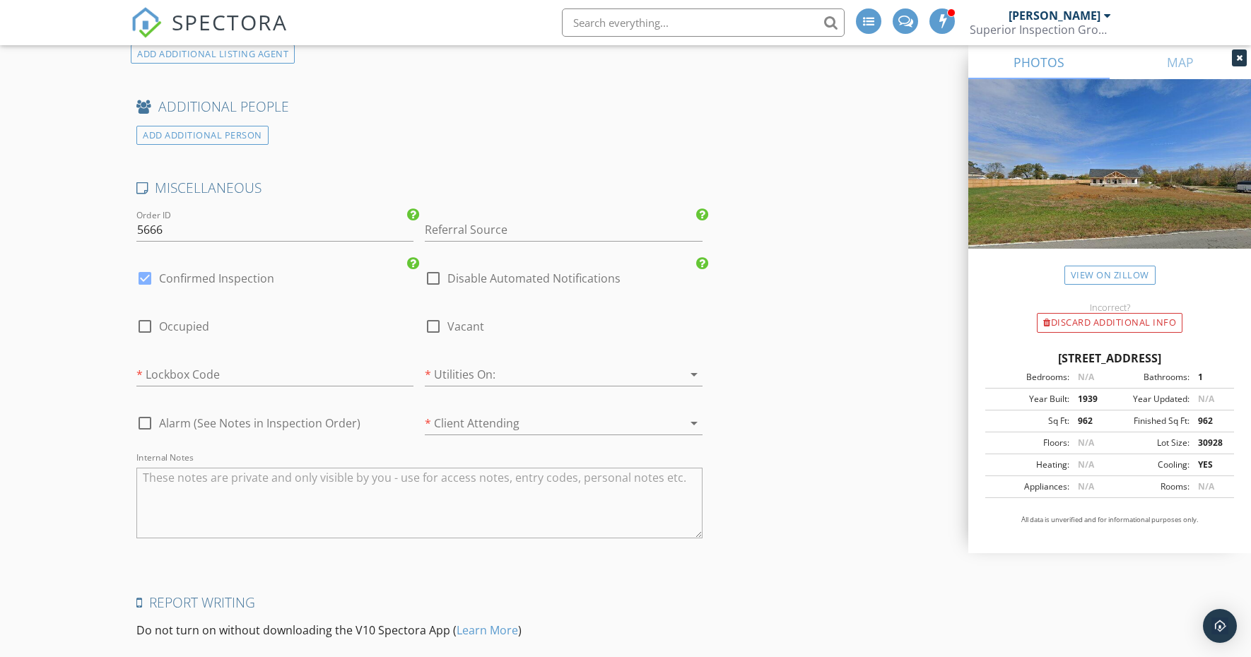
scroll to position [2660, 0]
click at [147, 266] on div at bounding box center [145, 275] width 24 height 24
checkbox input "false"
checkbox input "true"
click at [432, 314] on div at bounding box center [433, 323] width 24 height 24
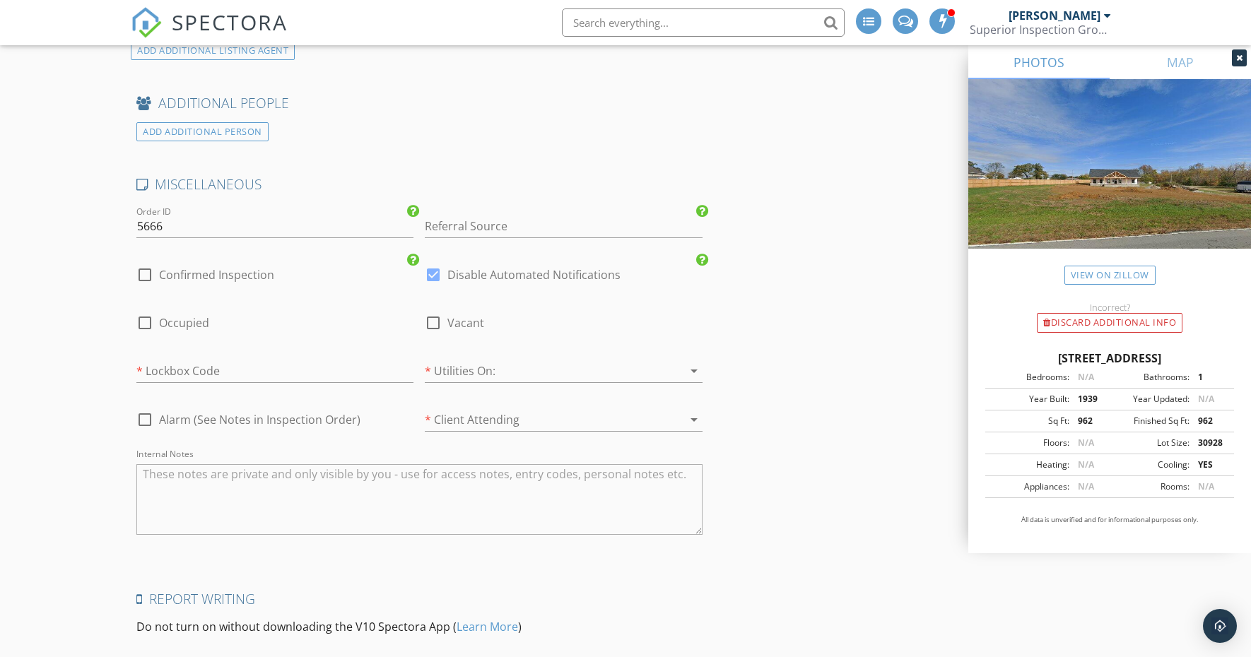
checkbox input "true"
click at [466, 363] on div at bounding box center [543, 371] width 237 height 23
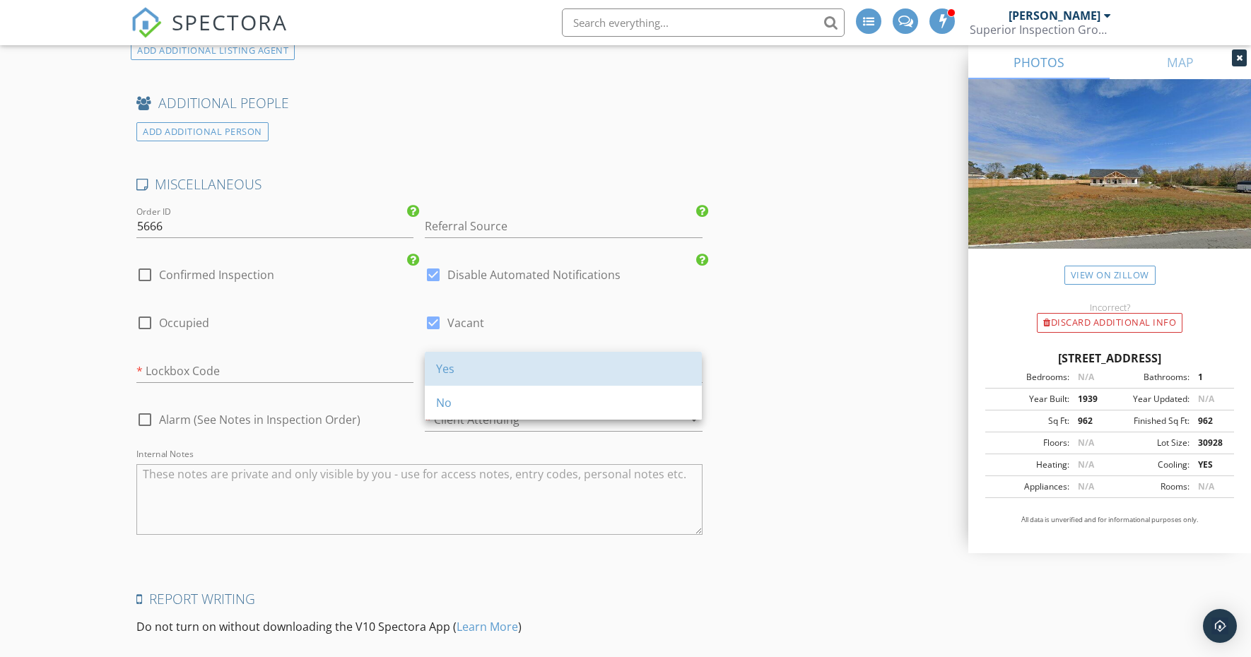
click at [466, 363] on div "Yes" at bounding box center [563, 368] width 254 height 17
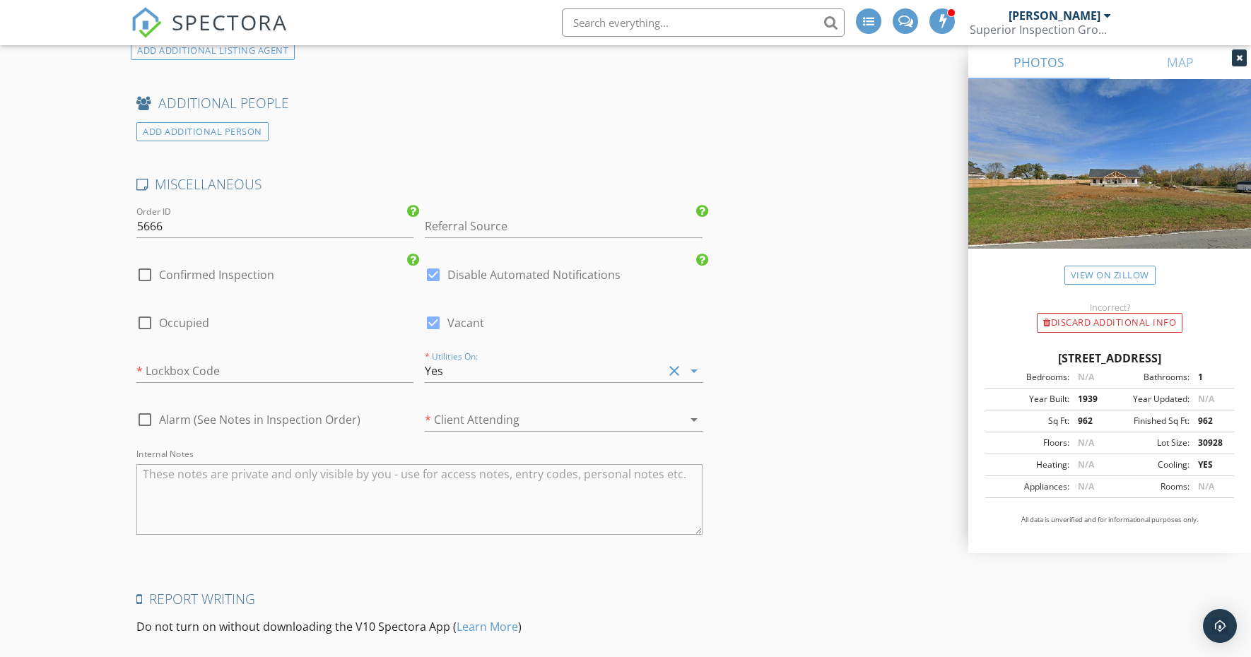
click at [474, 416] on div at bounding box center [543, 419] width 237 height 23
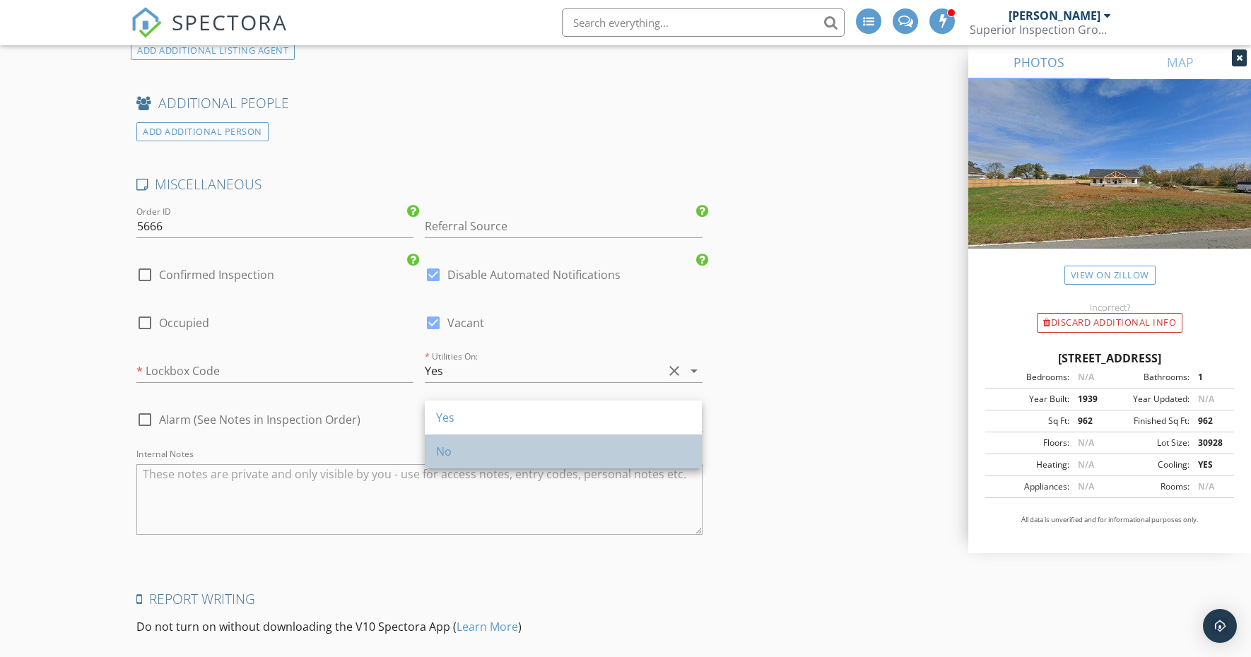
click at [471, 450] on div "No" at bounding box center [563, 451] width 254 height 17
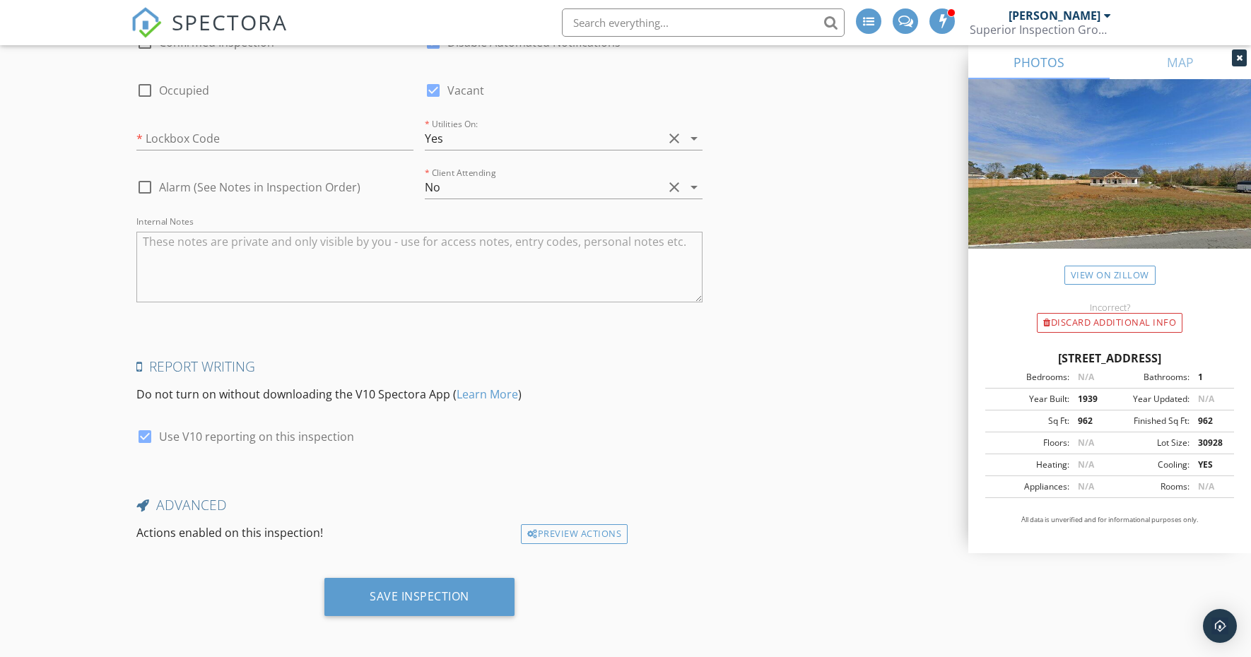
scroll to position [2887, 0]
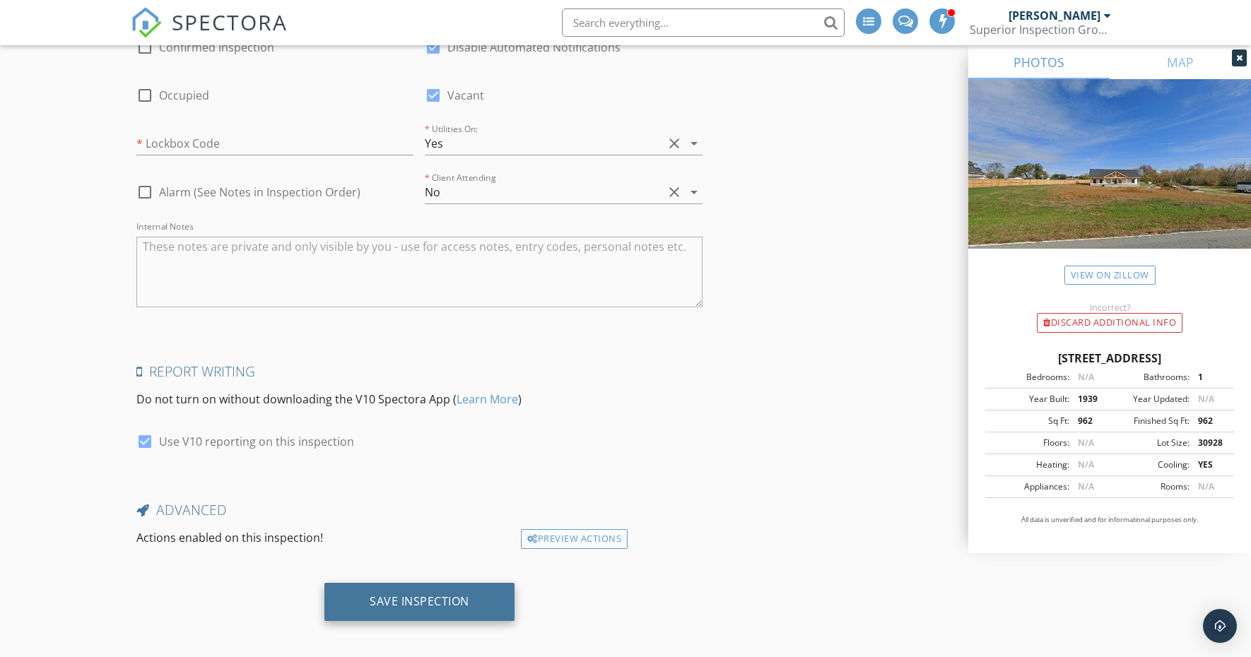
click at [469, 598] on div "Save Inspection" at bounding box center [419, 602] width 190 height 38
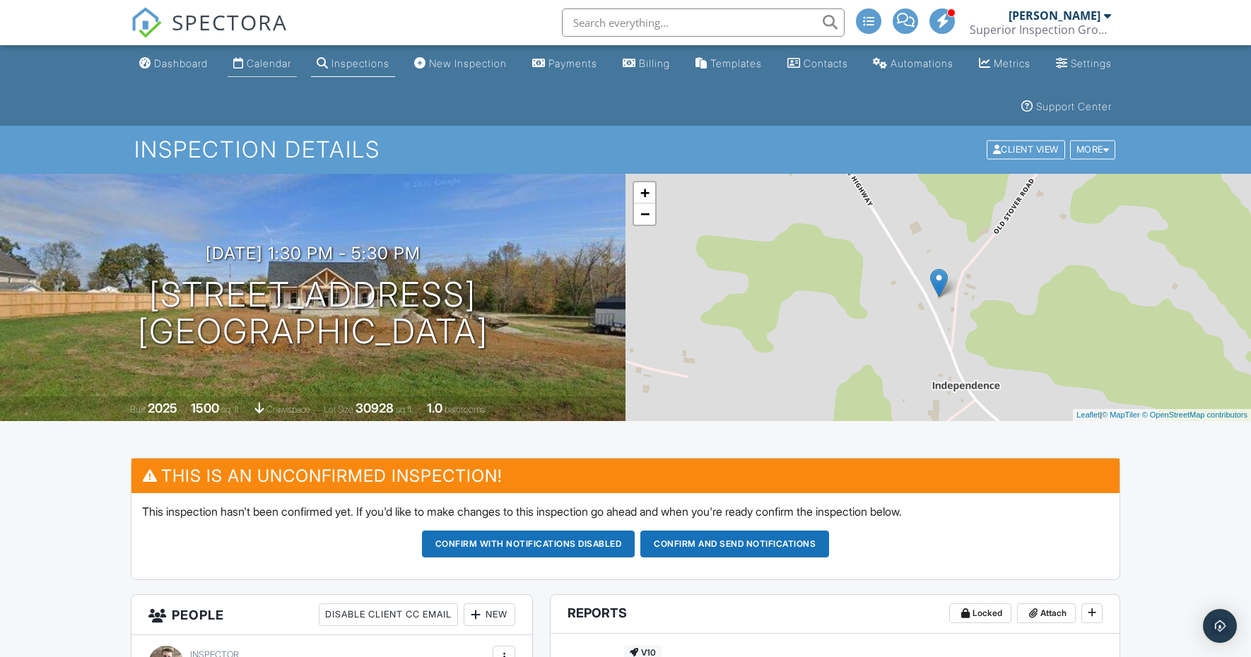
click at [283, 68] on div "Calendar" at bounding box center [269, 63] width 45 height 12
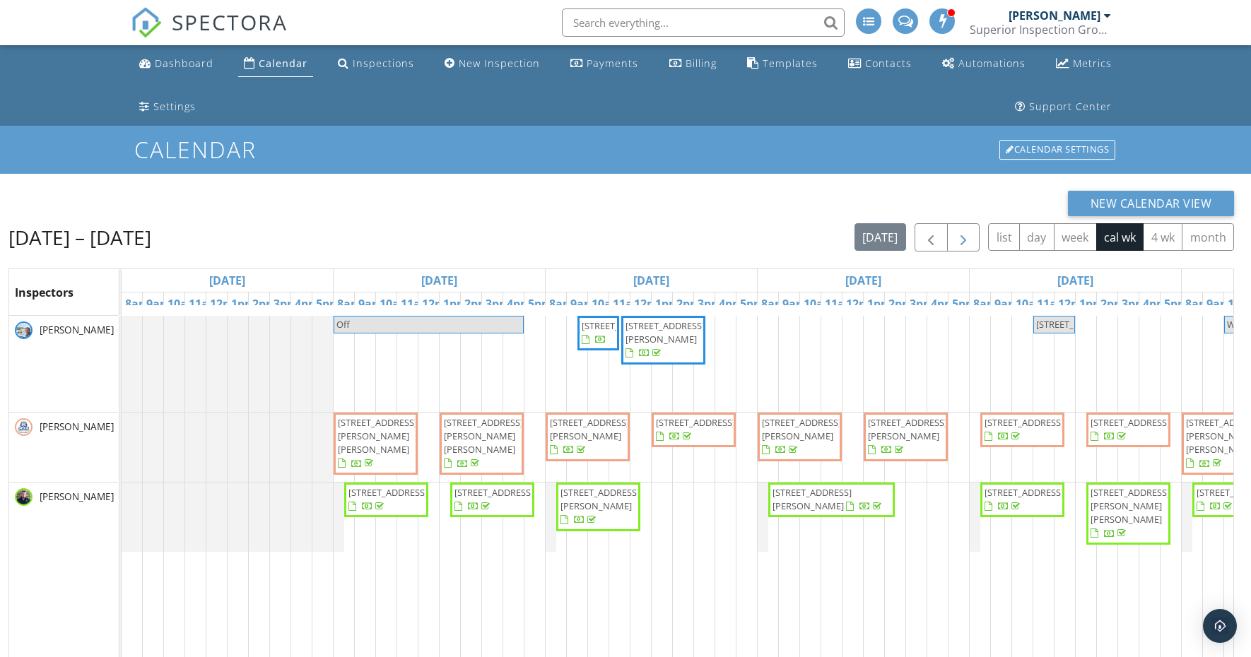
click at [955, 240] on span "button" at bounding box center [963, 238] width 17 height 17
